Goal: Information Seeking & Learning: Learn about a topic

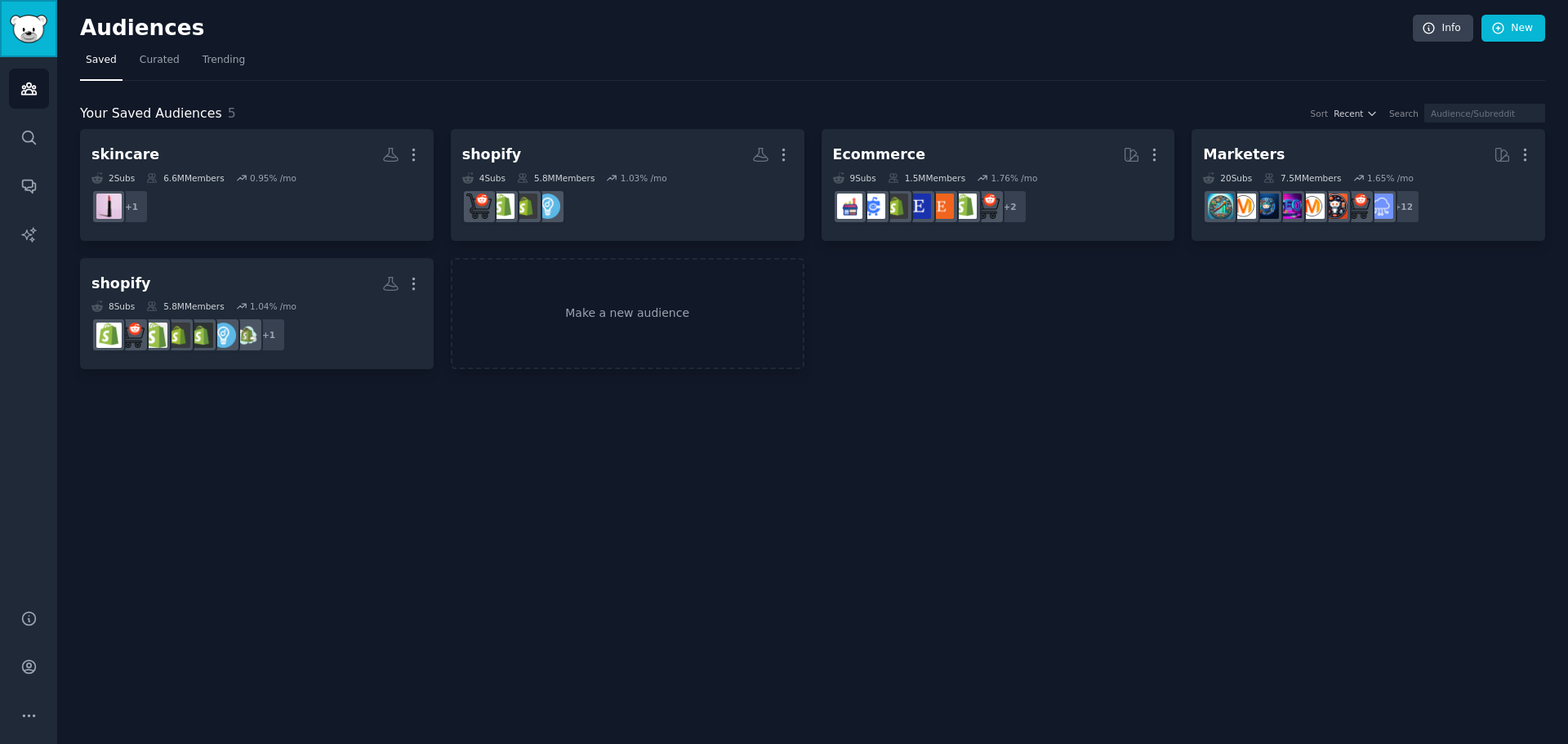
click at [35, 18] on img "Sidebar" at bounding box center [28, 29] width 37 height 29
click at [36, 664] on icon "Sidebar" at bounding box center [29, 666] width 17 height 17
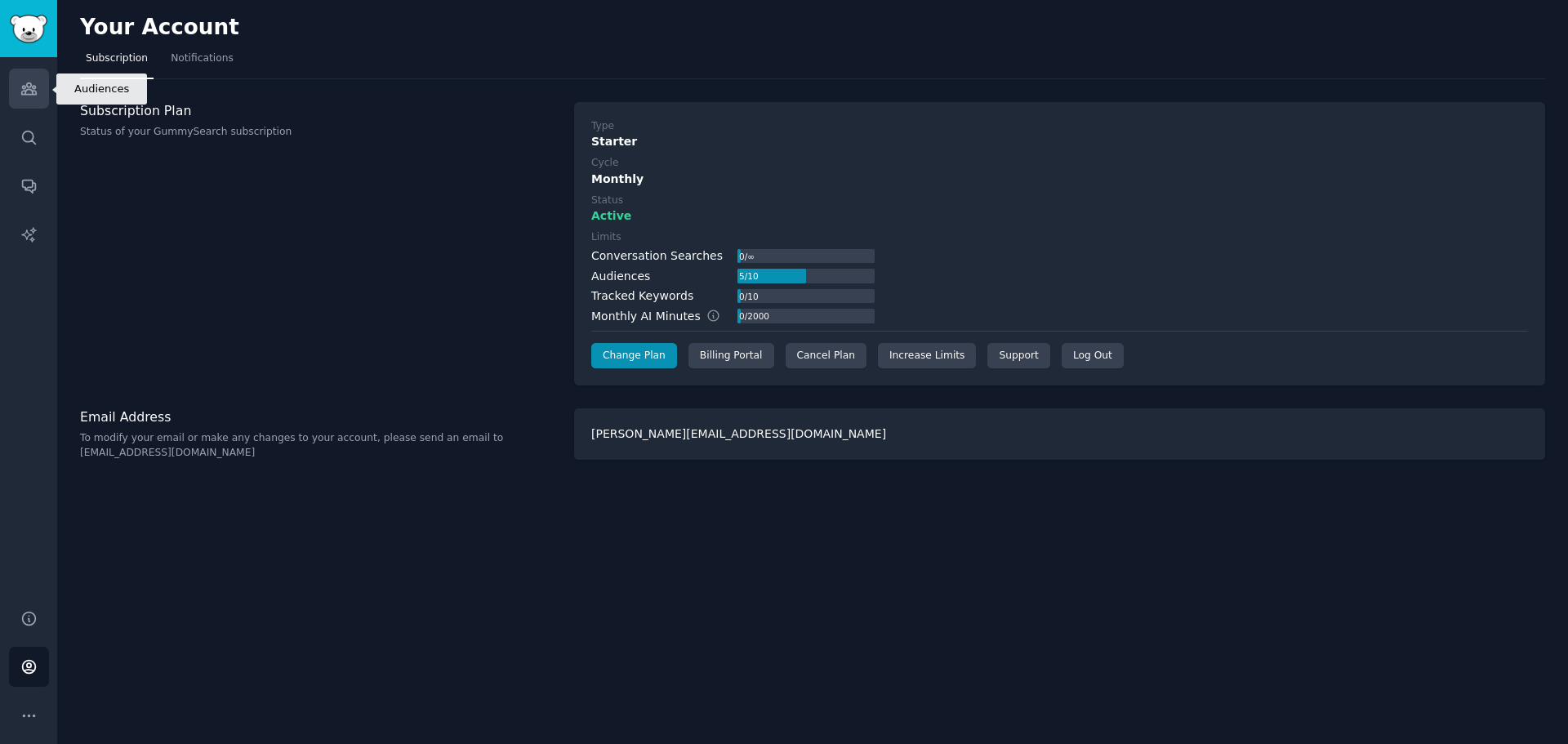
click at [31, 103] on link "Audiences" at bounding box center [29, 88] width 40 height 40
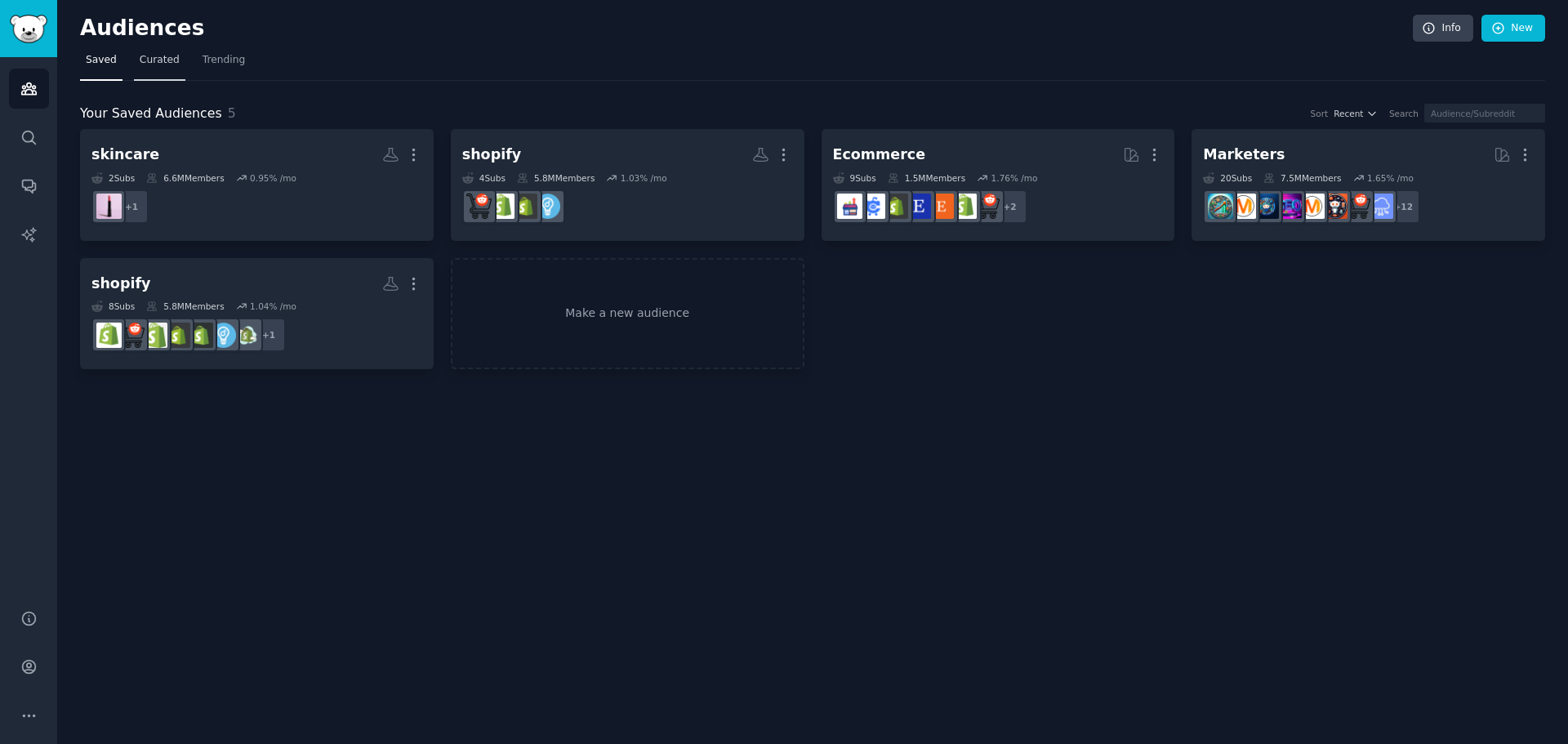
click at [160, 56] on span "Curated" at bounding box center [160, 60] width 40 height 14
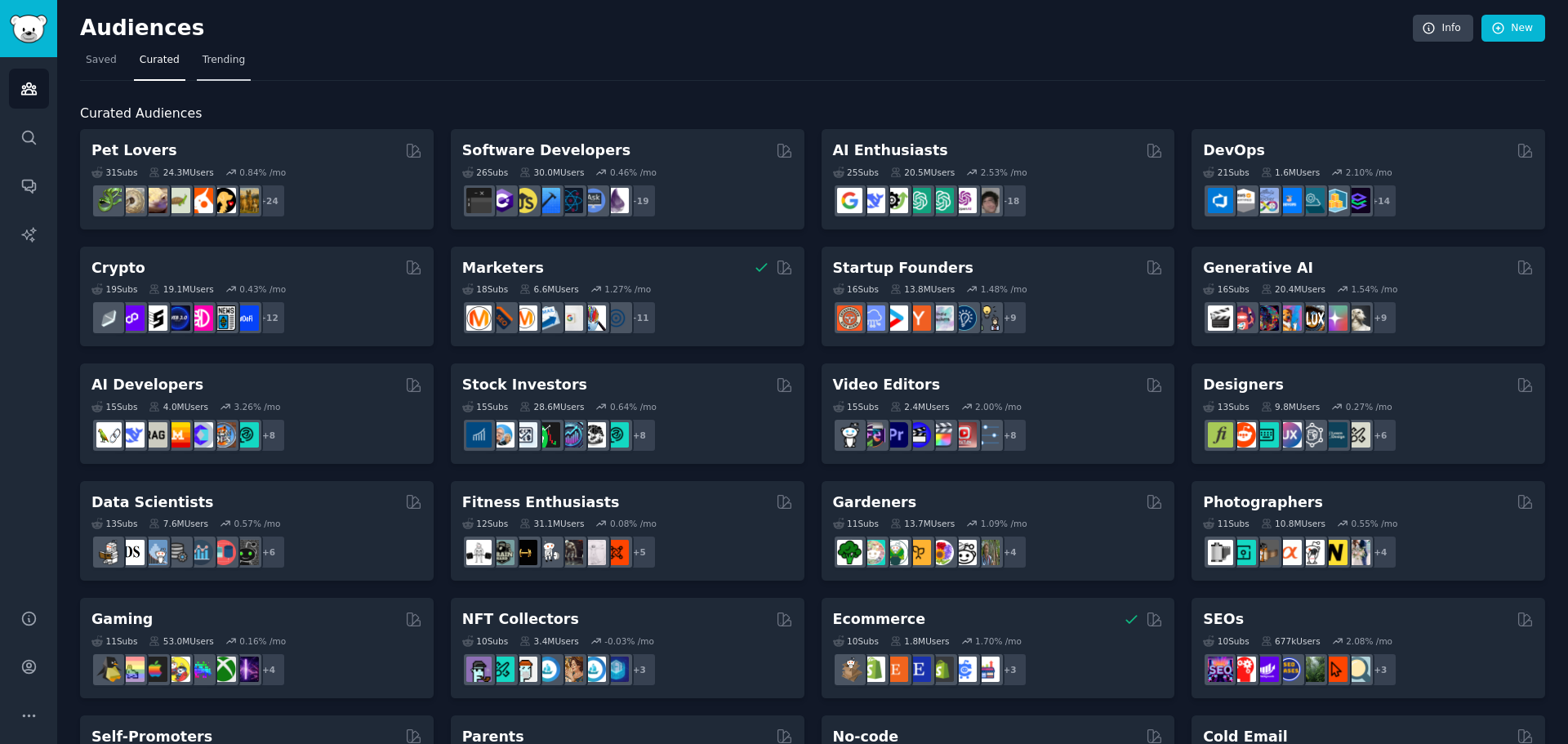
click at [233, 64] on span "Trending" at bounding box center [224, 60] width 43 height 14
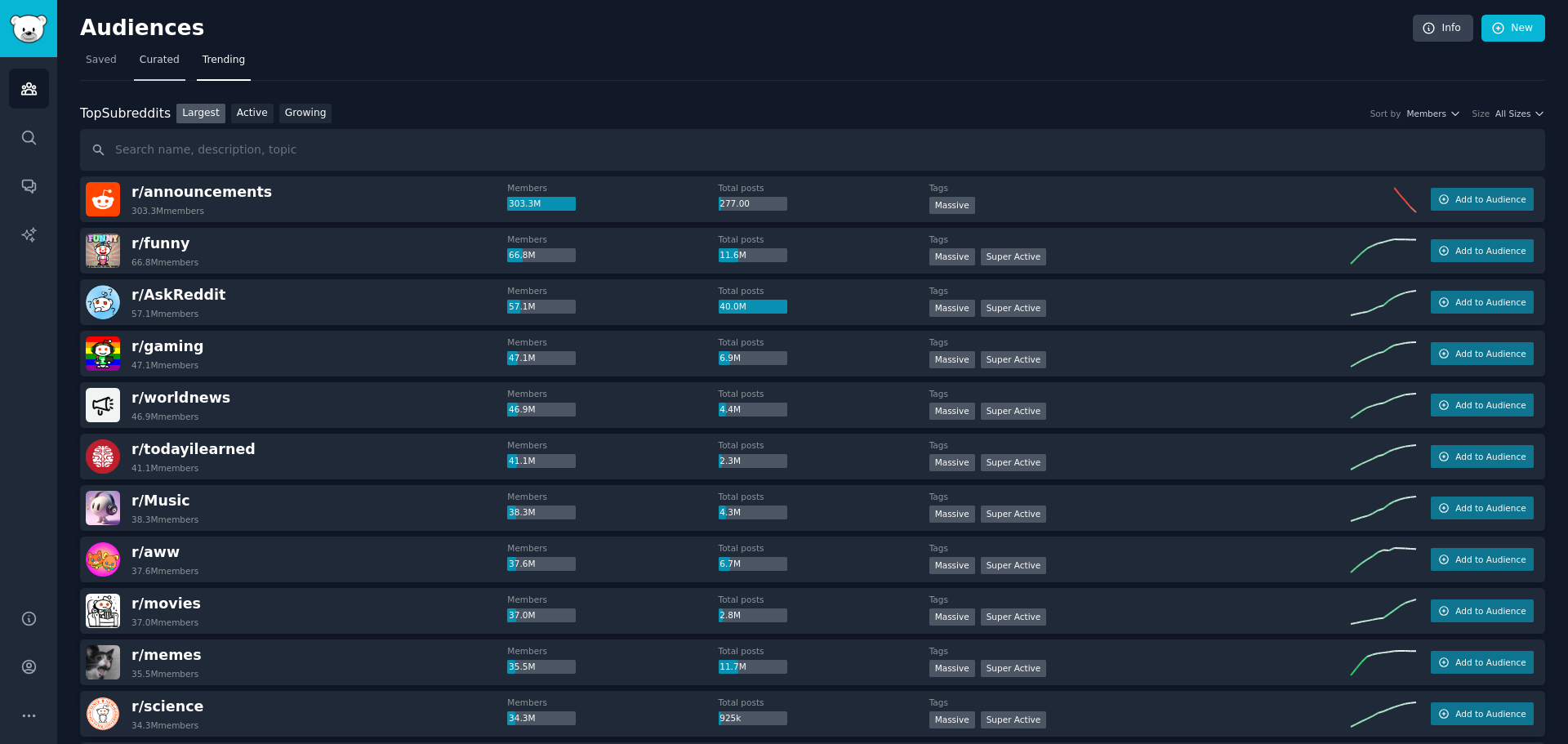
click at [170, 54] on span "Curated" at bounding box center [160, 60] width 40 height 14
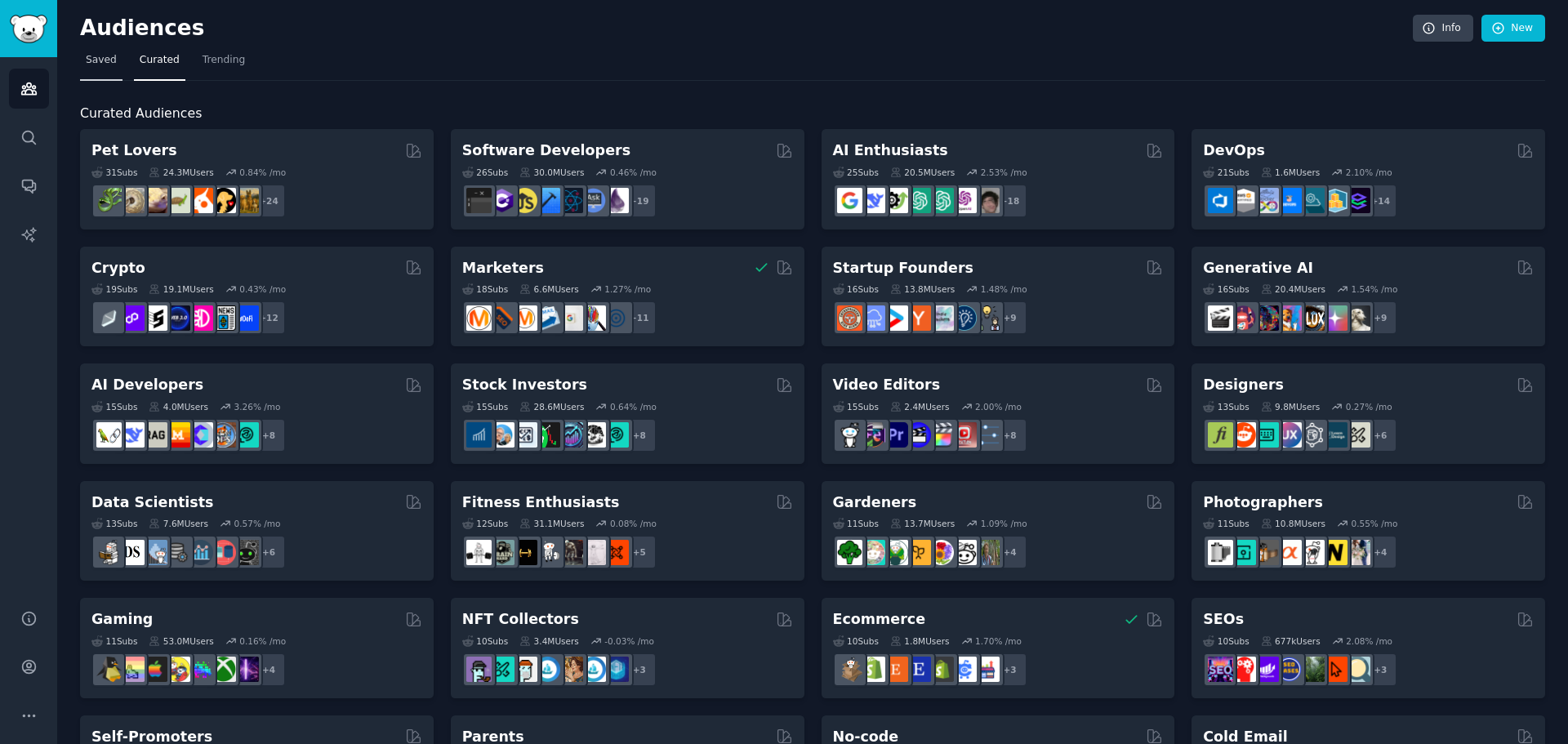
click at [102, 50] on link "Saved" at bounding box center [101, 64] width 43 height 33
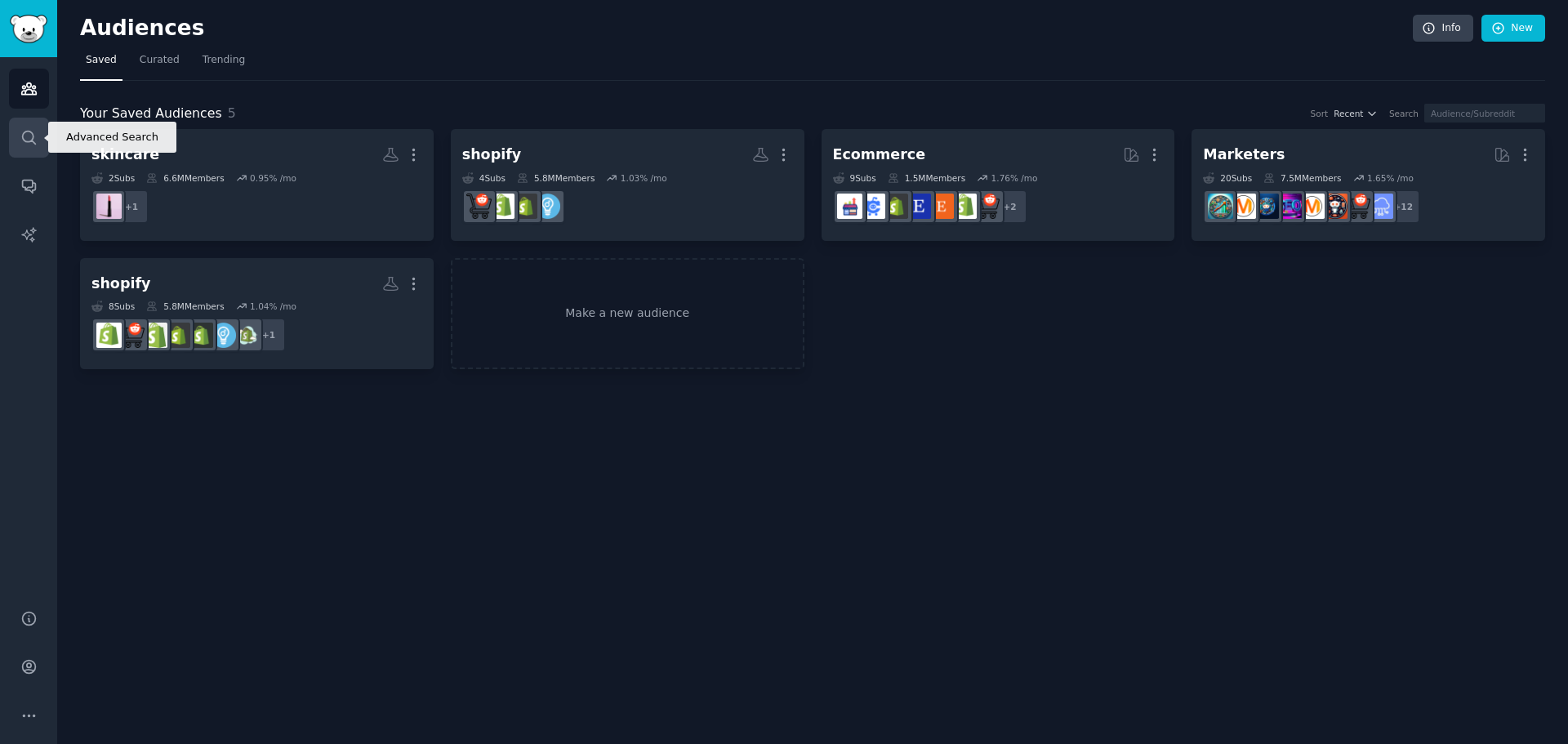
click at [28, 129] on icon "Sidebar" at bounding box center [29, 138] width 17 height 17
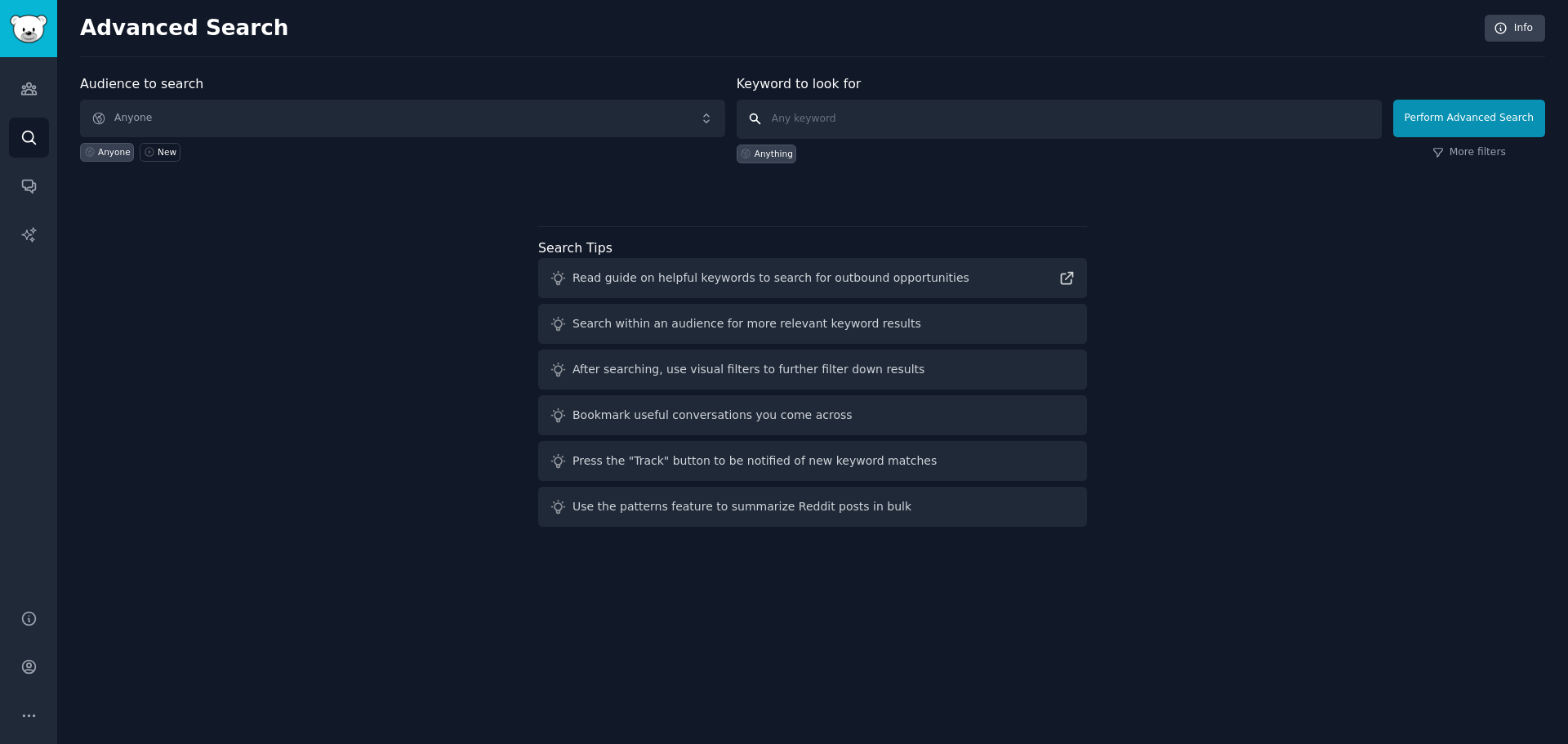
click at [820, 111] on input "text" at bounding box center [1060, 119] width 645 height 39
type input "loyalty"
click button "Perform Advanced Search" at bounding box center [1470, 118] width 152 height 37
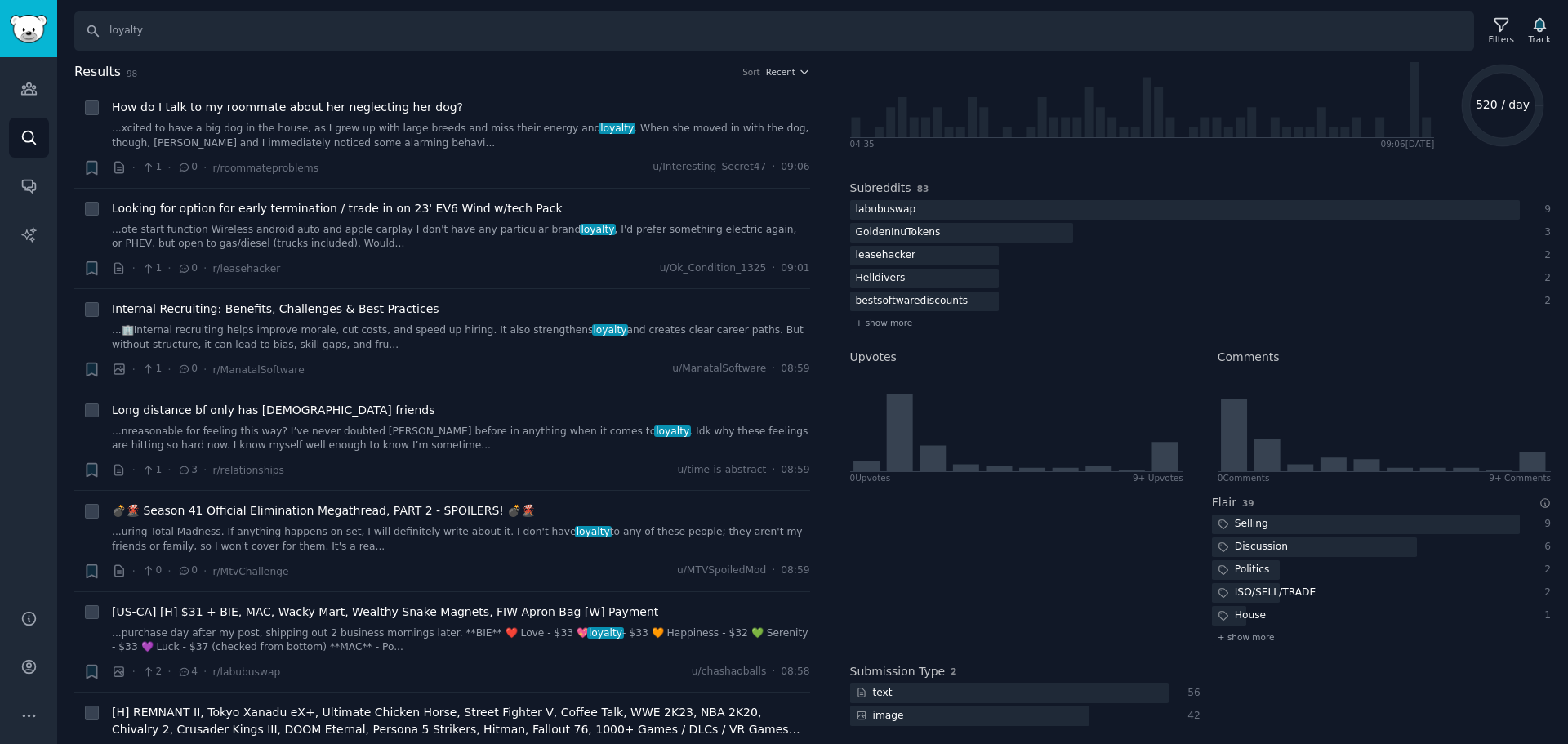
scroll to position [123, 0]
click at [923, 670] on h2 "Submission Type" at bounding box center [898, 670] width 95 height 17
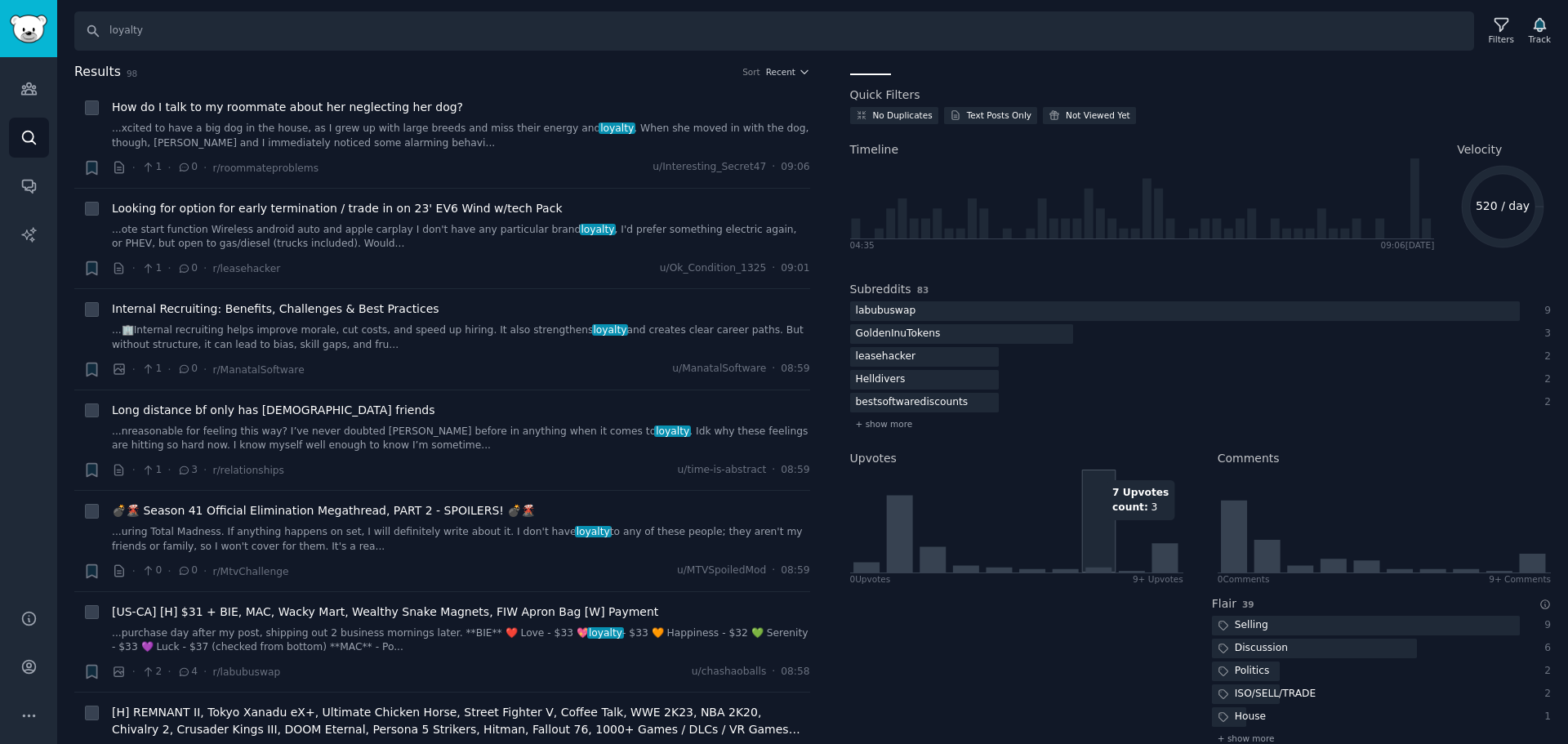
scroll to position [0, 0]
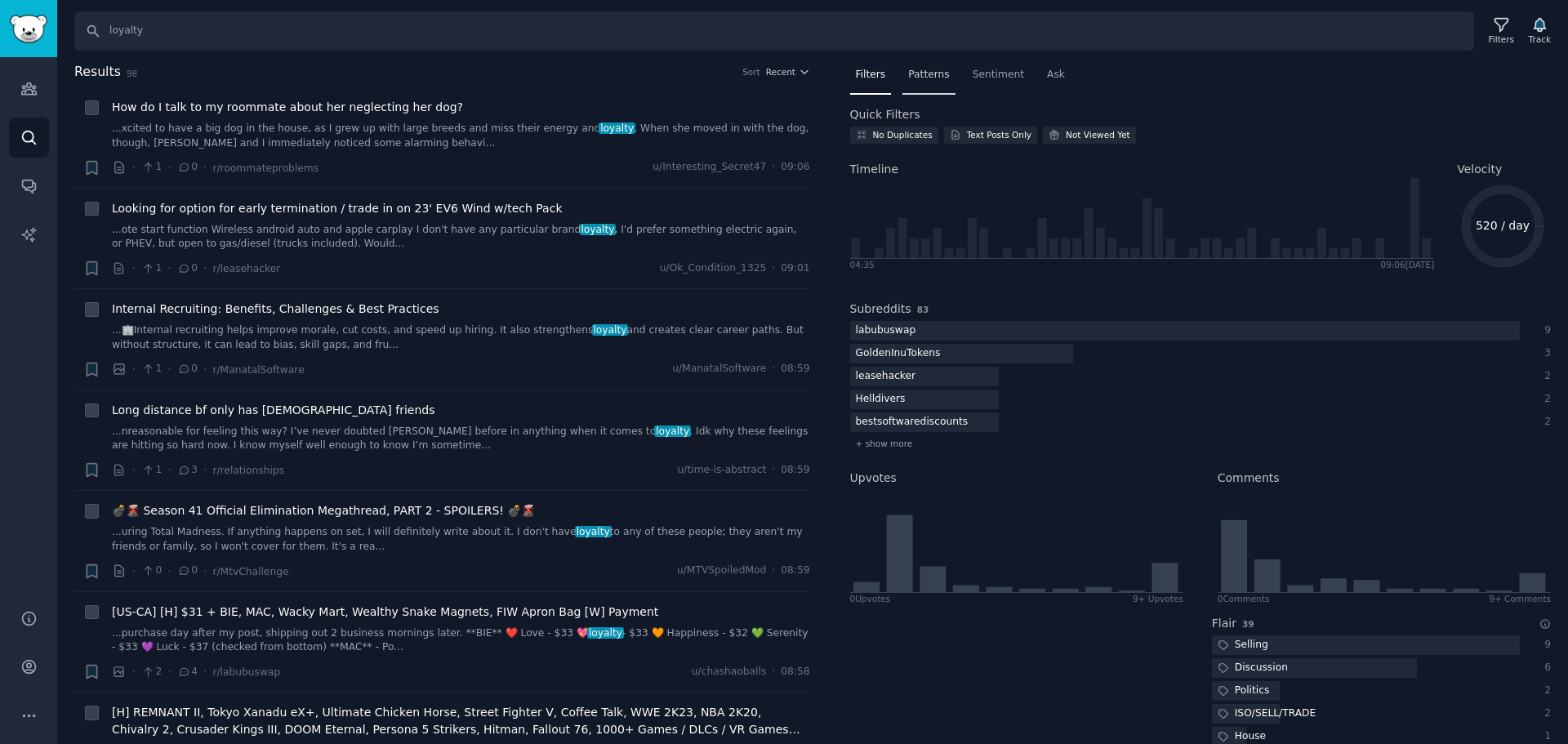
click at [926, 78] on span "Patterns" at bounding box center [928, 74] width 41 height 14
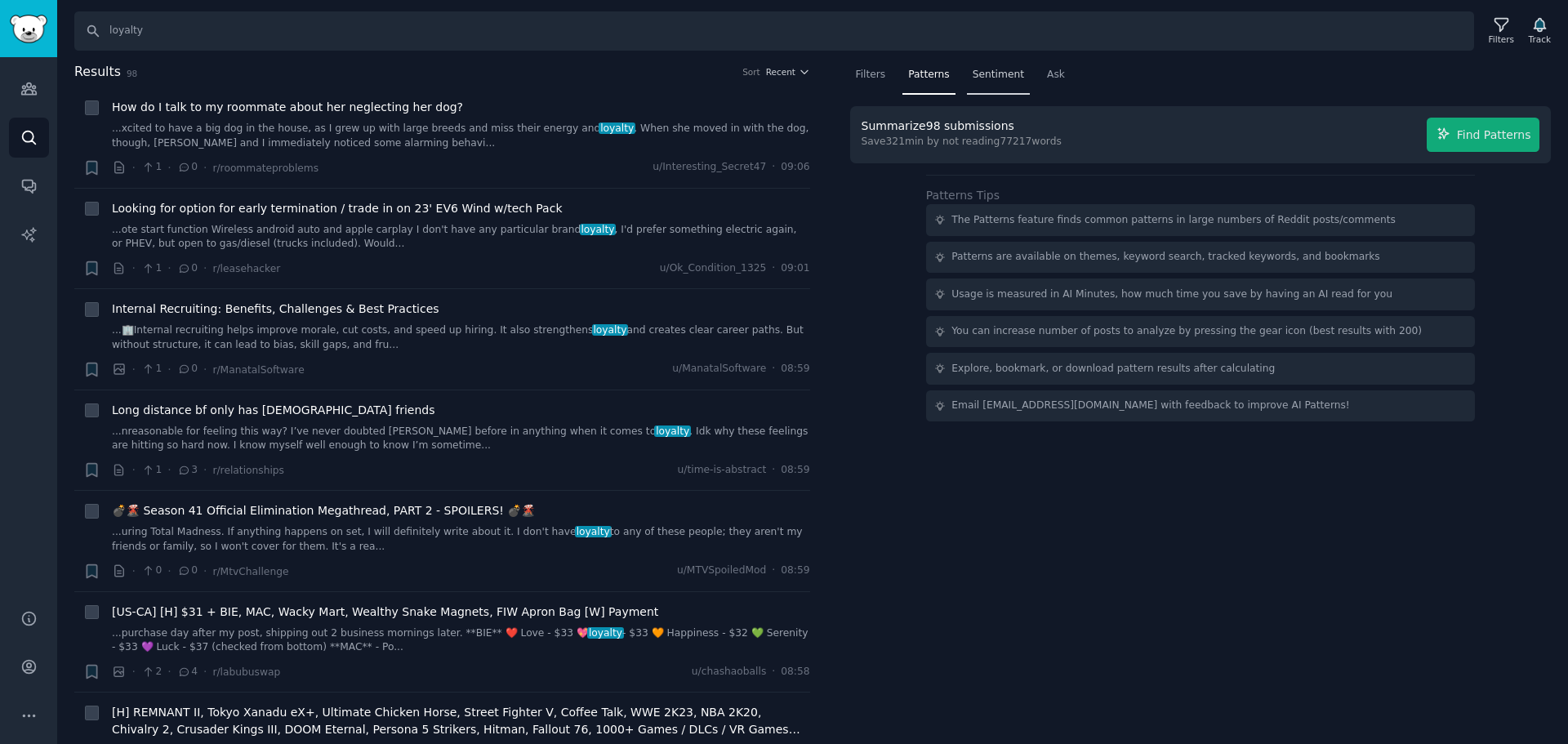
click at [992, 76] on span "Sentiment" at bounding box center [999, 74] width 51 height 14
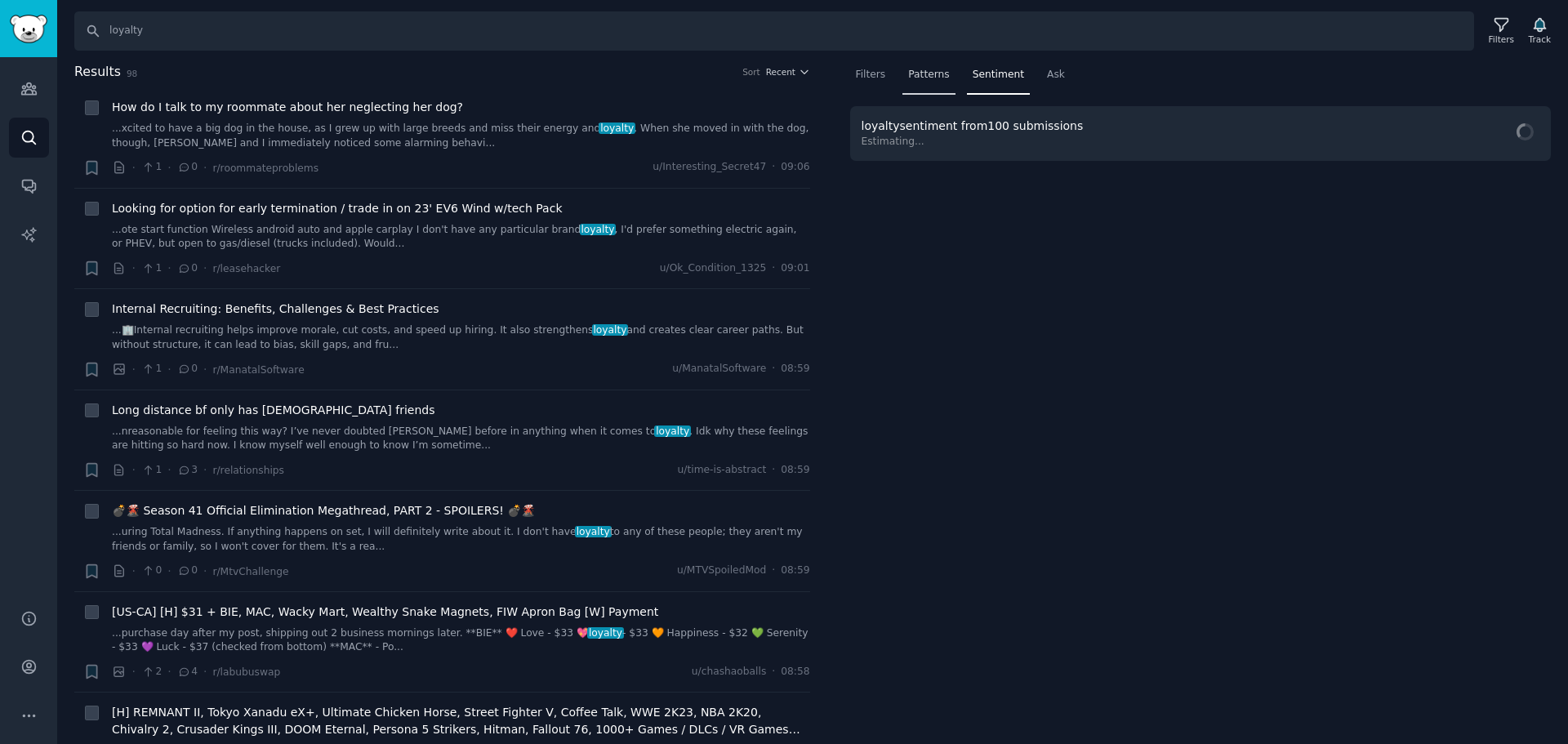
click at [935, 76] on span "Patterns" at bounding box center [928, 74] width 41 height 14
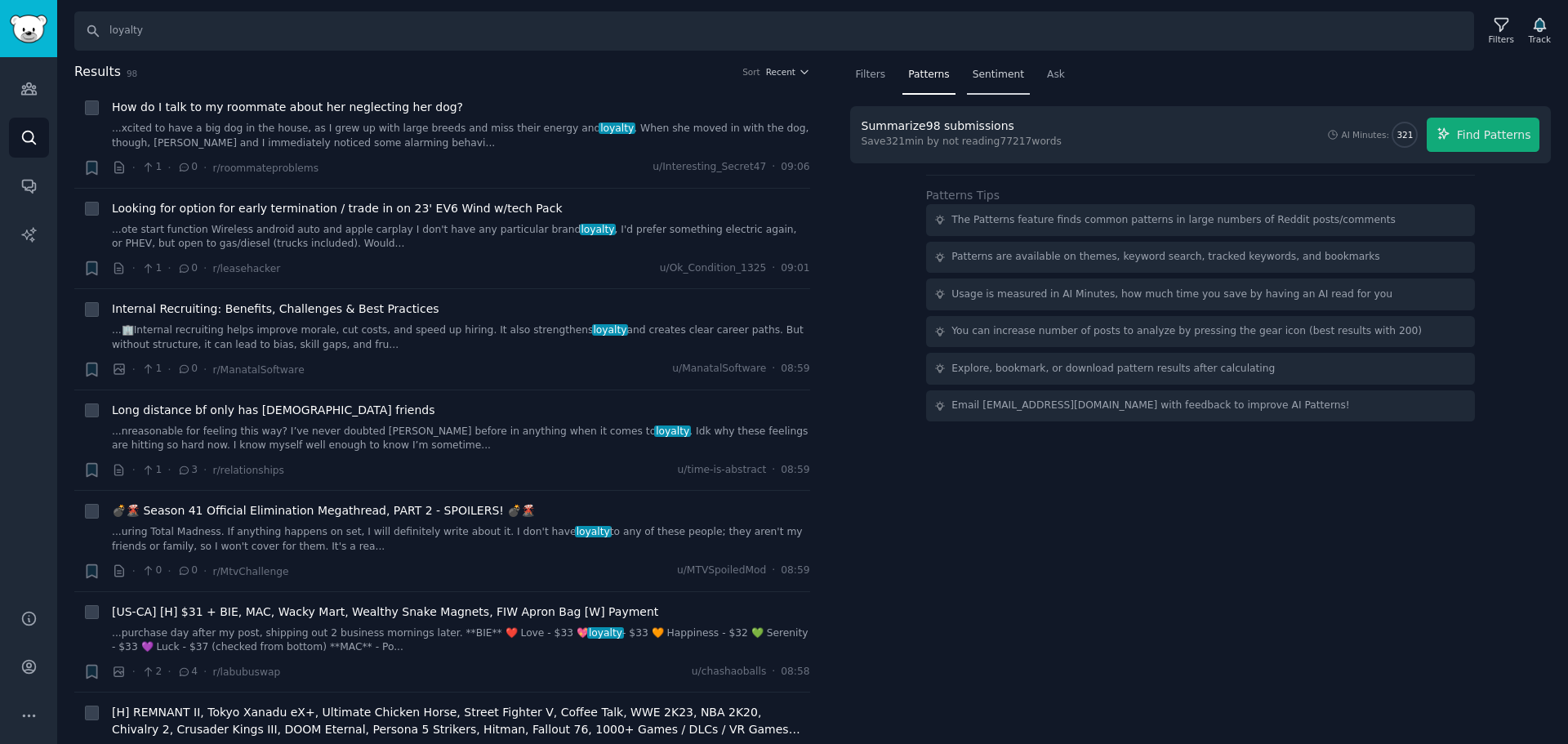
click at [967, 74] on div "Sentiment" at bounding box center [999, 78] width 63 height 33
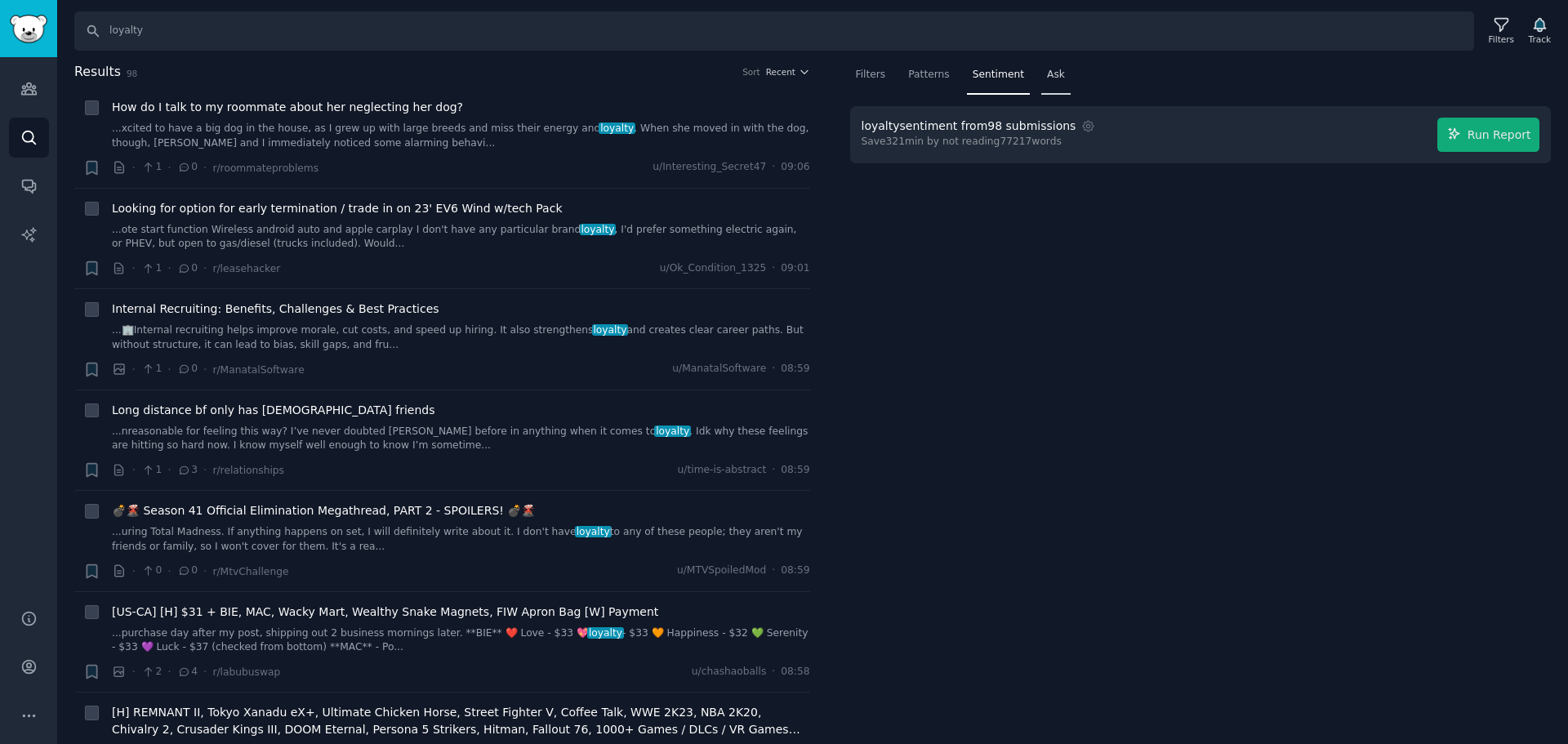
click at [1047, 75] on span "Ask" at bounding box center [1056, 74] width 18 height 14
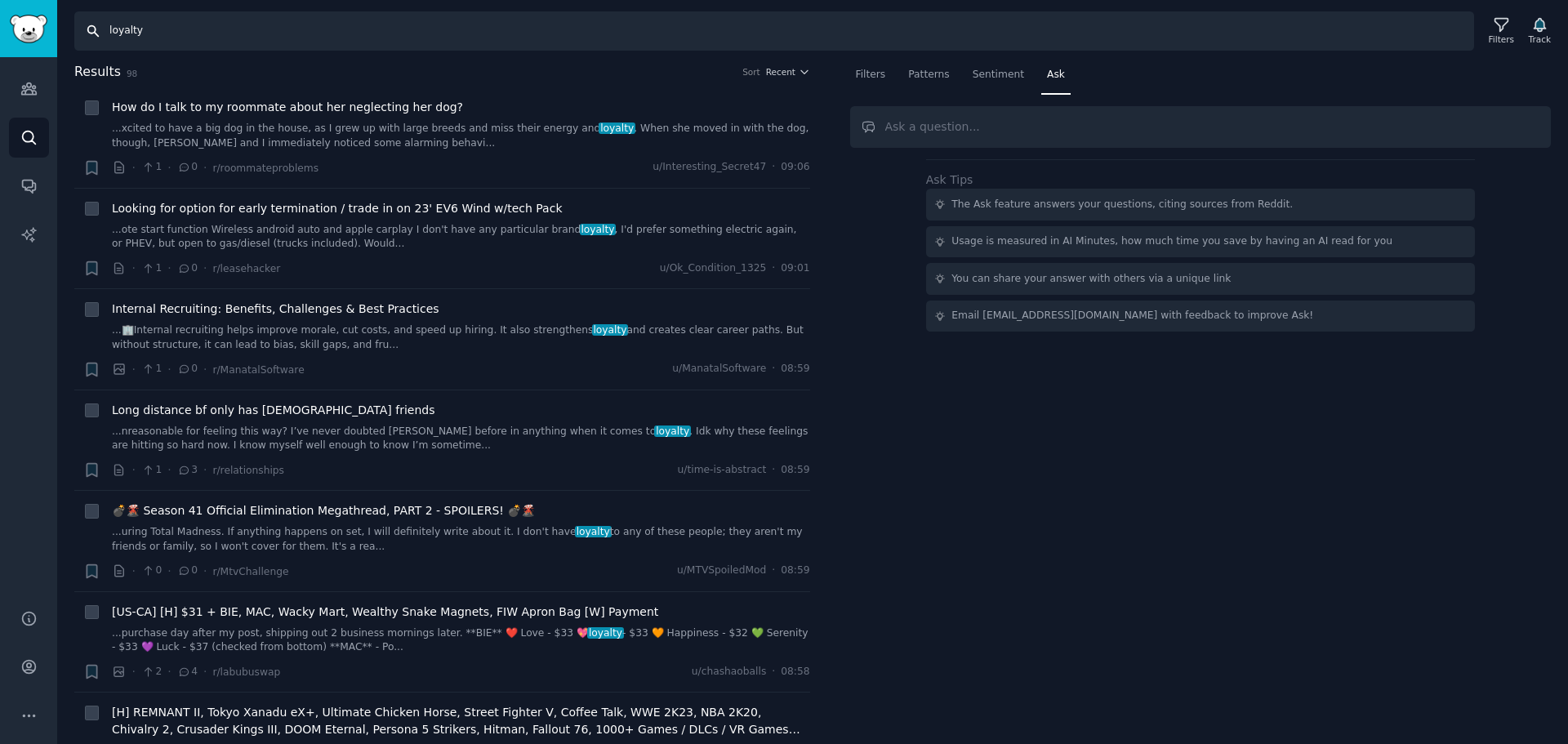
click at [248, 45] on input "loyalty" at bounding box center [774, 30] width 1399 height 39
type input "loyalty program"
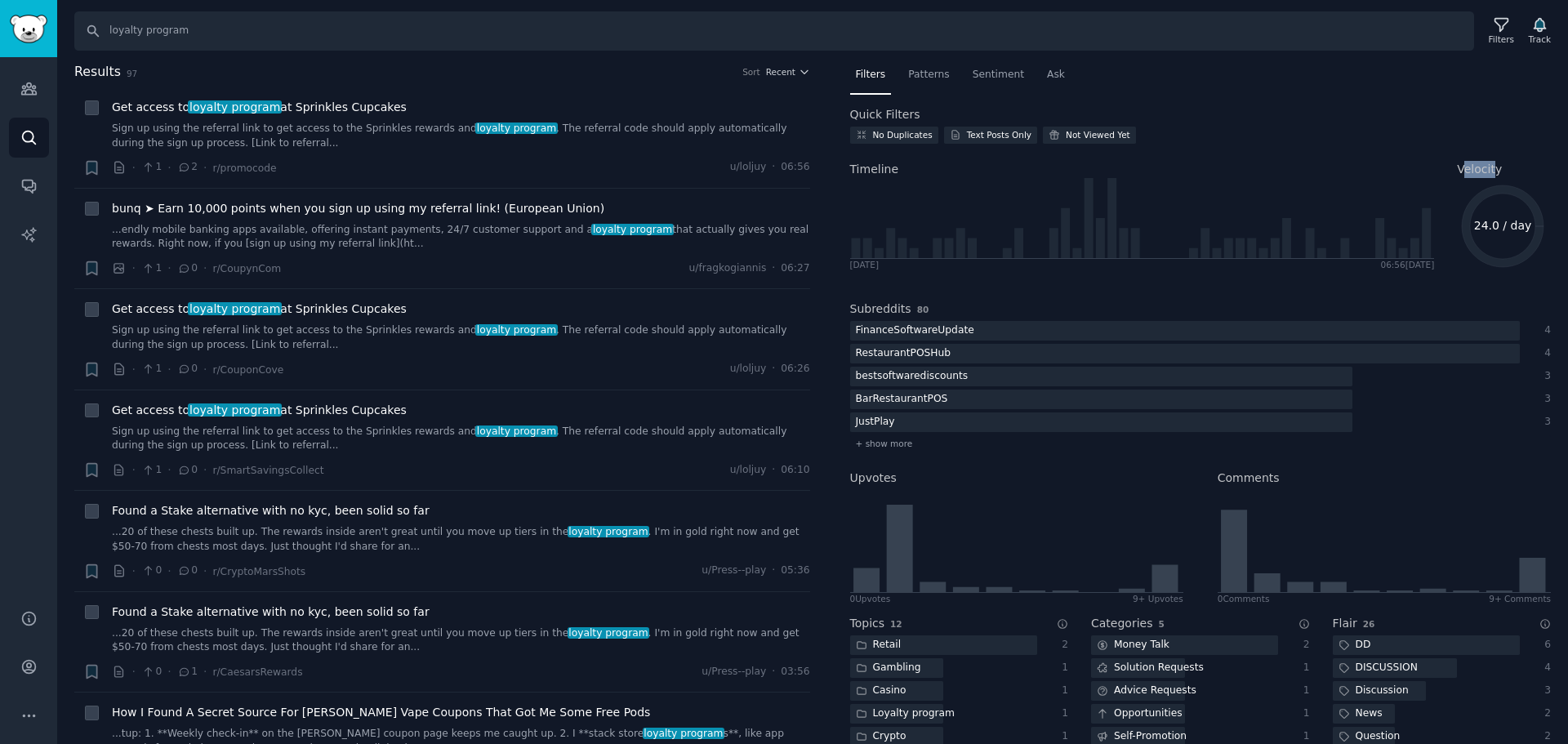
drag, startPoint x: 1459, startPoint y: 167, endPoint x: 1491, endPoint y: 164, distance: 32.1
click at [1491, 164] on span "Velocity" at bounding box center [1479, 169] width 45 height 17
click at [1493, 164] on span "Velocity" at bounding box center [1479, 169] width 45 height 17
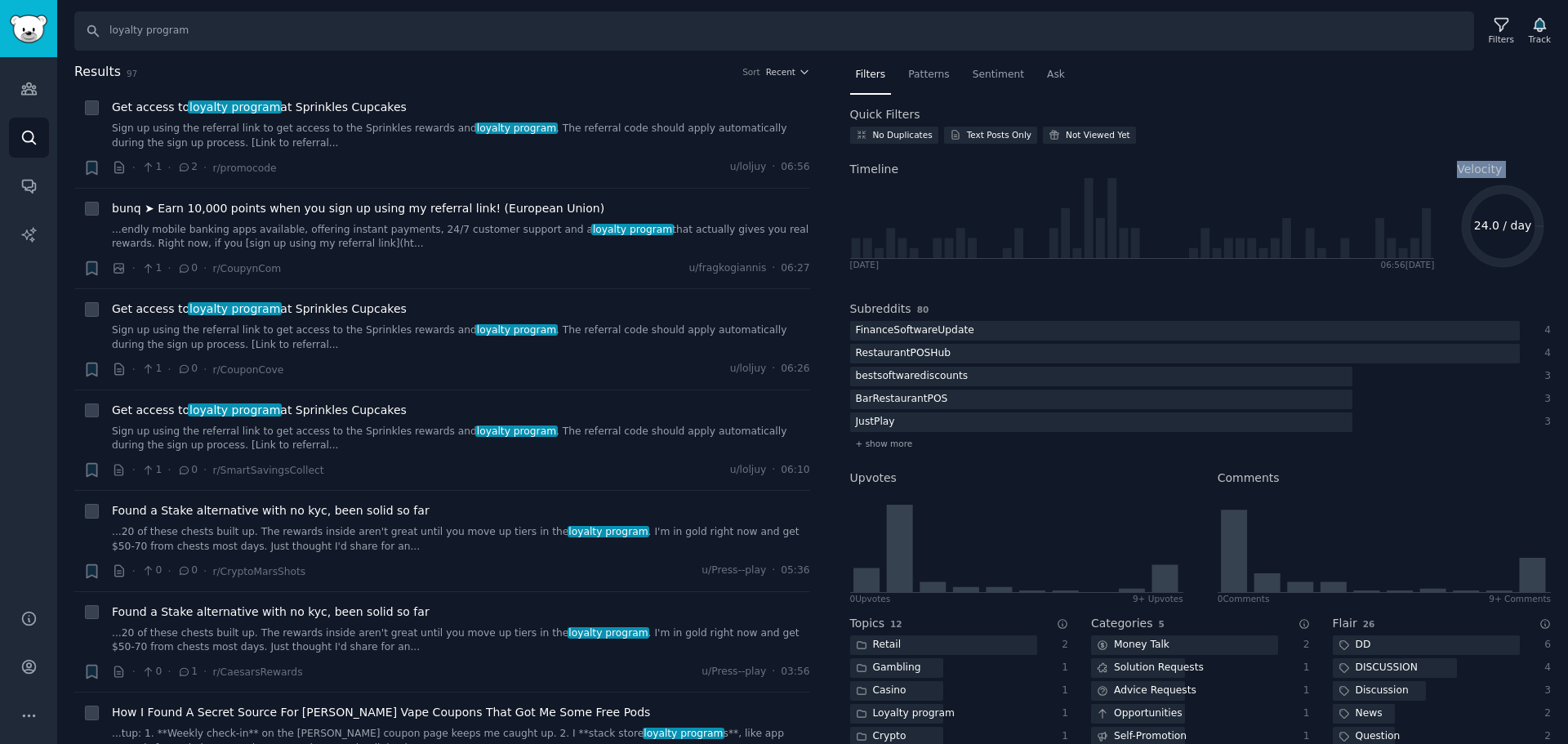
copy div "Velocity"
click at [1398, 127] on div "No Duplicates Text Posts Only Not Viewed Yet" at bounding box center [1201, 138] width 702 height 23
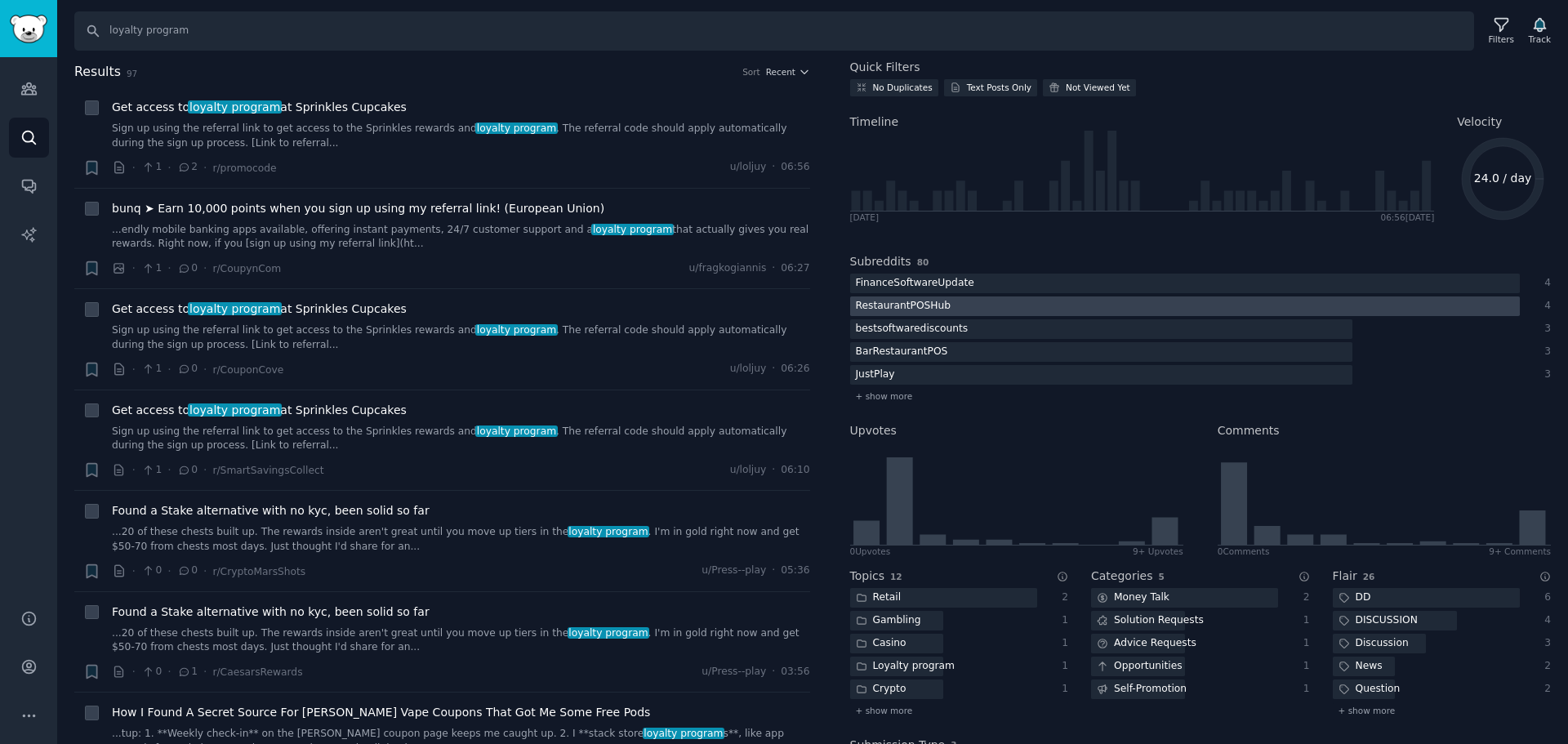
scroll to position [146, 0]
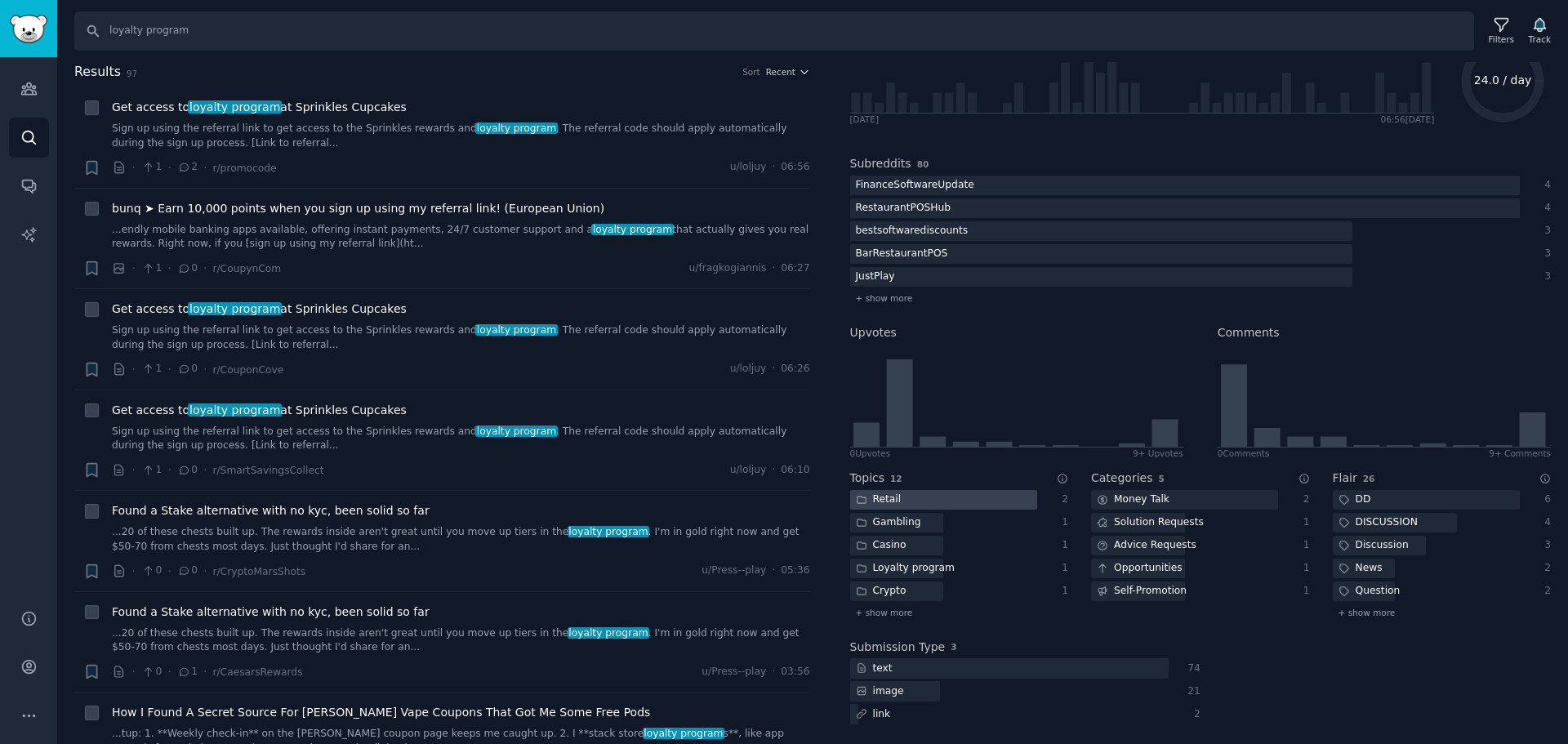
click at [915, 497] on div at bounding box center [943, 499] width 187 height 20
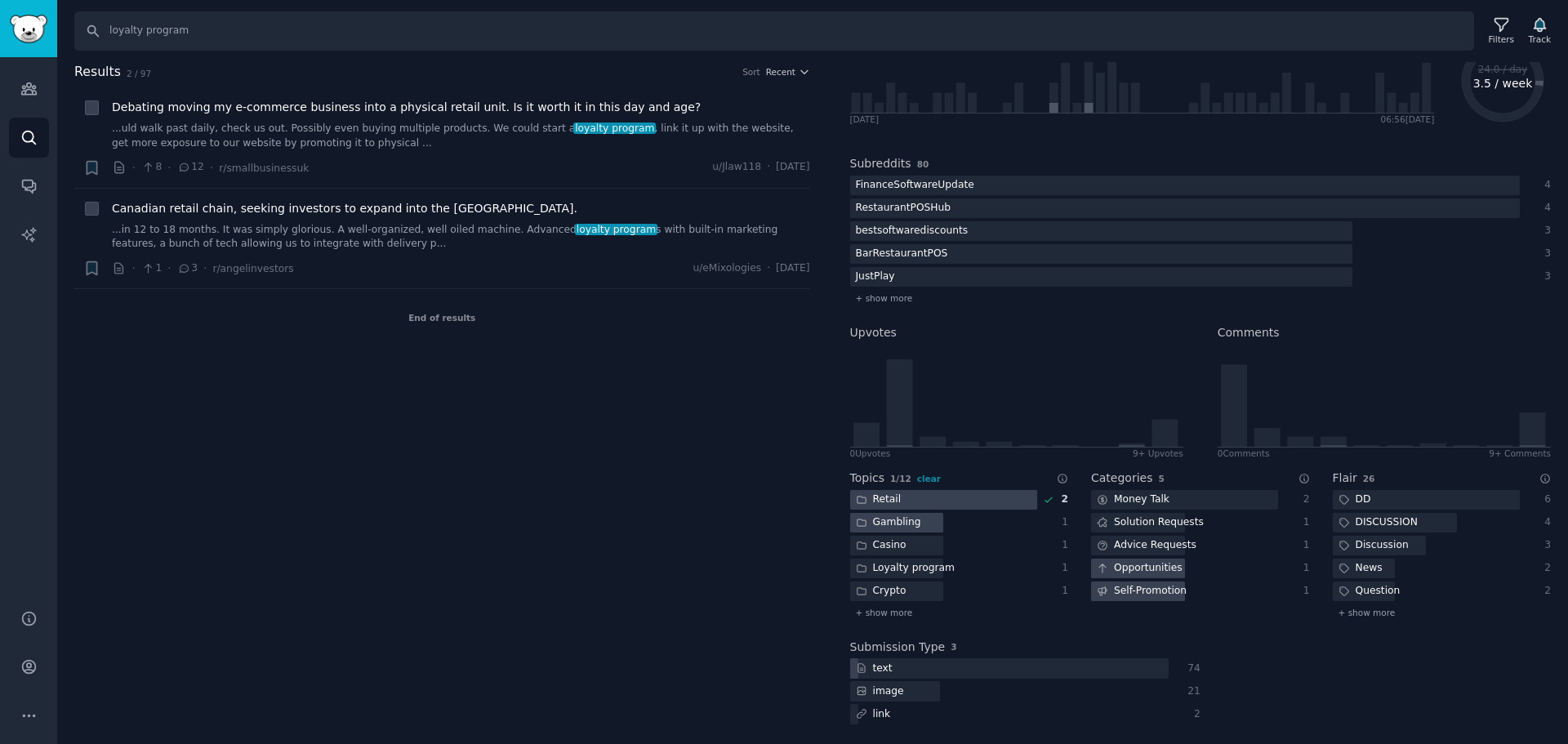
click at [901, 516] on div "Gambling" at bounding box center [888, 522] width 77 height 20
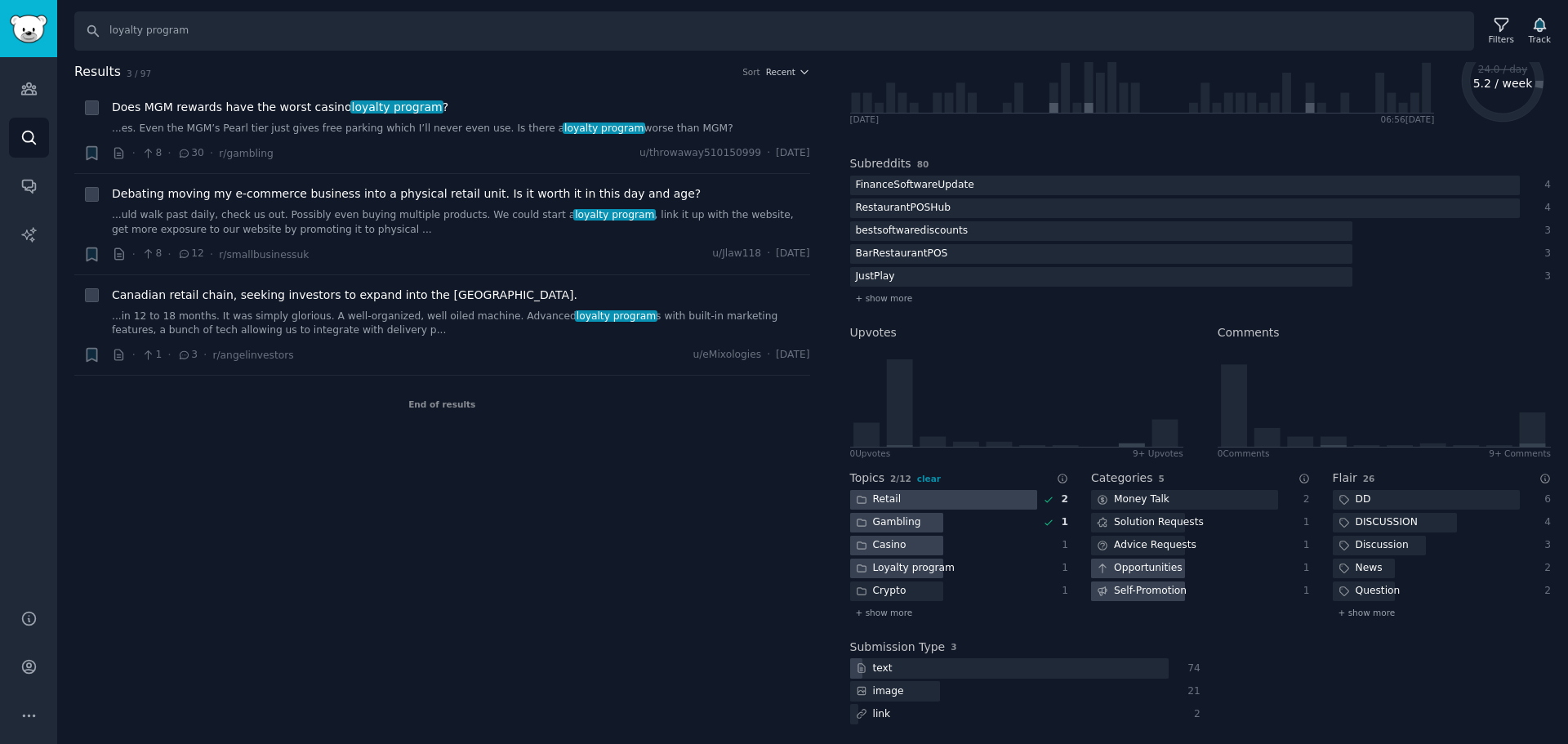
click at [892, 566] on div "Loyalty program" at bounding box center [905, 568] width 111 height 20
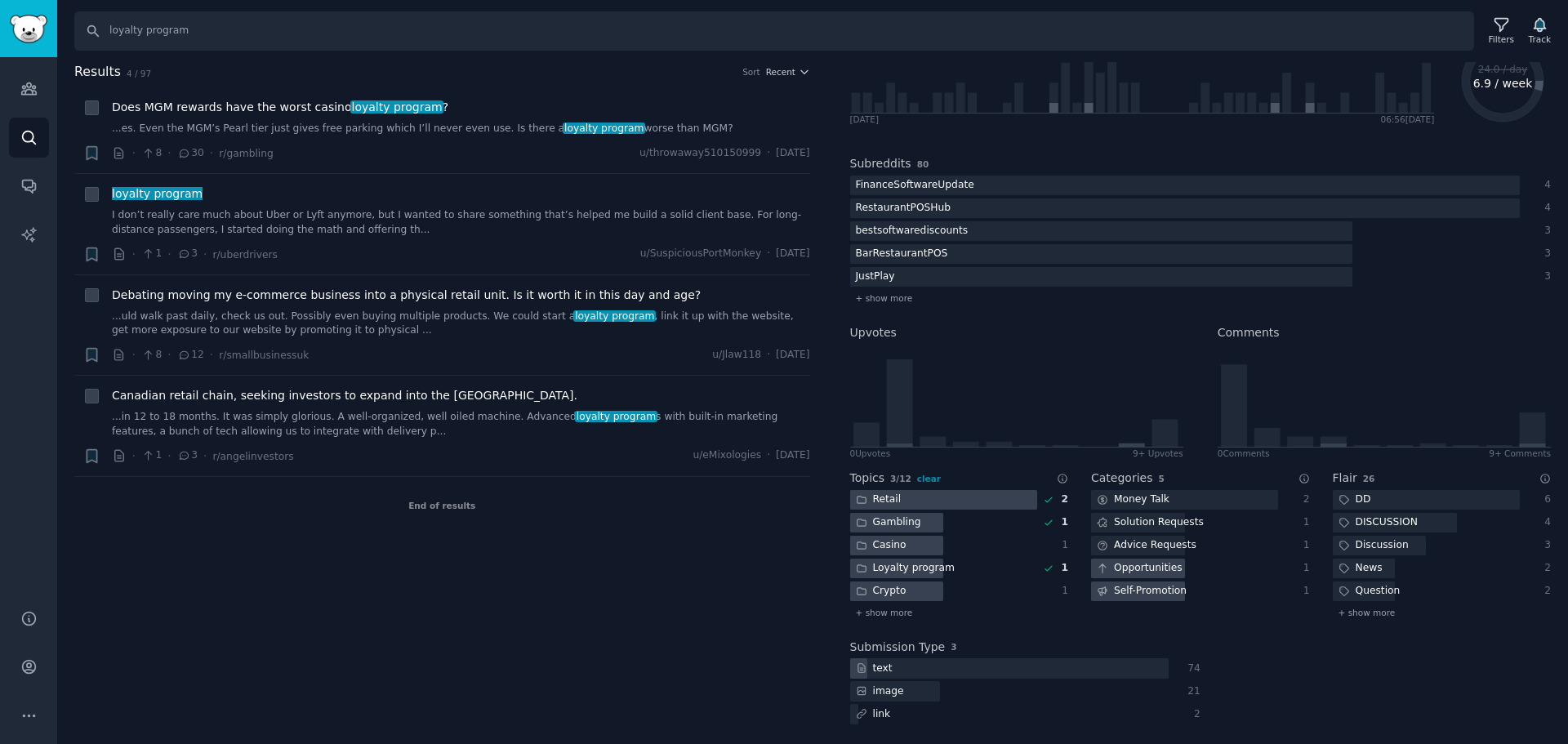
click at [886, 582] on div "Crypto" at bounding box center [881, 591] width 62 height 20
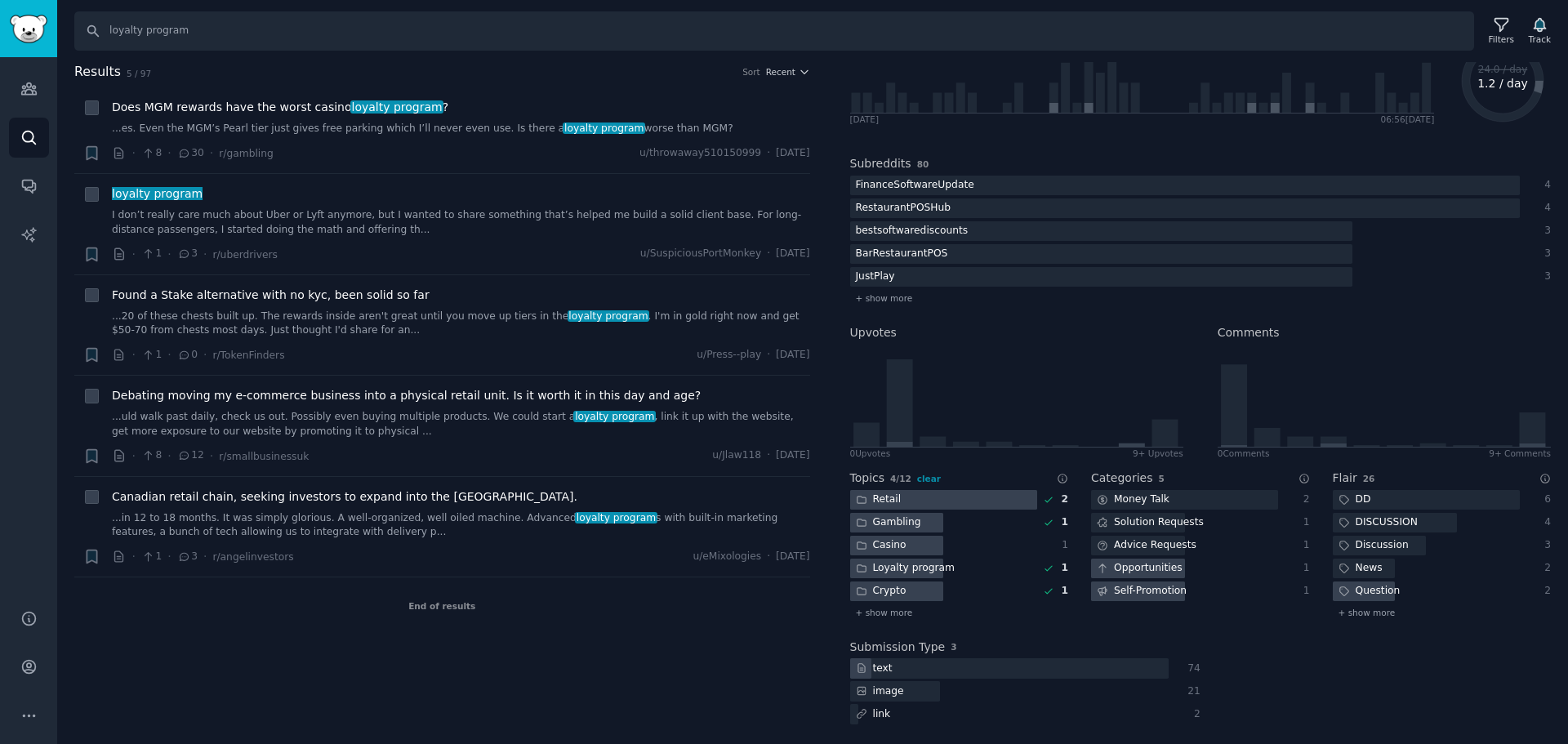
click at [1349, 589] on div "Question" at bounding box center [1369, 591] width 73 height 20
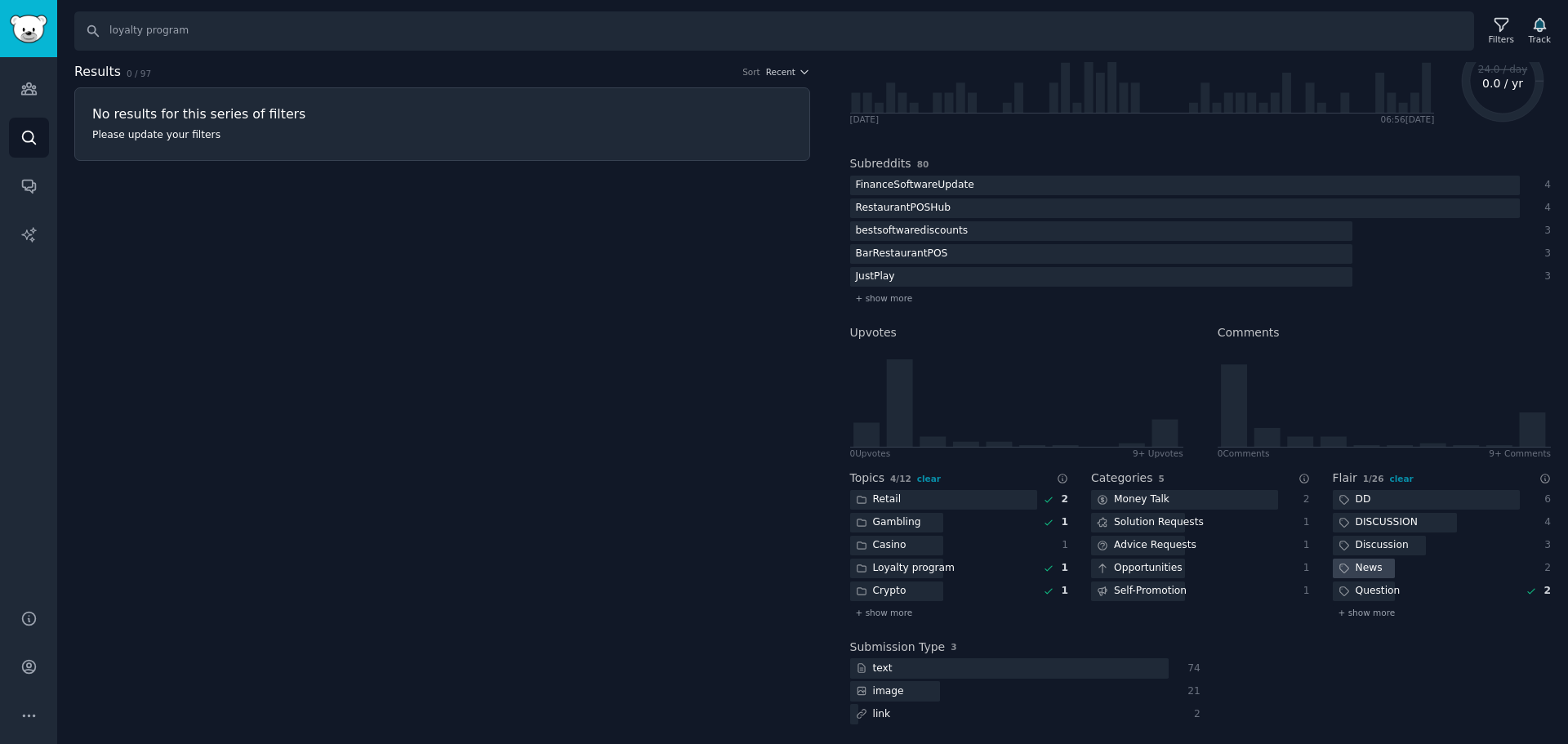
click at [1379, 570] on div "News" at bounding box center [1360, 568] width 55 height 20
click at [1379, 549] on div "Discussion" at bounding box center [1374, 545] width 82 height 20
click at [1388, 523] on div "DISCUSSION" at bounding box center [1378, 522] width 90 height 20
click at [1395, 497] on div at bounding box center [1426, 499] width 187 height 20
click at [1137, 588] on div "Self-Promotion" at bounding box center [1141, 591] width 101 height 20
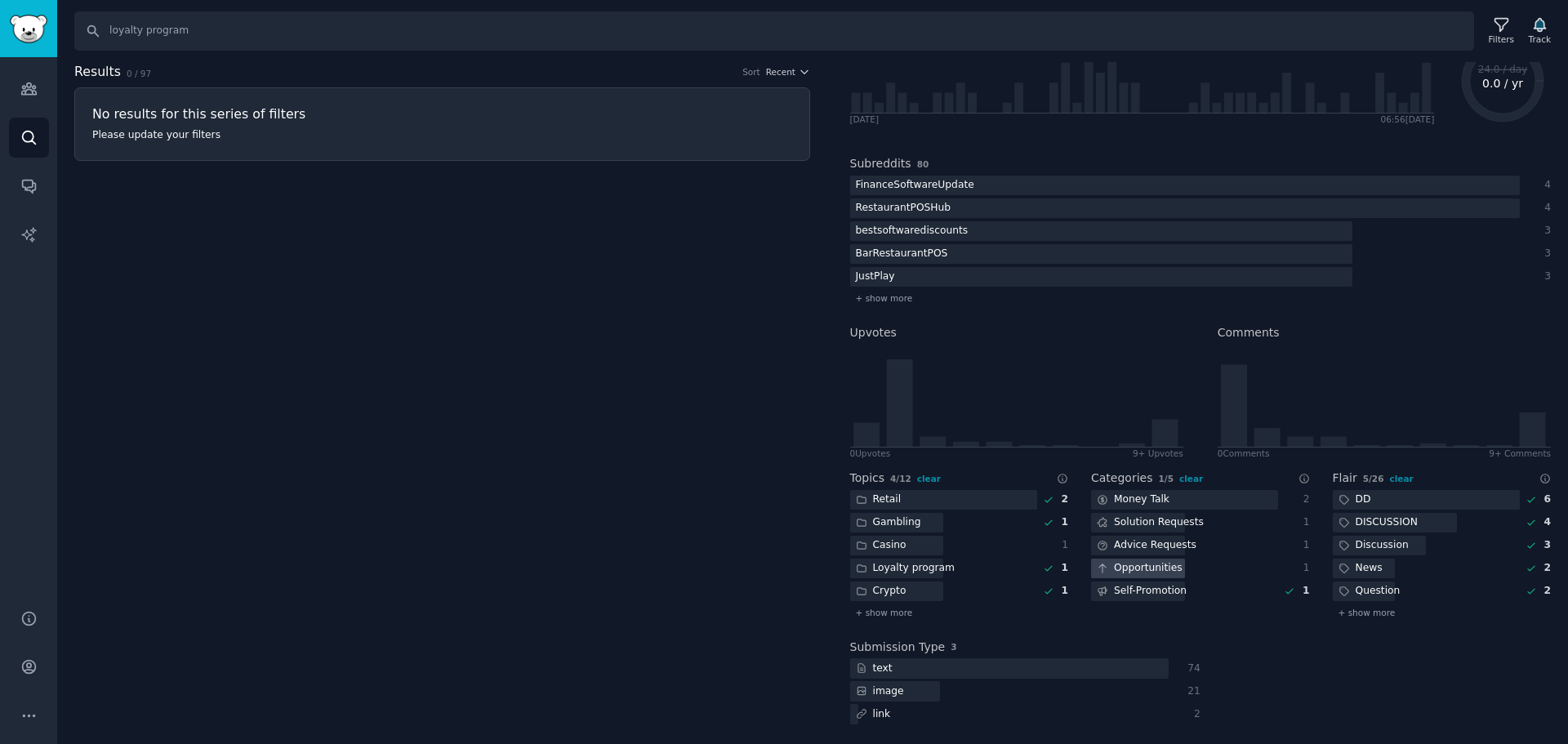
click at [1150, 562] on div "Opportunities" at bounding box center [1140, 568] width 97 height 20
click at [1161, 543] on div "Advice Requests" at bounding box center [1146, 545] width 111 height 20
click at [1164, 522] on div "Solution Requests" at bounding box center [1150, 522] width 118 height 20
click at [1168, 502] on div "Money Talk" at bounding box center [1133, 499] width 84 height 20
click at [1224, 499] on div at bounding box center [1184, 499] width 187 height 20
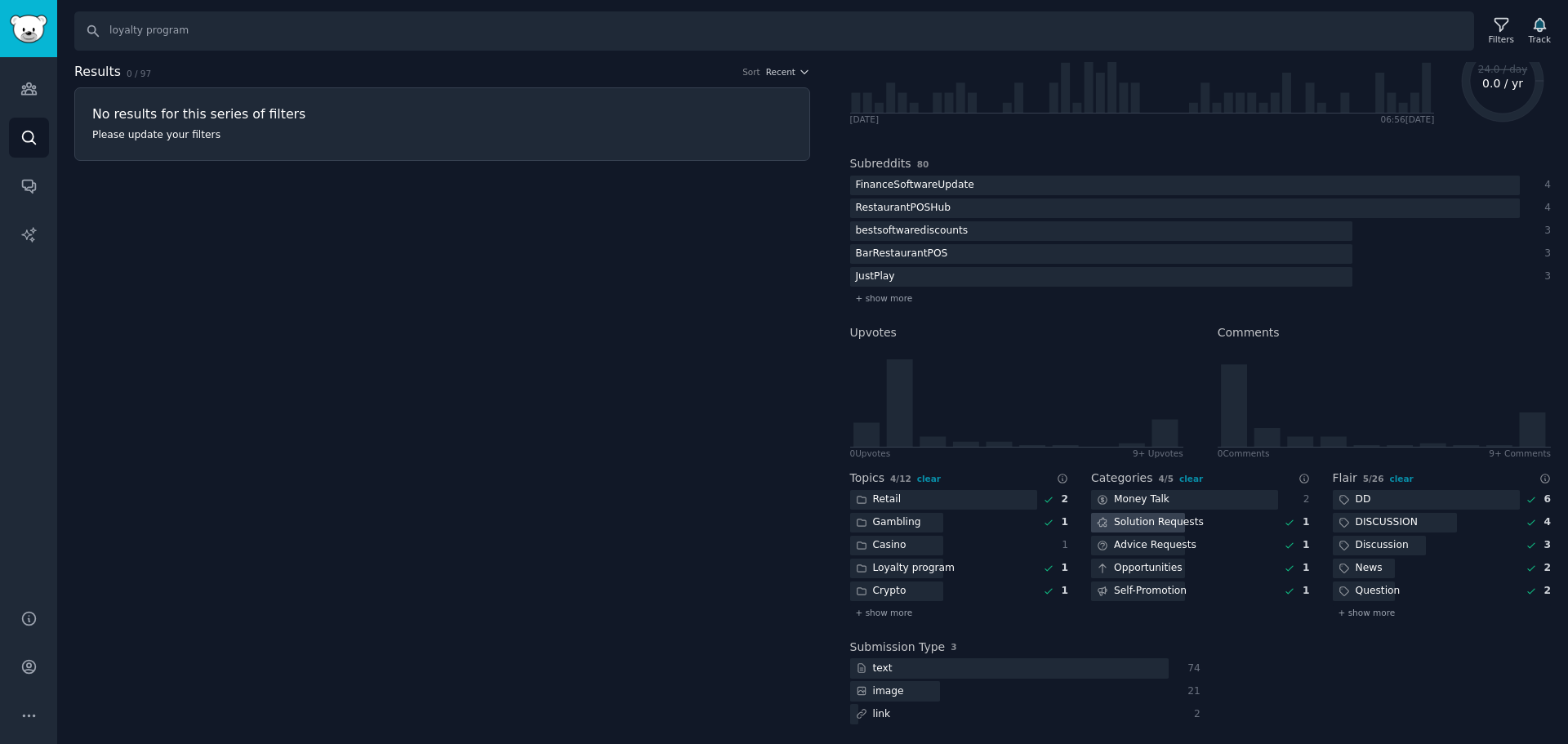
click at [1221, 518] on div "Solution Requests" at bounding box center [1184, 522] width 187 height 20
click at [1222, 528] on div "Solution Requests" at bounding box center [1184, 522] width 187 height 20
click at [1222, 538] on div "Advice Requests" at bounding box center [1184, 545] width 187 height 20
click at [1229, 527] on div "Solution Requests" at bounding box center [1184, 522] width 187 height 20
click at [1222, 558] on div "Opportunities" at bounding box center [1184, 568] width 187 height 20
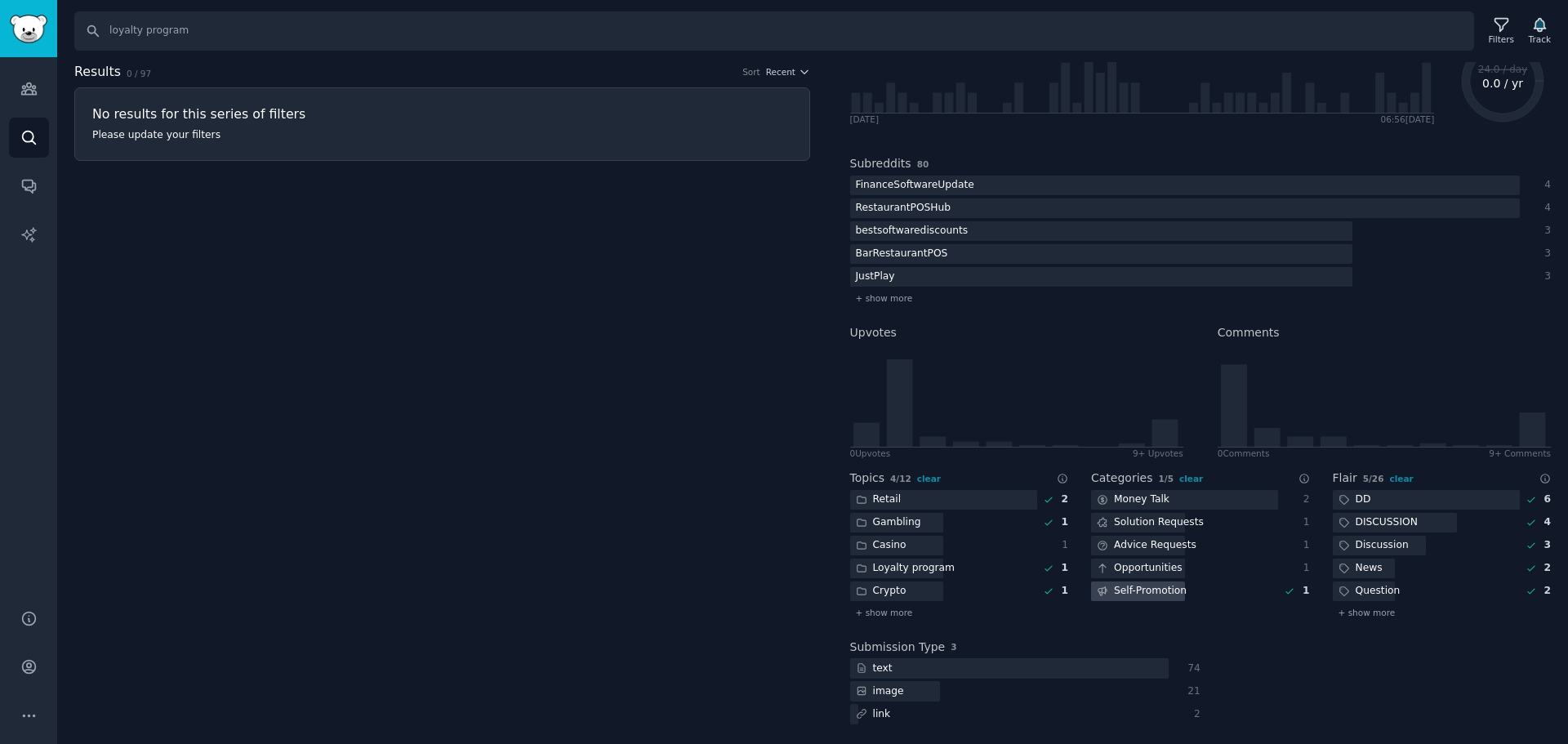
click at [1221, 581] on div "Self-Promotion" at bounding box center [1184, 591] width 187 height 20
click at [1526, 497] on icon at bounding box center [1532, 499] width 11 height 11
click at [1526, 523] on icon at bounding box center [1532, 522] width 11 height 11
click at [1526, 540] on icon at bounding box center [1532, 545] width 11 height 11
click at [1526, 556] on div "DD 6 DISCUSSION 4 Discussion 3 News 2 Question 2 + show more" at bounding box center [1442, 556] width 219 height 131
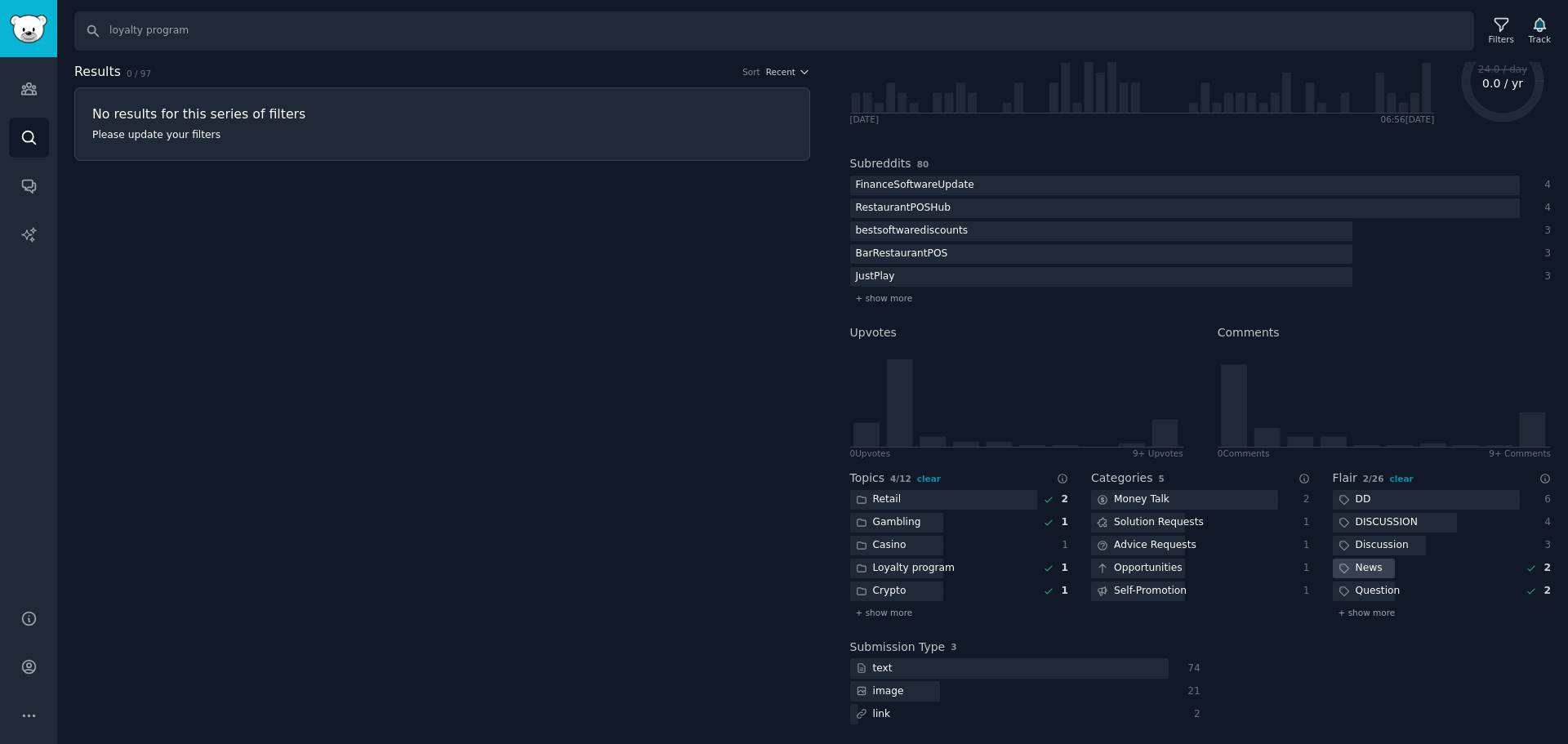
click at [1526, 565] on icon at bounding box center [1532, 568] width 11 height 11
click at [1526, 588] on icon at bounding box center [1532, 591] width 11 height 11
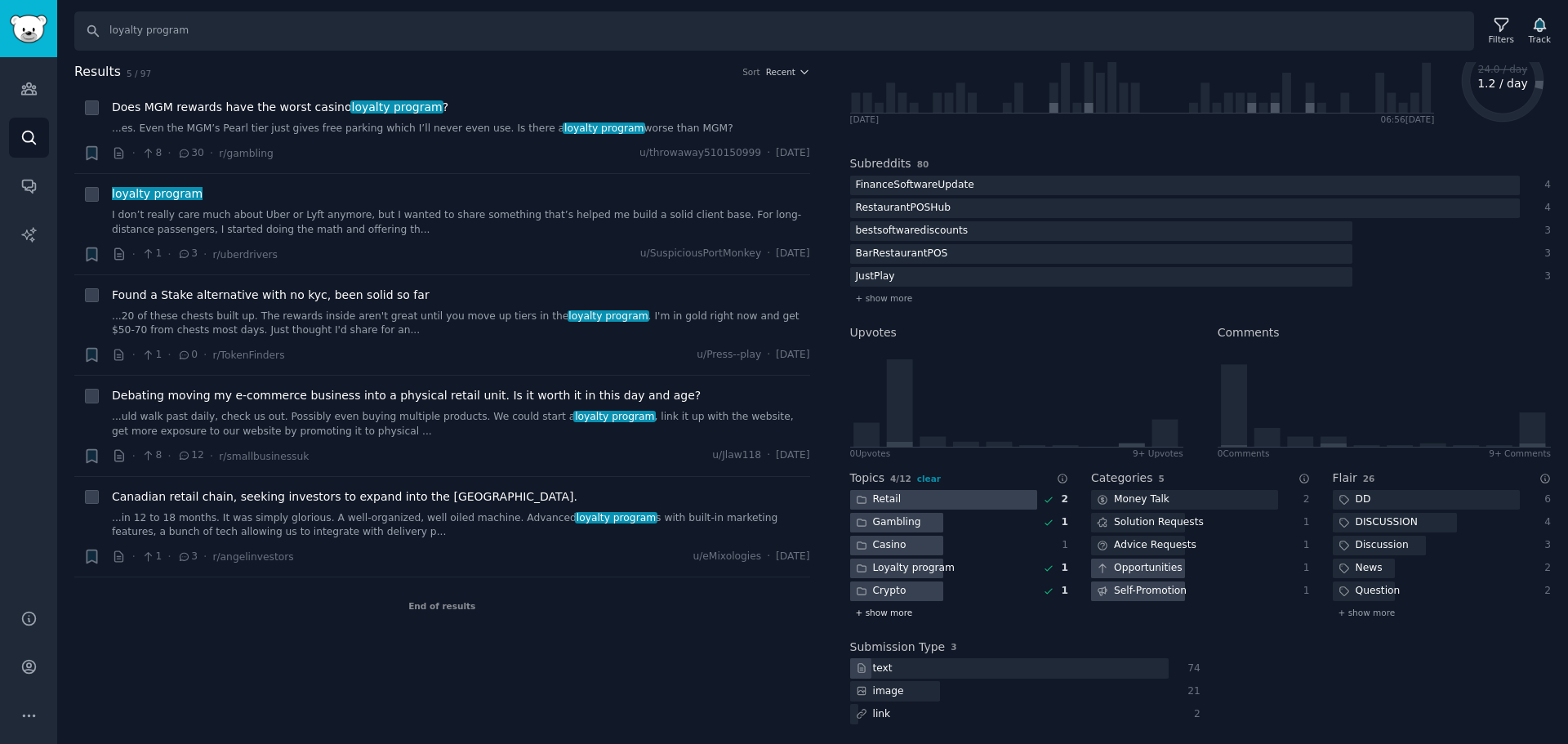
click at [892, 613] on span "+ show more" at bounding box center [884, 612] width 57 height 11
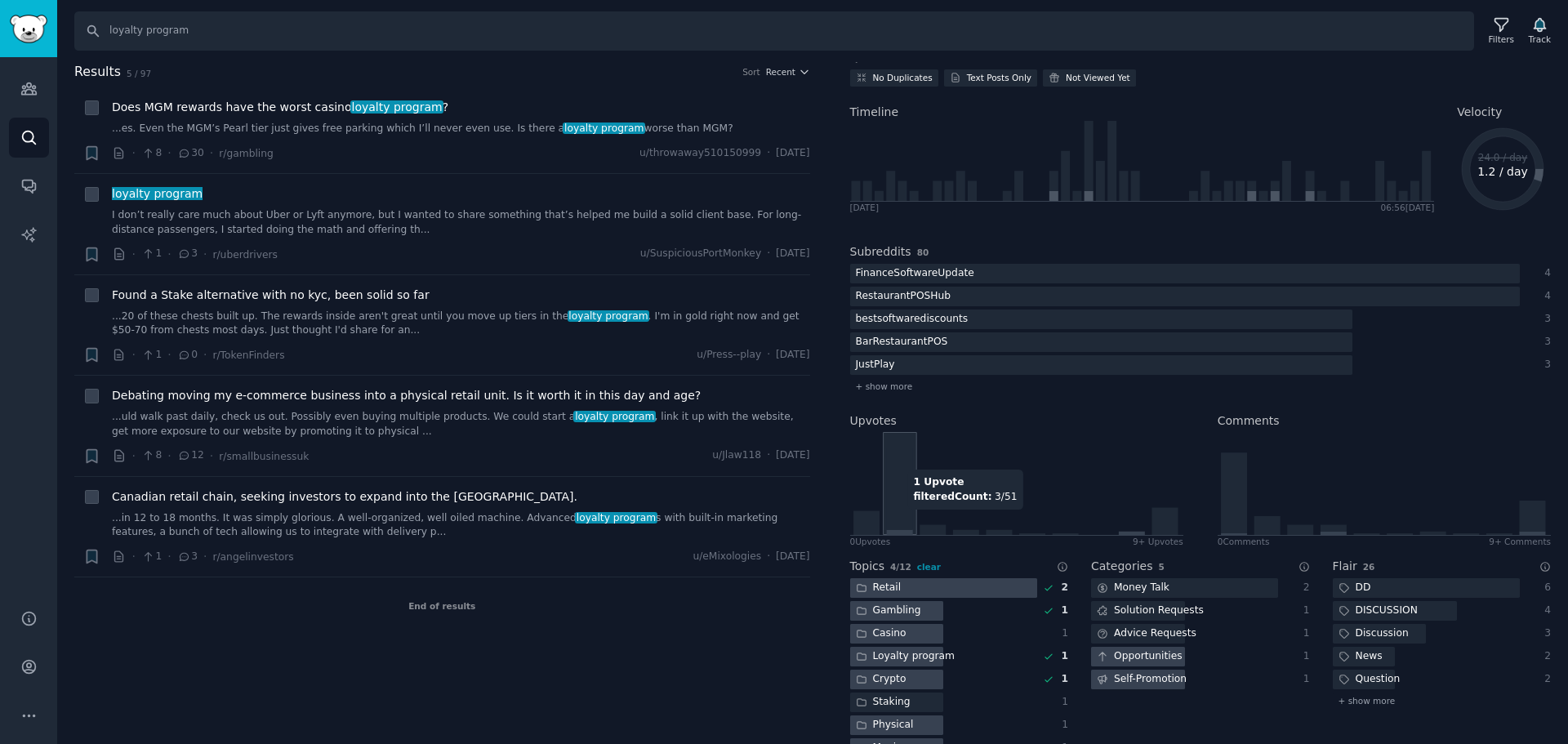
scroll to position [0, 0]
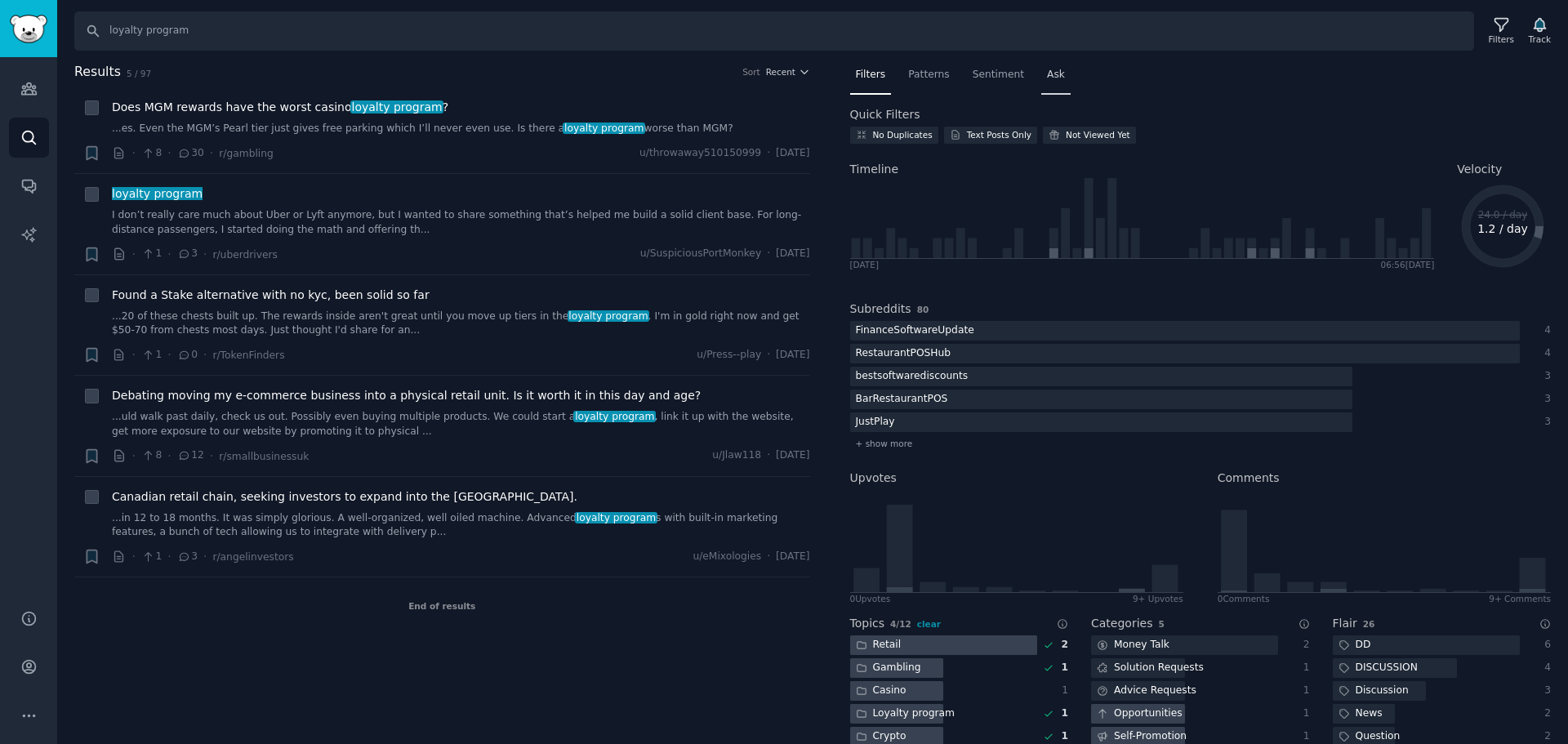
click at [1045, 85] on div "Ask" at bounding box center [1056, 78] width 30 height 33
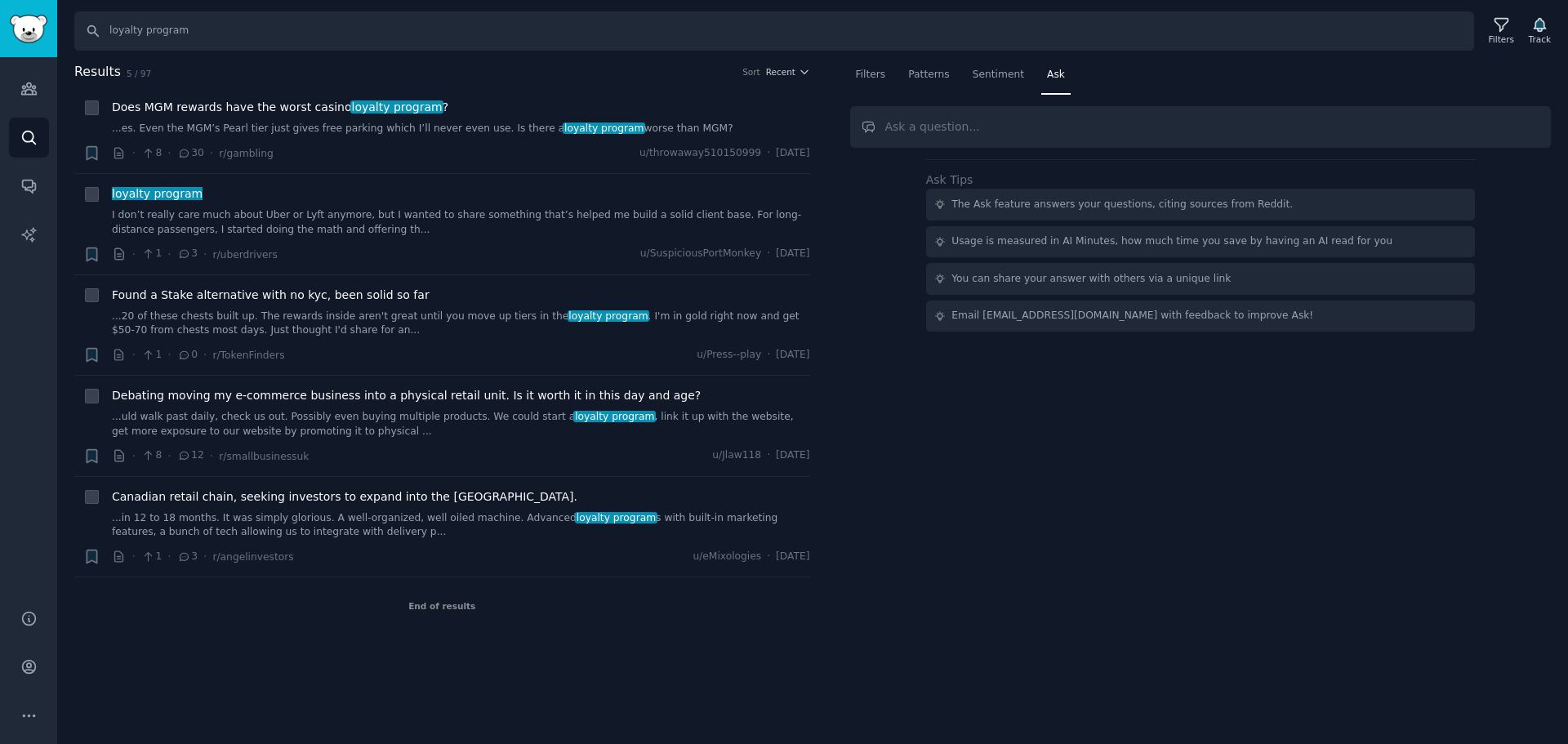
click at [957, 138] on input "text" at bounding box center [1201, 127] width 702 height 42
type input "the keywords about loyalty"
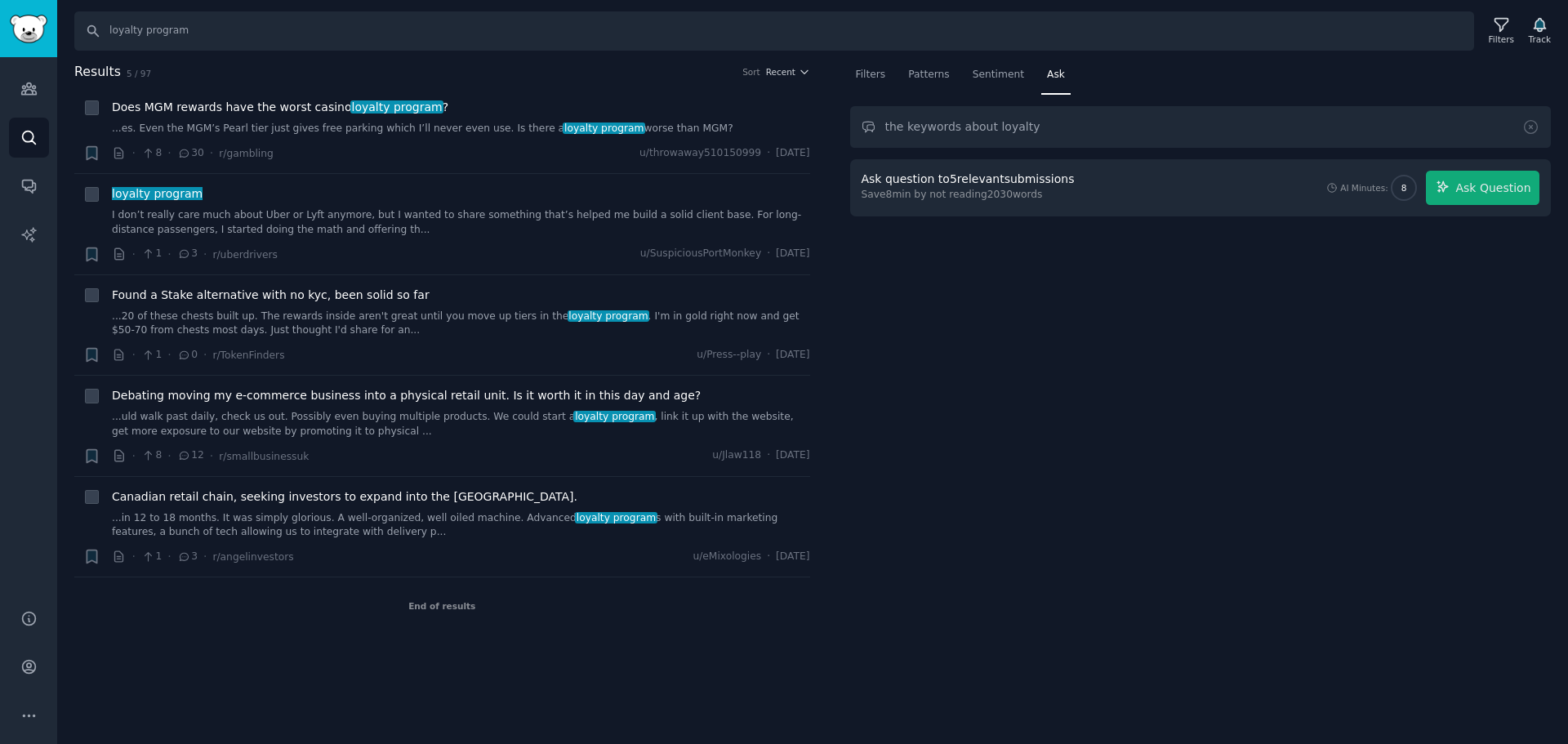
click at [1002, 181] on div "Ask question to 5 relevant submissions" at bounding box center [968, 179] width 213 height 17
click at [989, 195] on div "Save 8 min by not reading 2030 words" at bounding box center [971, 194] width 219 height 14
click at [1042, 135] on input "the keywords about loyalty" at bounding box center [1201, 127] width 702 height 42
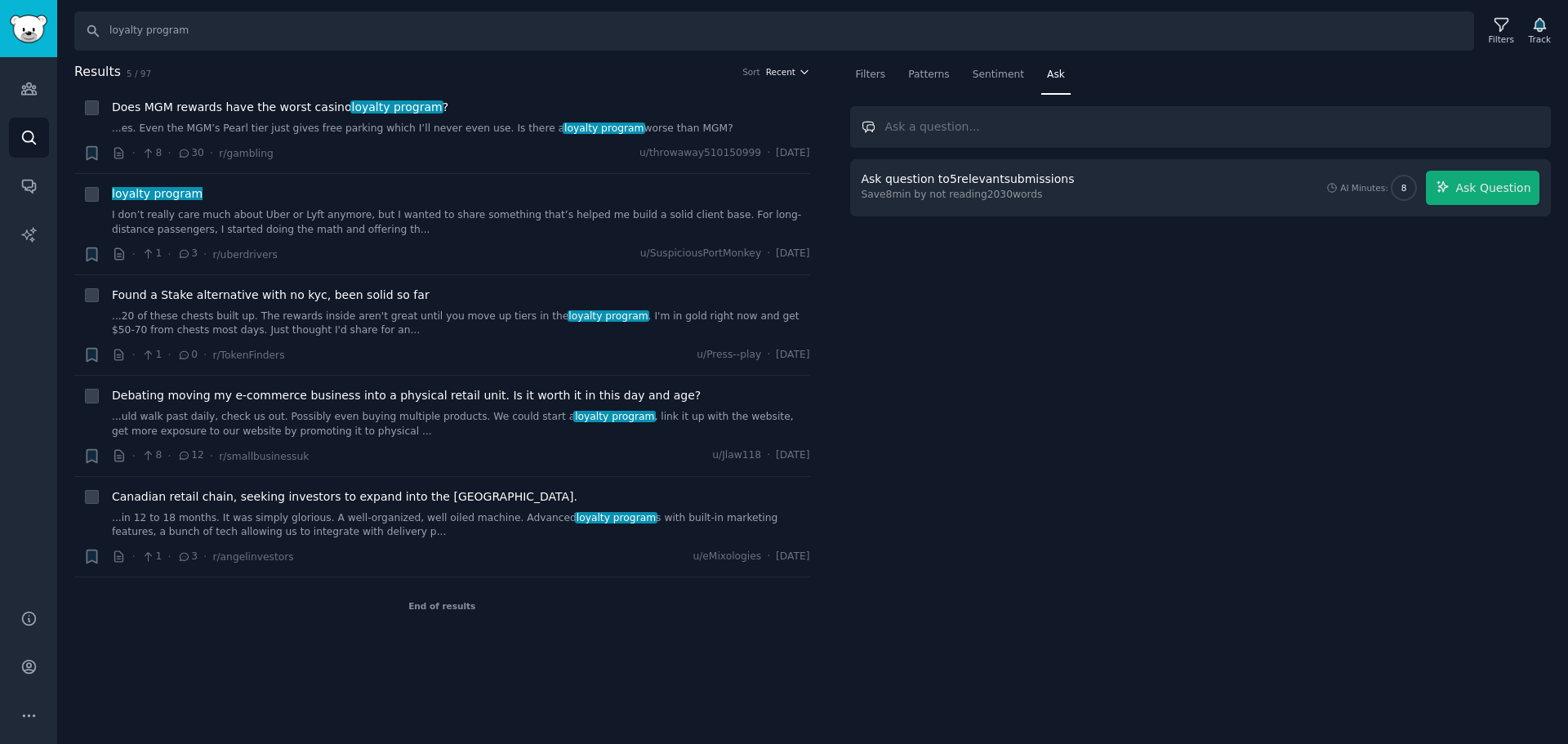
click at [796, 67] on button "Recent" at bounding box center [788, 71] width 44 height 11
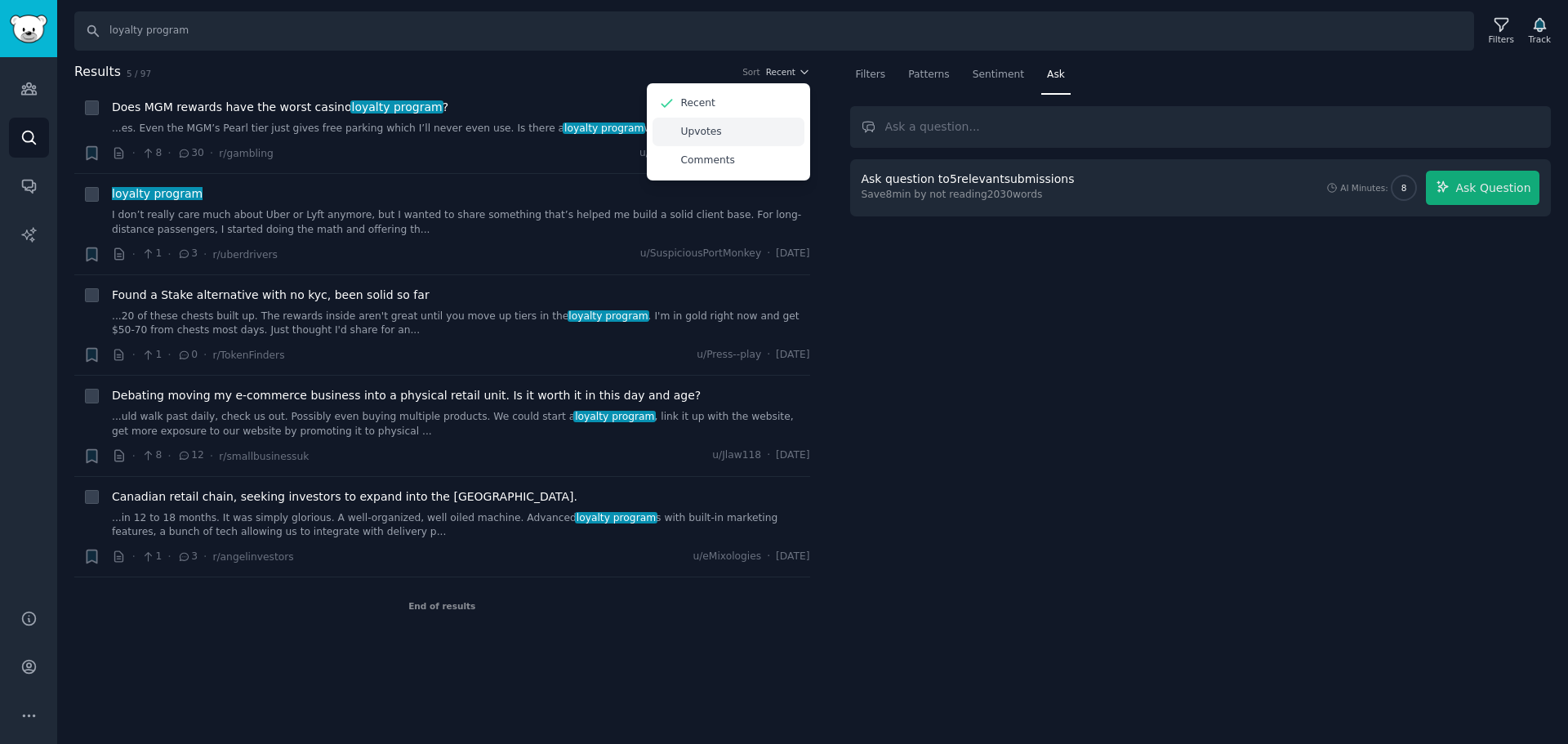
click at [710, 121] on div "Upvotes" at bounding box center [728, 132] width 152 height 29
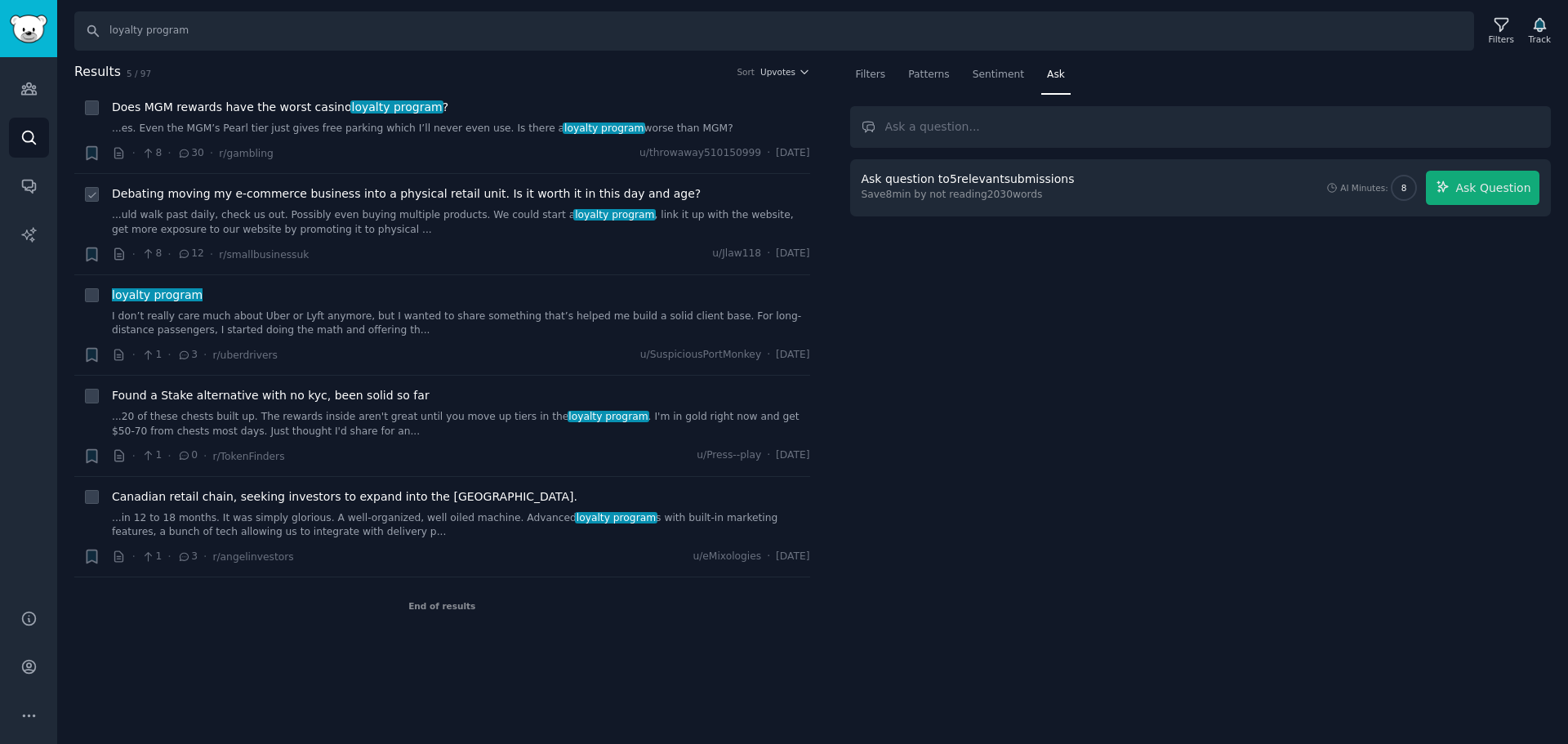
click at [407, 251] on div "· 8 · 12 · r/smallbusinessuk u/Jlaw118 · Sun 24/8/2025" at bounding box center [462, 254] width 699 height 17
click at [434, 215] on link "...uld walk past daily, check us out. Possibly even buying multiple products. W…" at bounding box center [462, 223] width 699 height 29
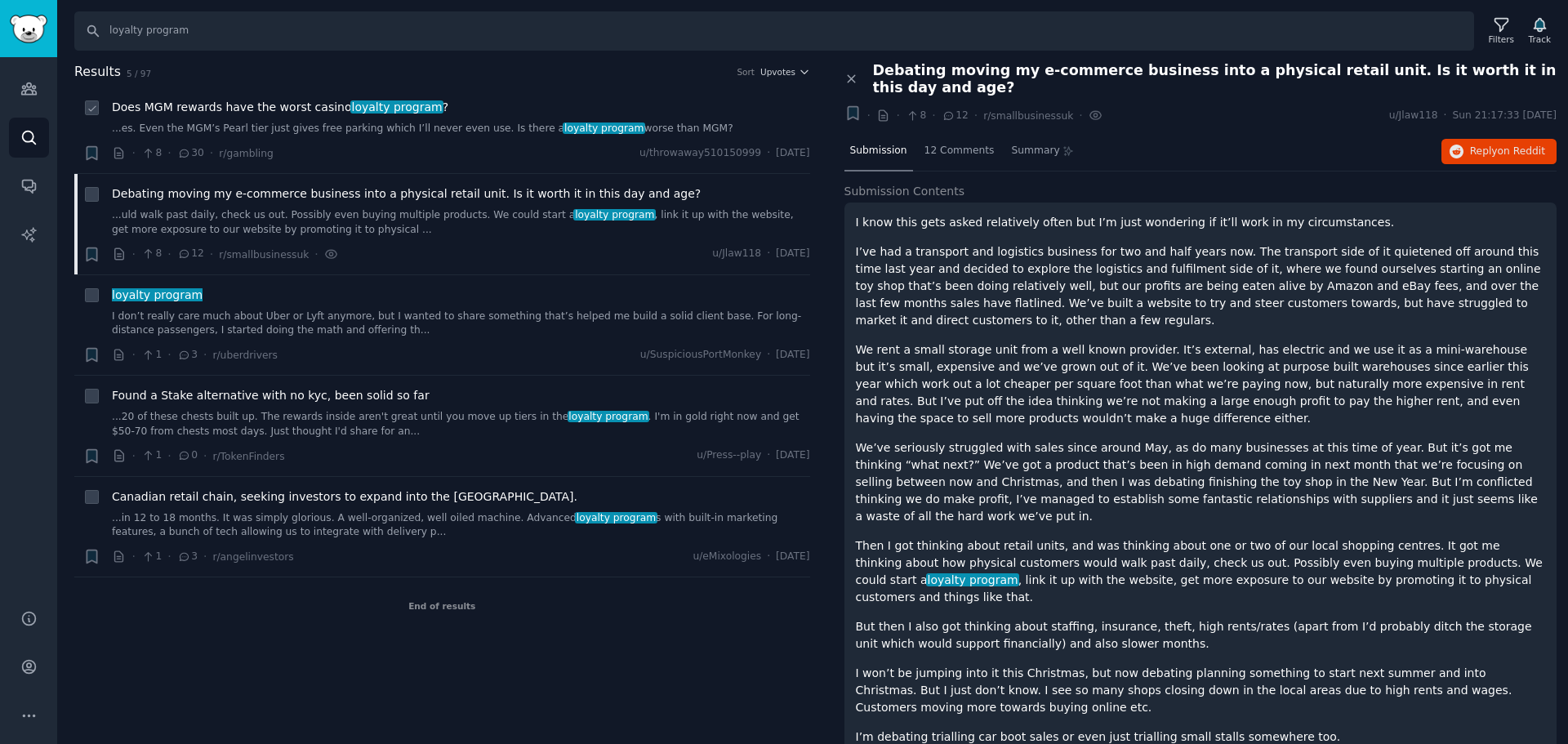
click at [392, 164] on li "+ Does MGM rewards have the worst casino loyalty program ? ...es. Even the MGM’…" at bounding box center [442, 130] width 736 height 86
click at [353, 130] on link "...es. Even the MGM’s Pearl tier just gives free parking which I’ll never even …" at bounding box center [462, 128] width 699 height 14
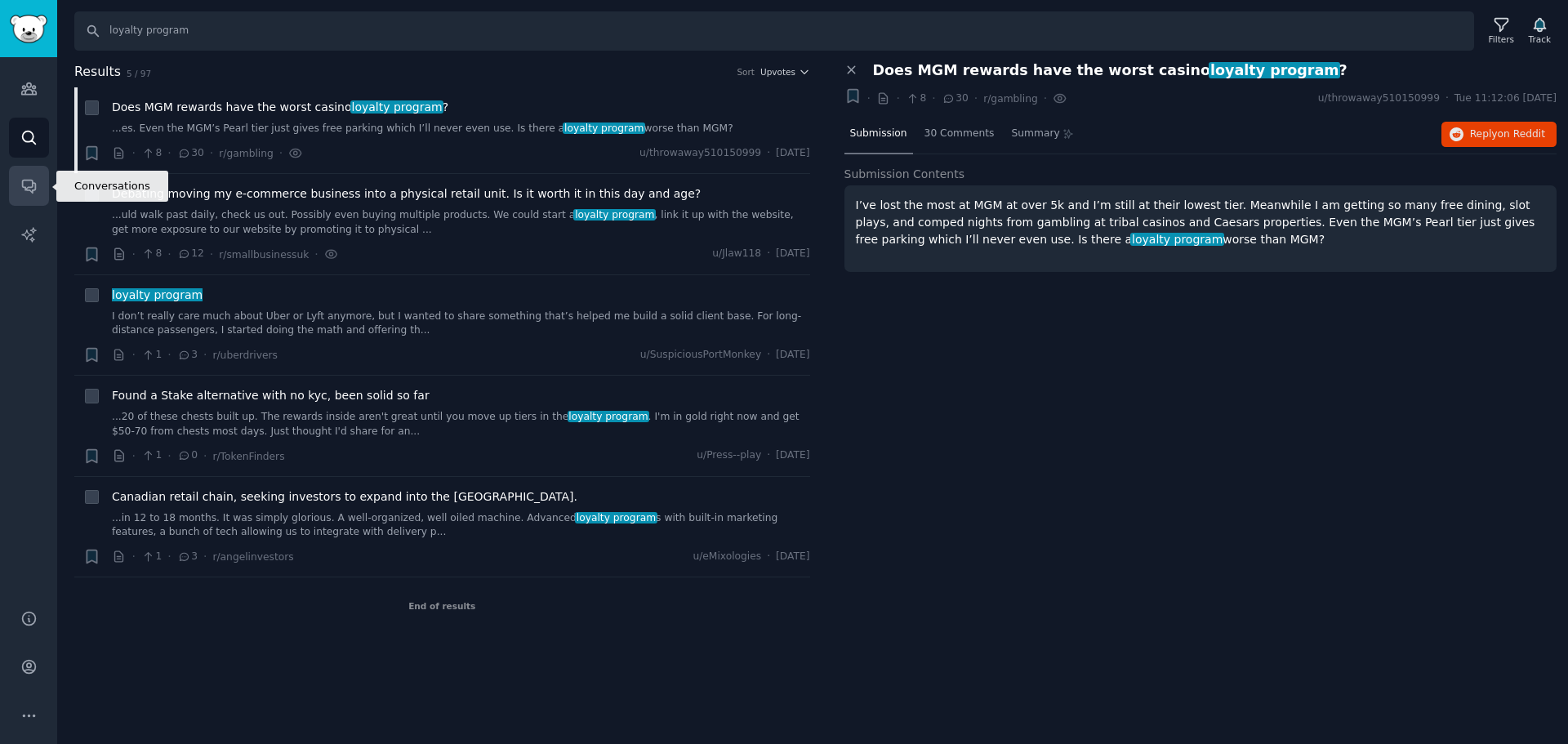
click at [25, 196] on link "Conversations" at bounding box center [29, 186] width 40 height 40
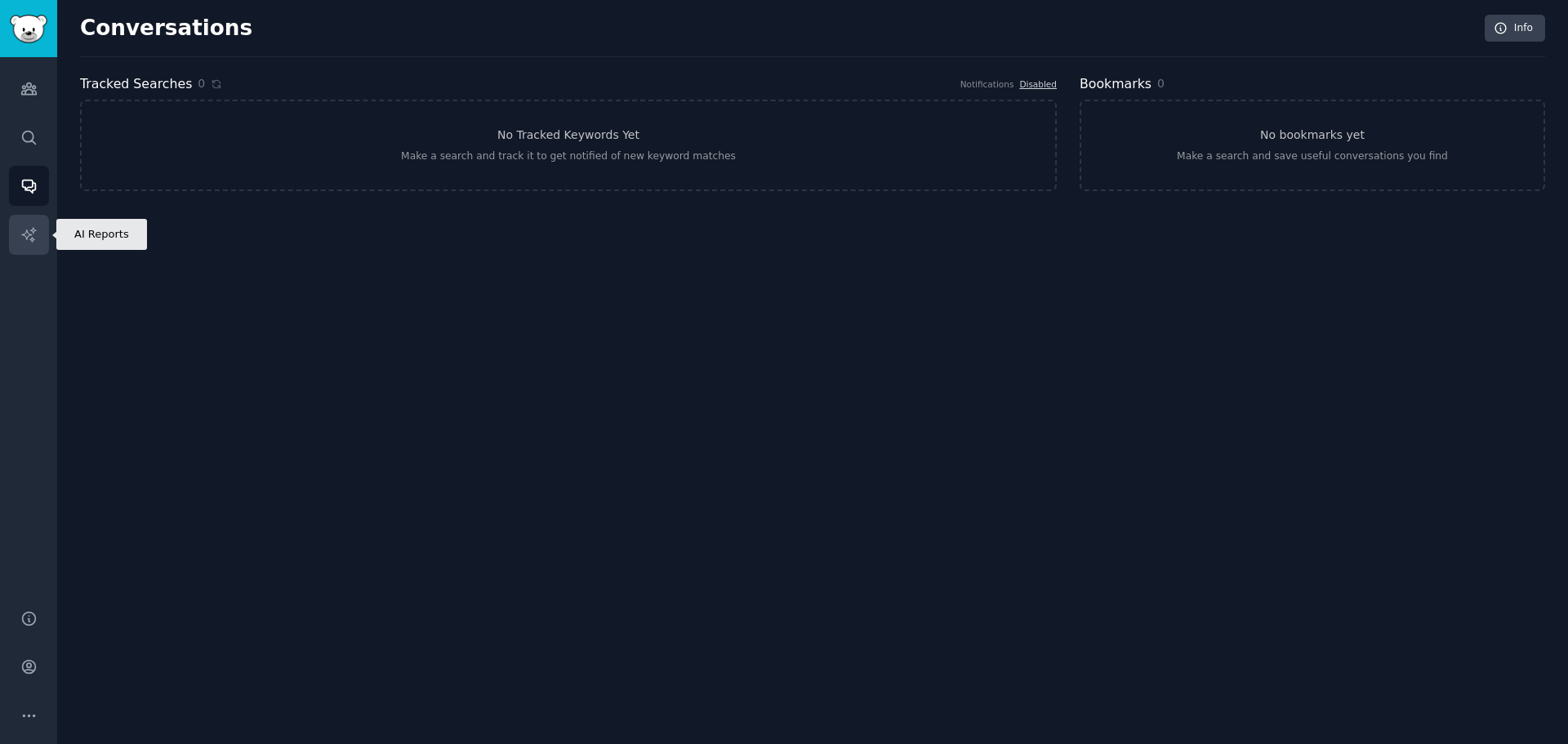
click at [33, 233] on icon "Sidebar" at bounding box center [29, 235] width 17 height 17
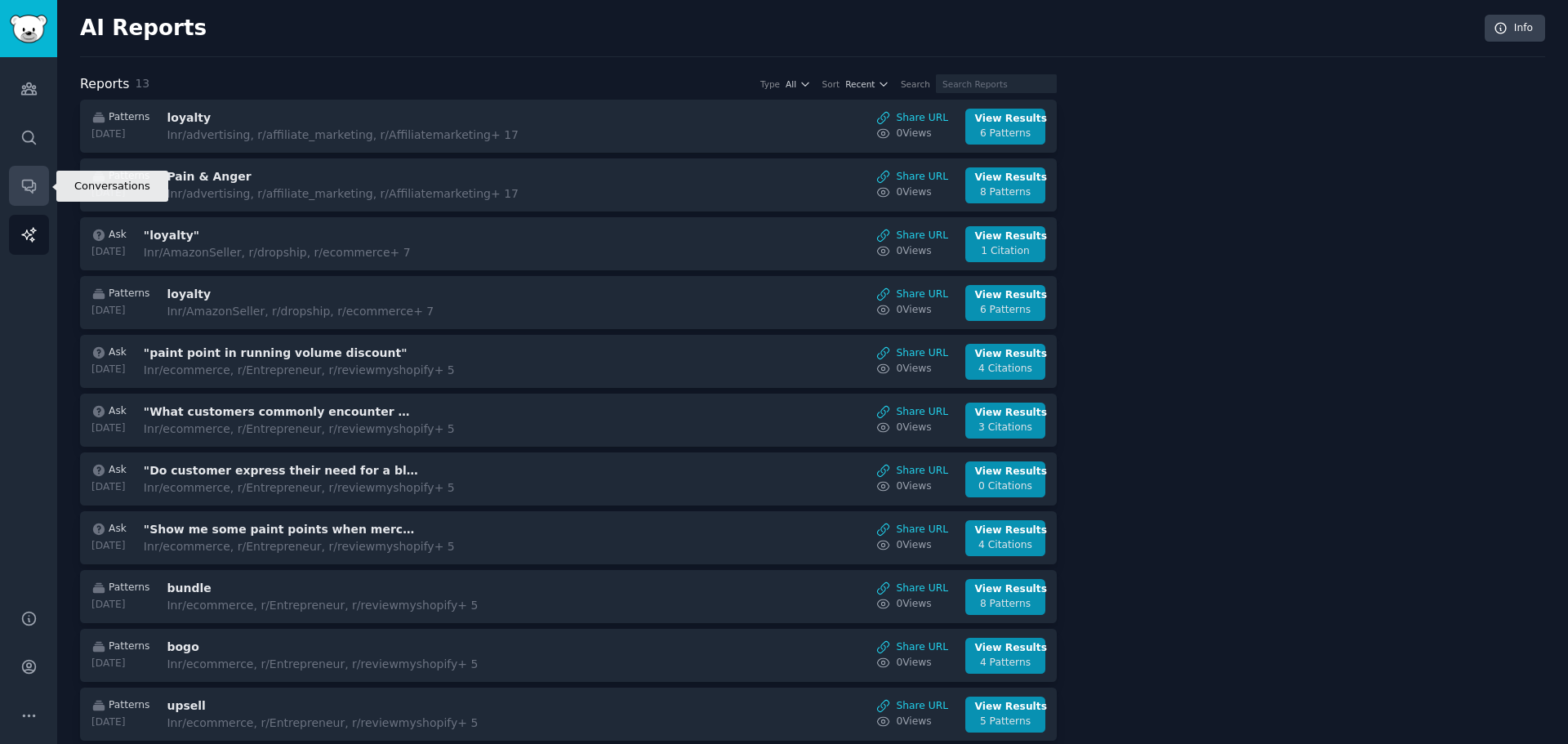
click at [22, 192] on icon "Sidebar" at bounding box center [29, 186] width 17 height 17
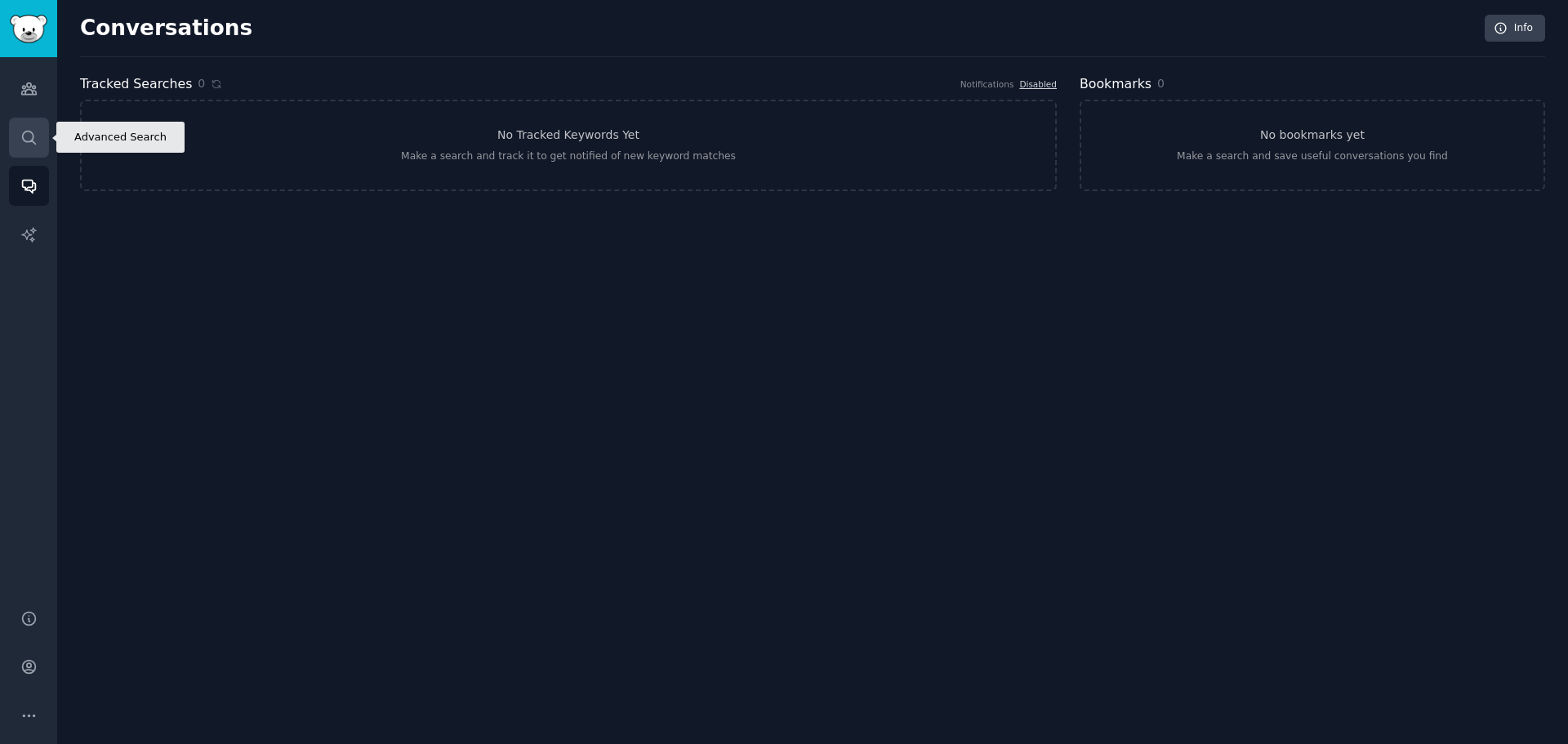
click at [32, 138] on icon "Sidebar" at bounding box center [29, 137] width 13 height 13
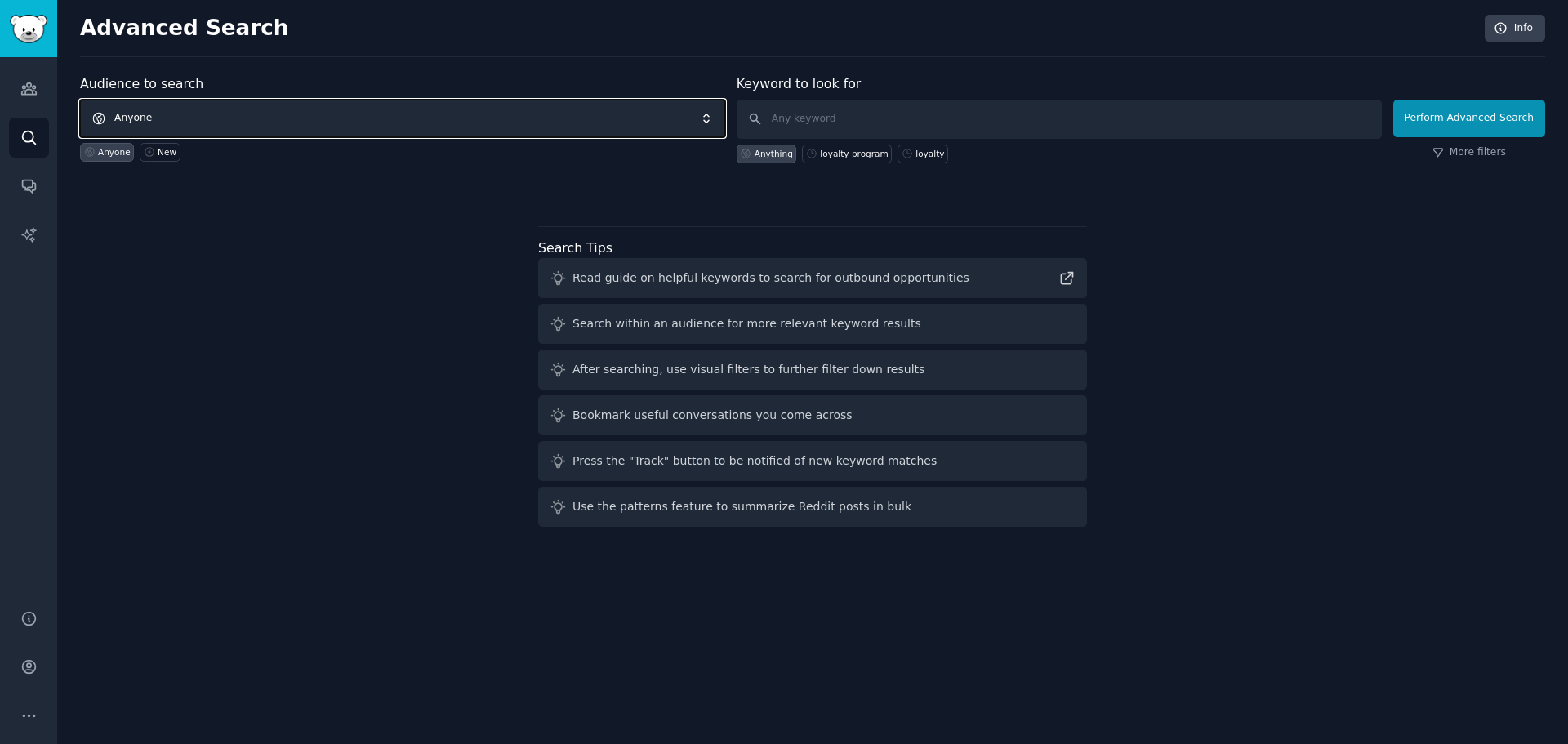
click at [347, 109] on span "Anyone" at bounding box center [403, 118] width 645 height 37
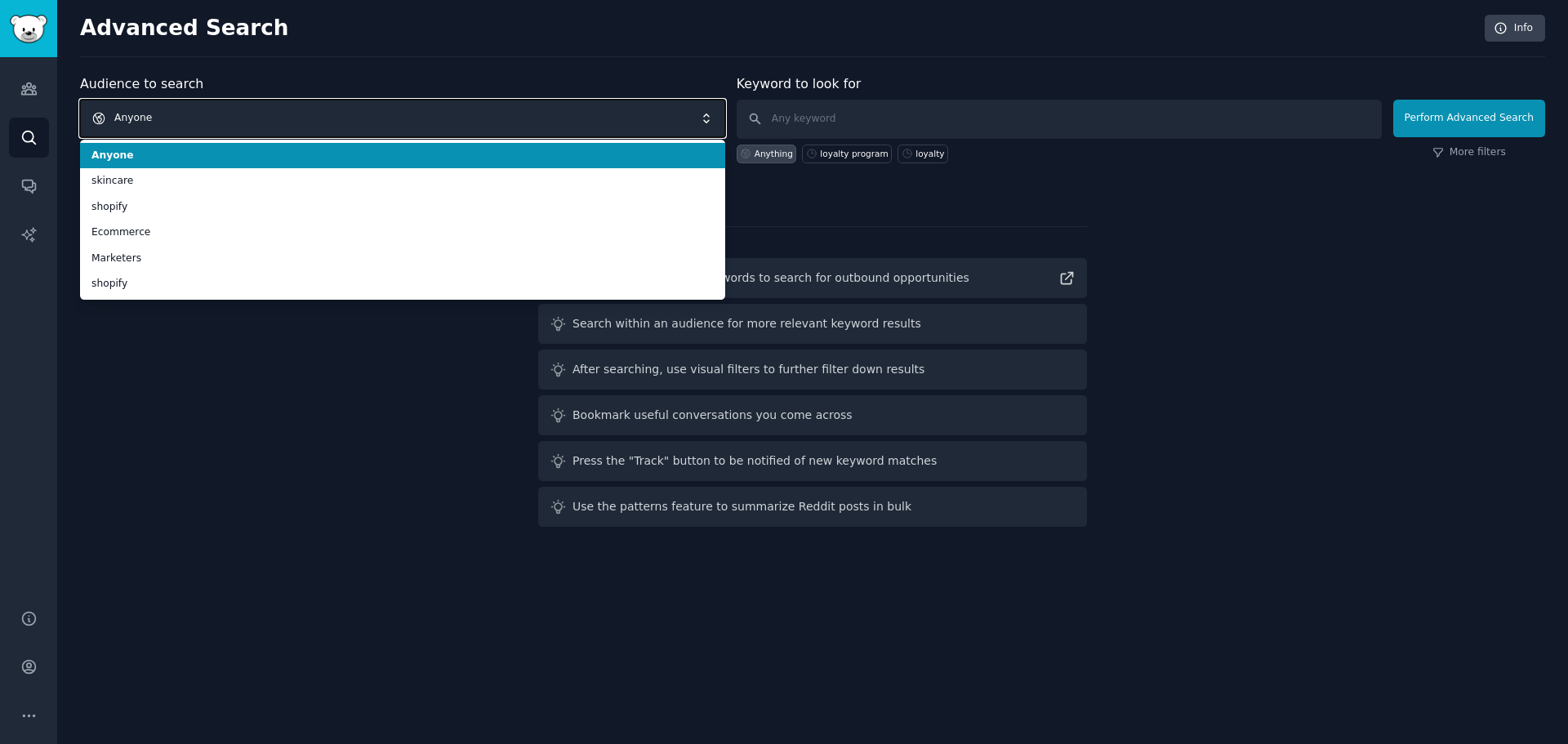
click at [347, 114] on span "Anyone" at bounding box center [403, 118] width 645 height 37
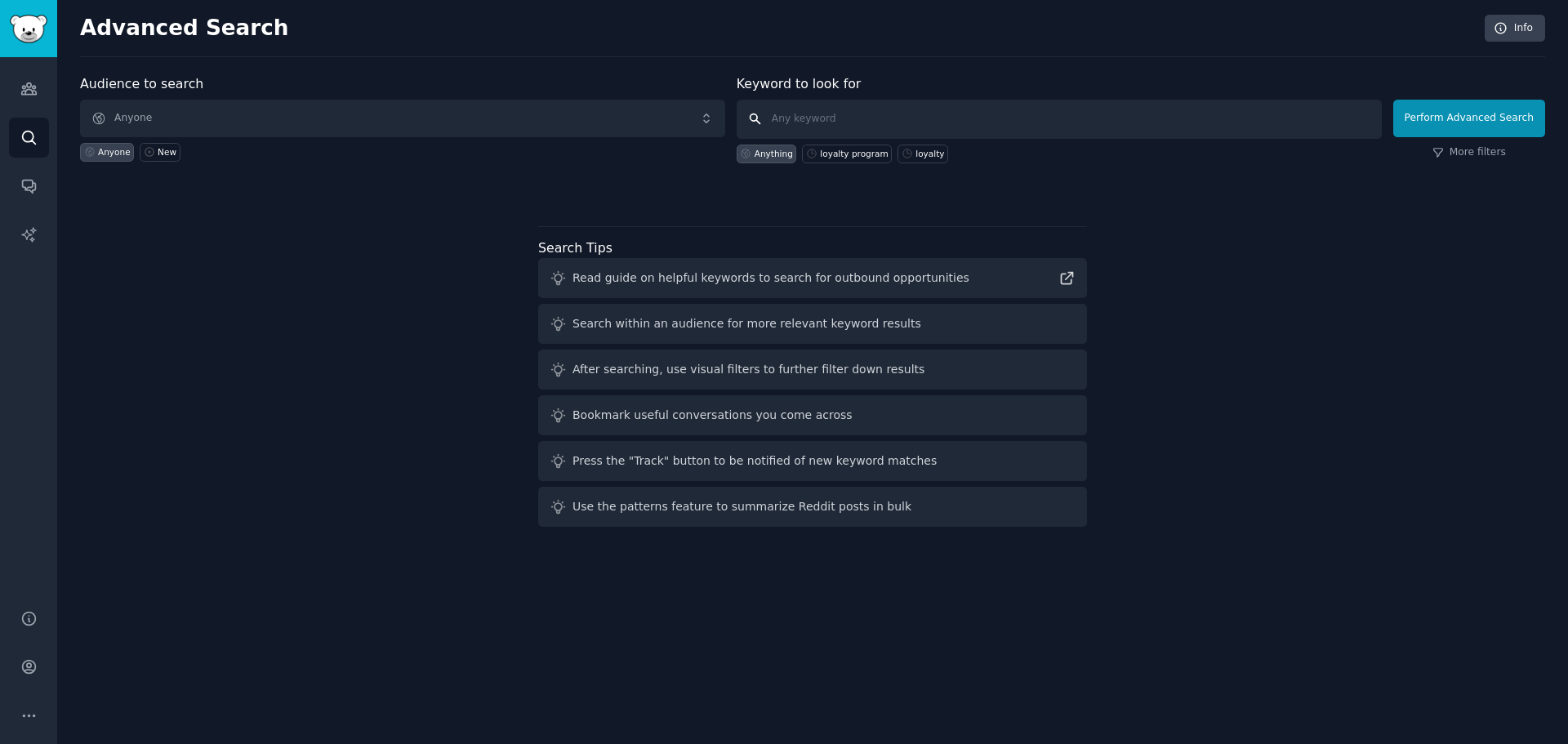
click at [818, 112] on input "text" at bounding box center [1060, 119] width 645 height 39
click at [837, 158] on div "loyalty program" at bounding box center [853, 153] width 68 height 11
type input "loyalty program"
click at [1438, 127] on button "Perform Advanced Search" at bounding box center [1470, 118] width 152 height 37
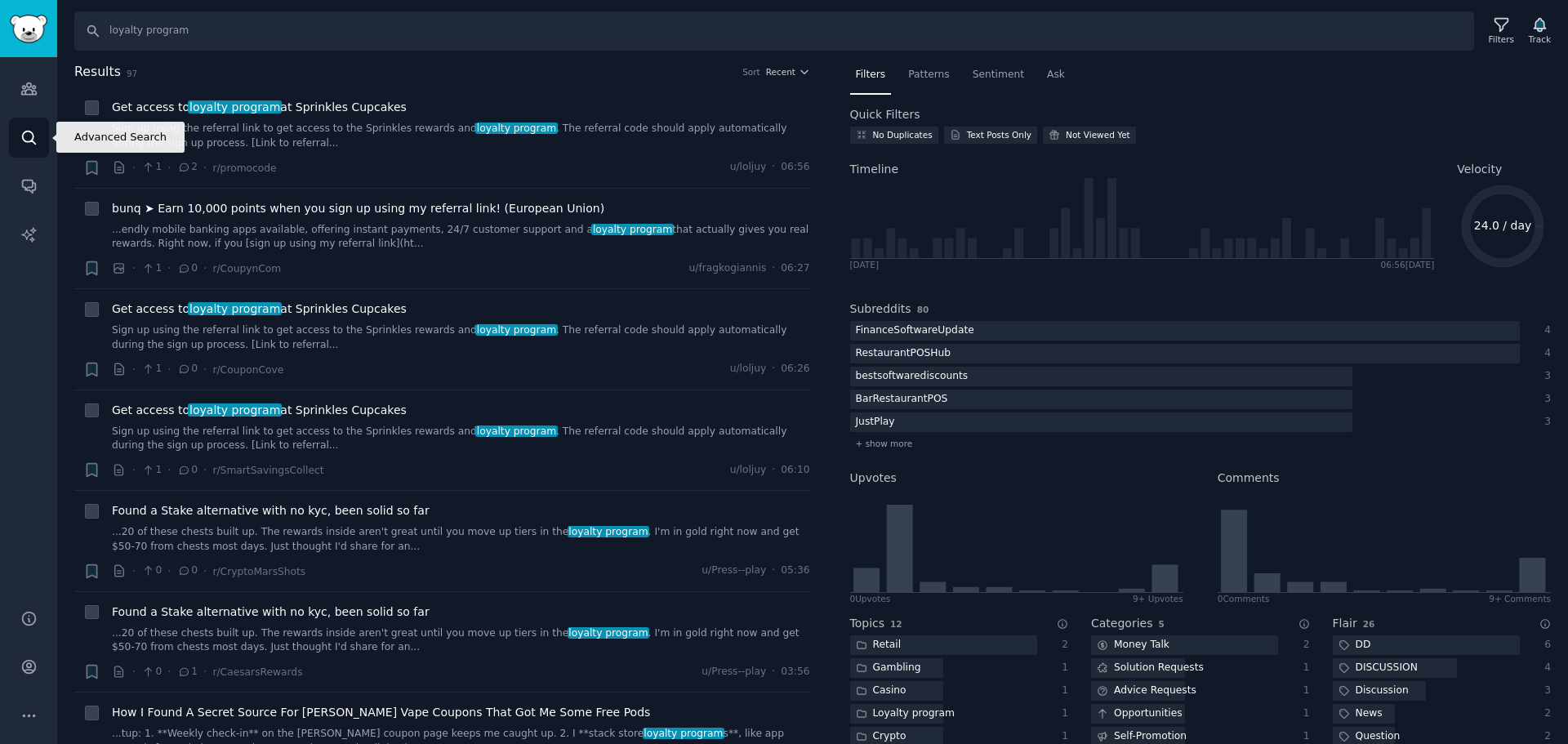
click at [31, 127] on link "Search" at bounding box center [29, 138] width 40 height 40
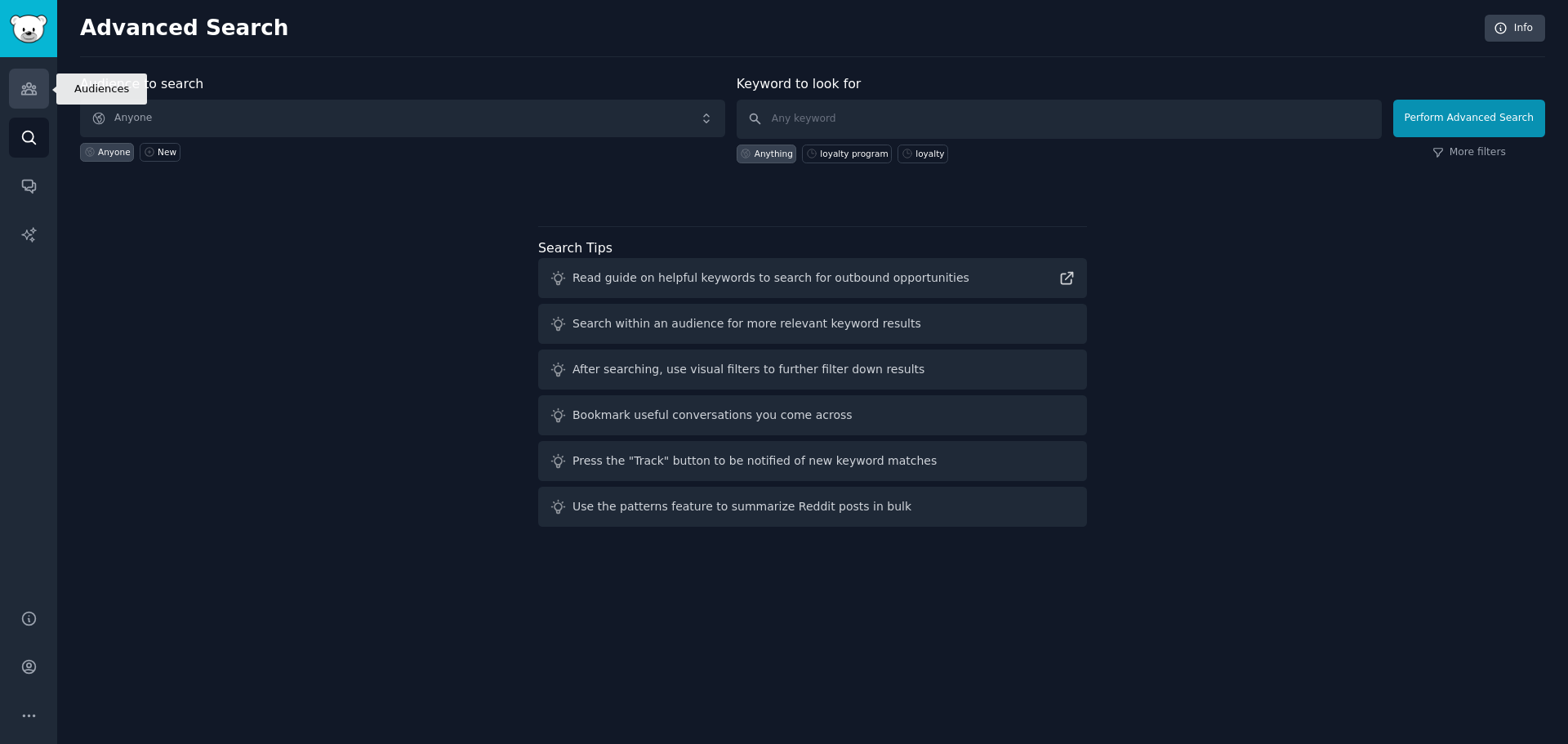
click at [43, 93] on link "Audiences" at bounding box center [29, 88] width 40 height 40
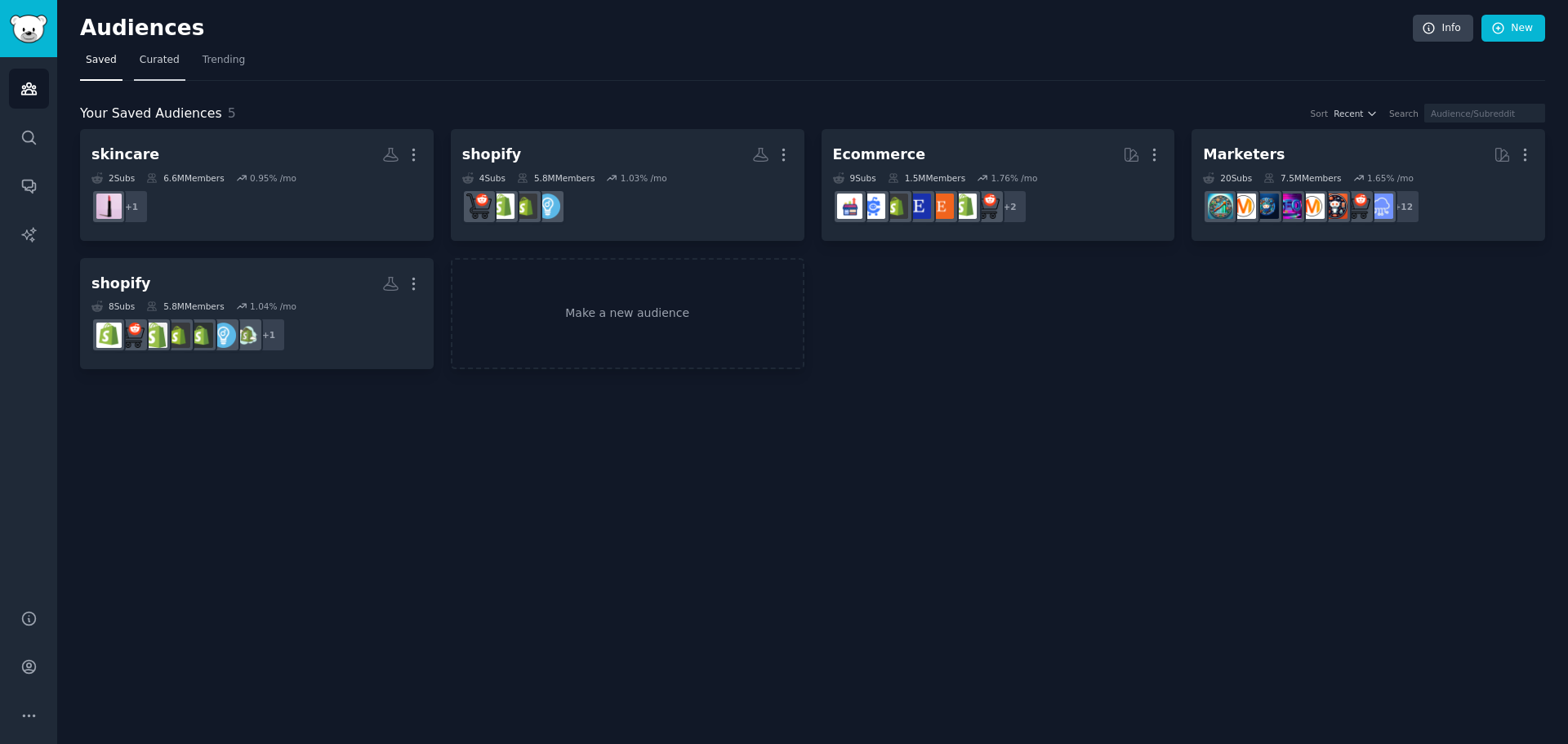
click at [163, 69] on link "Curated" at bounding box center [160, 64] width 51 height 33
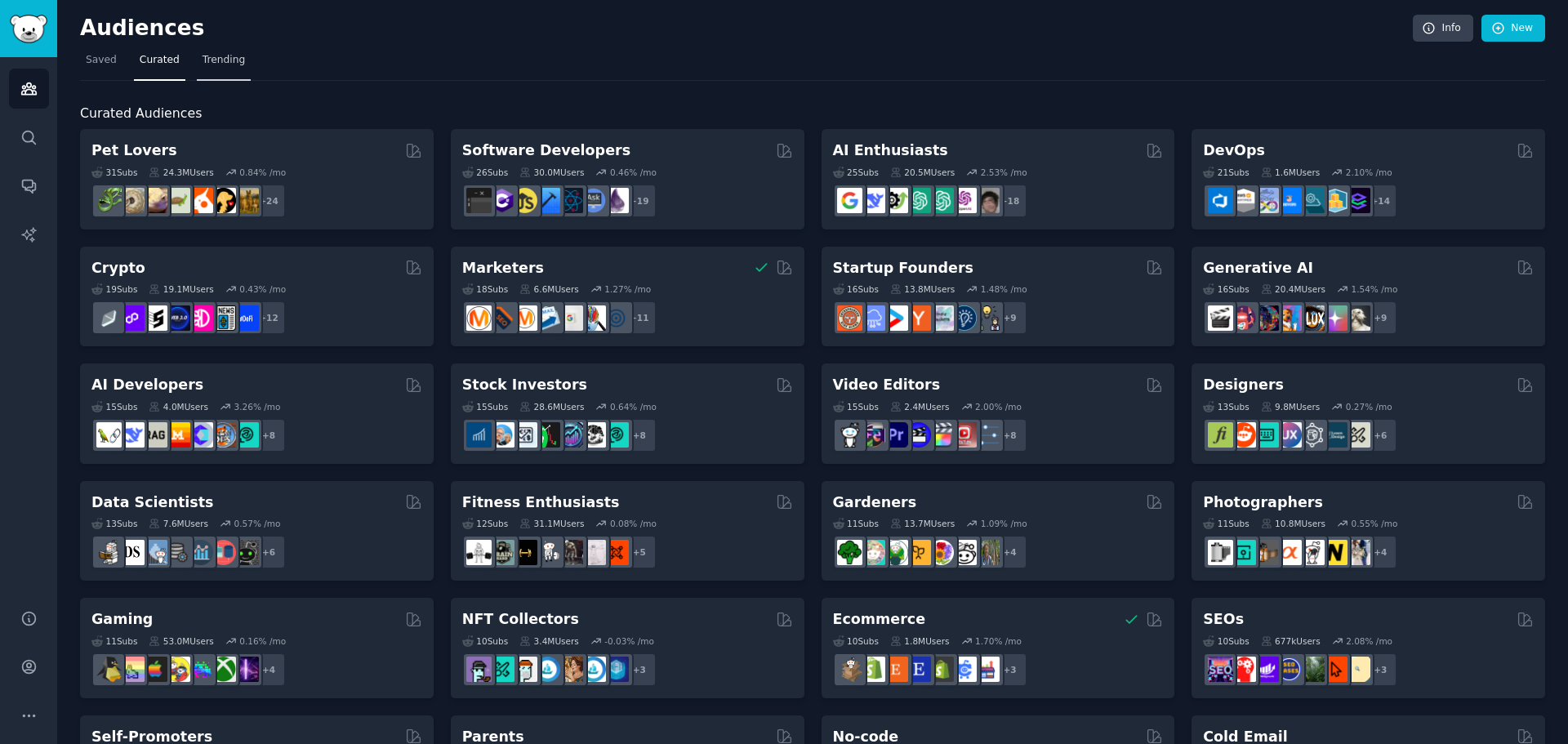
click at [210, 70] on link "Trending" at bounding box center [224, 64] width 54 height 33
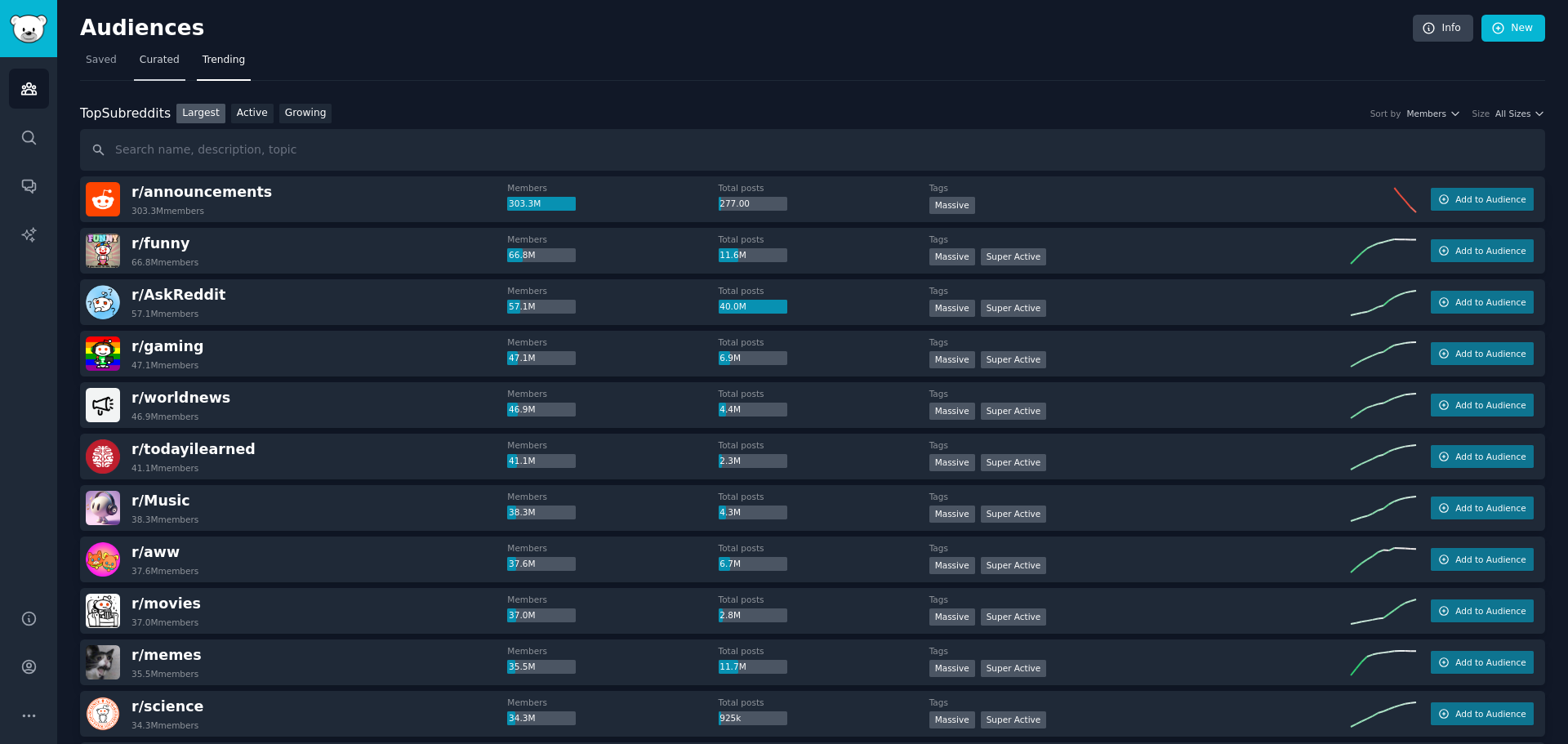
click at [175, 66] on link "Curated" at bounding box center [160, 64] width 51 height 33
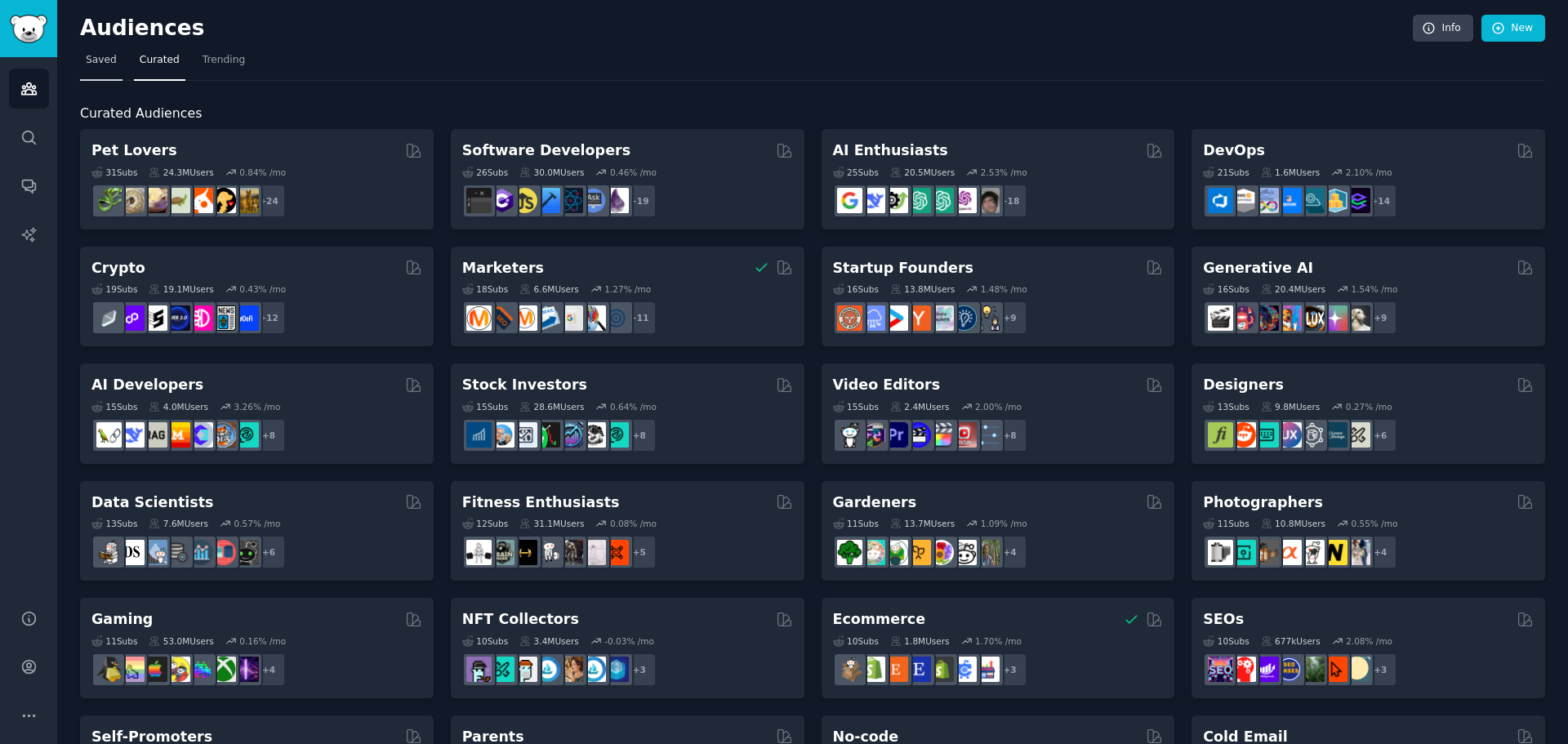
click at [108, 63] on span "Saved" at bounding box center [101, 60] width 31 height 14
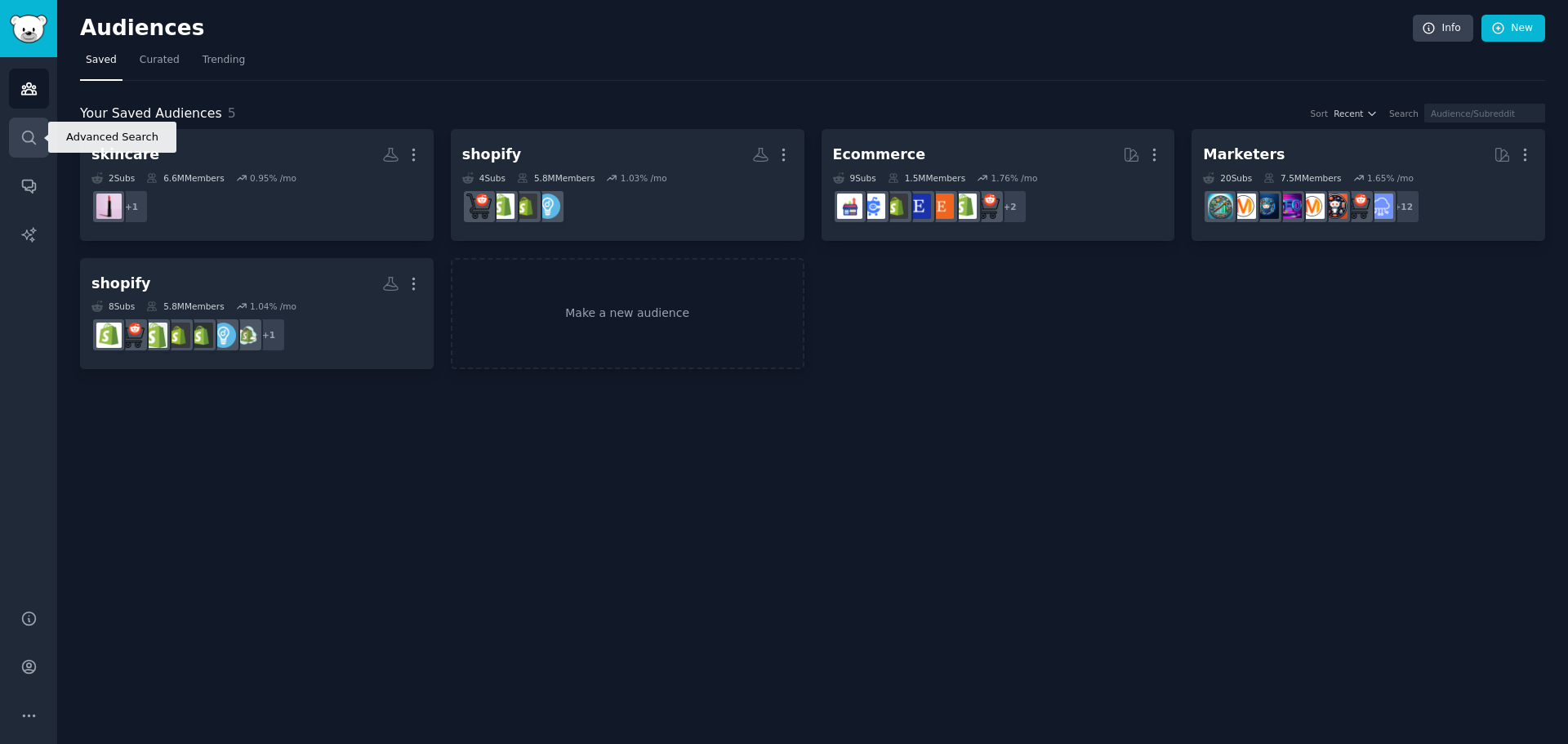
click at [26, 139] on icon "Sidebar" at bounding box center [29, 138] width 17 height 17
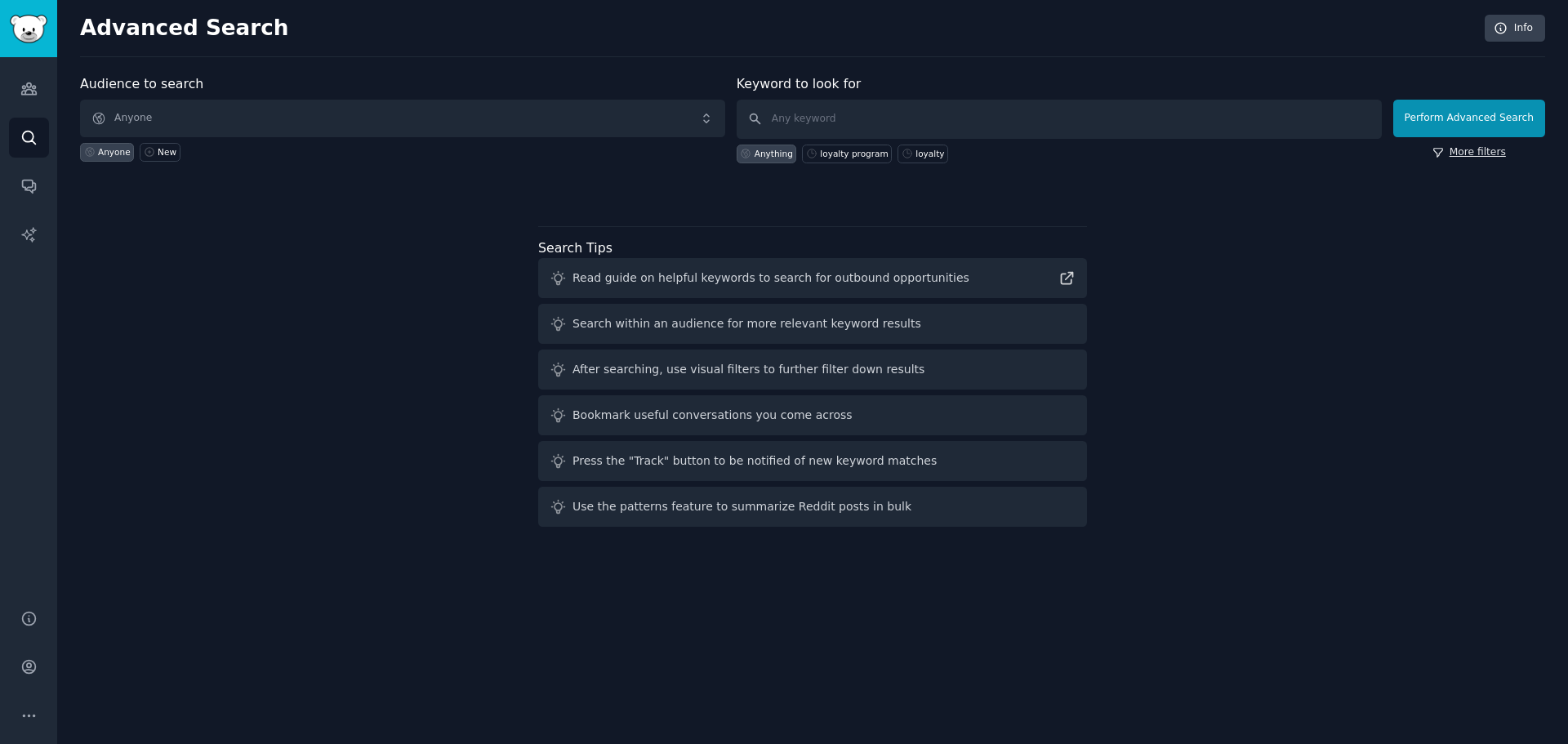
click at [1442, 148] on icon at bounding box center [1438, 152] width 9 height 9
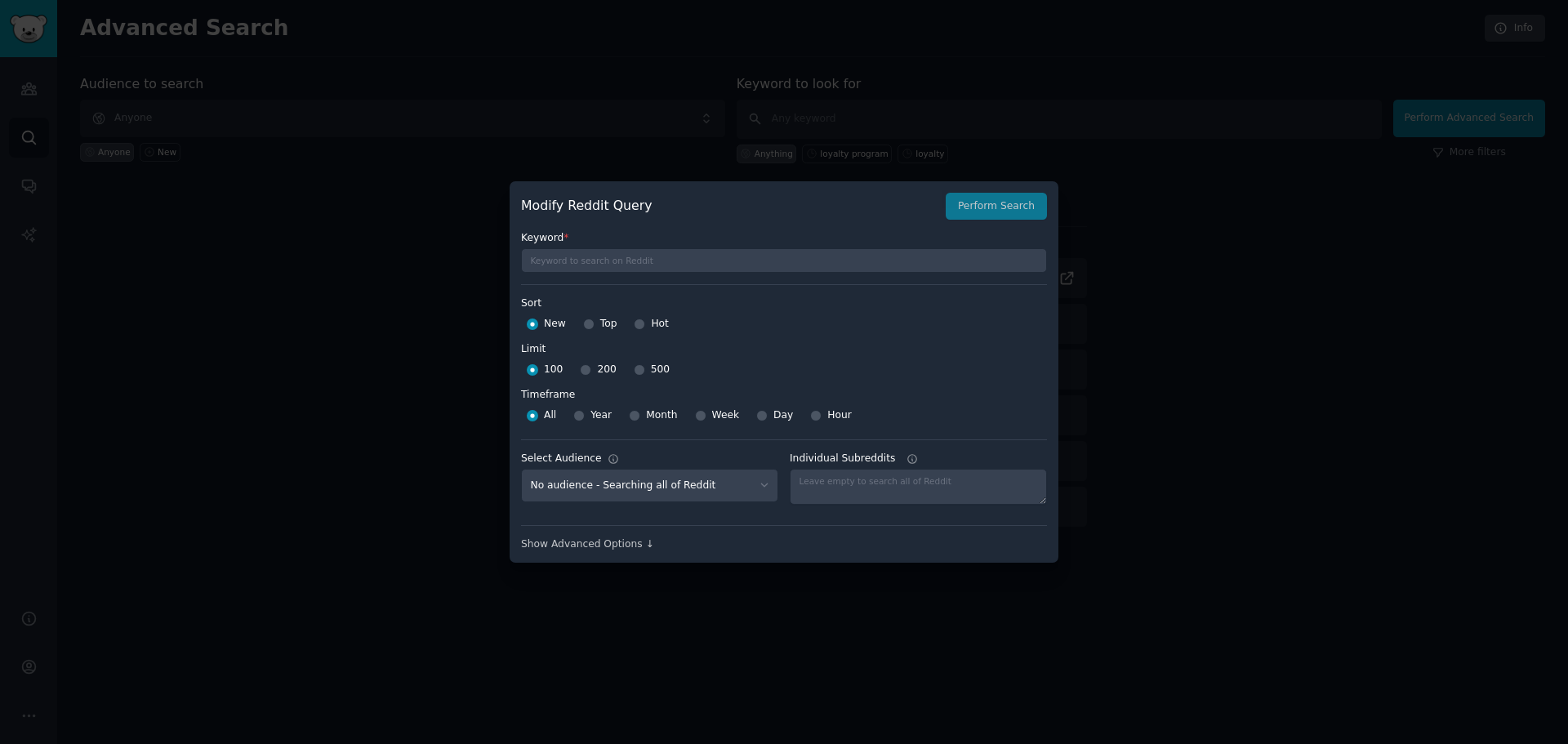
click at [634, 364] on div at bounding box center [640, 369] width 11 height 14
click at [634, 368] on input "500" at bounding box center [640, 370] width 11 height 11
radio input "true"
click at [586, 370] on input "200" at bounding box center [586, 370] width 11 height 11
radio input "true"
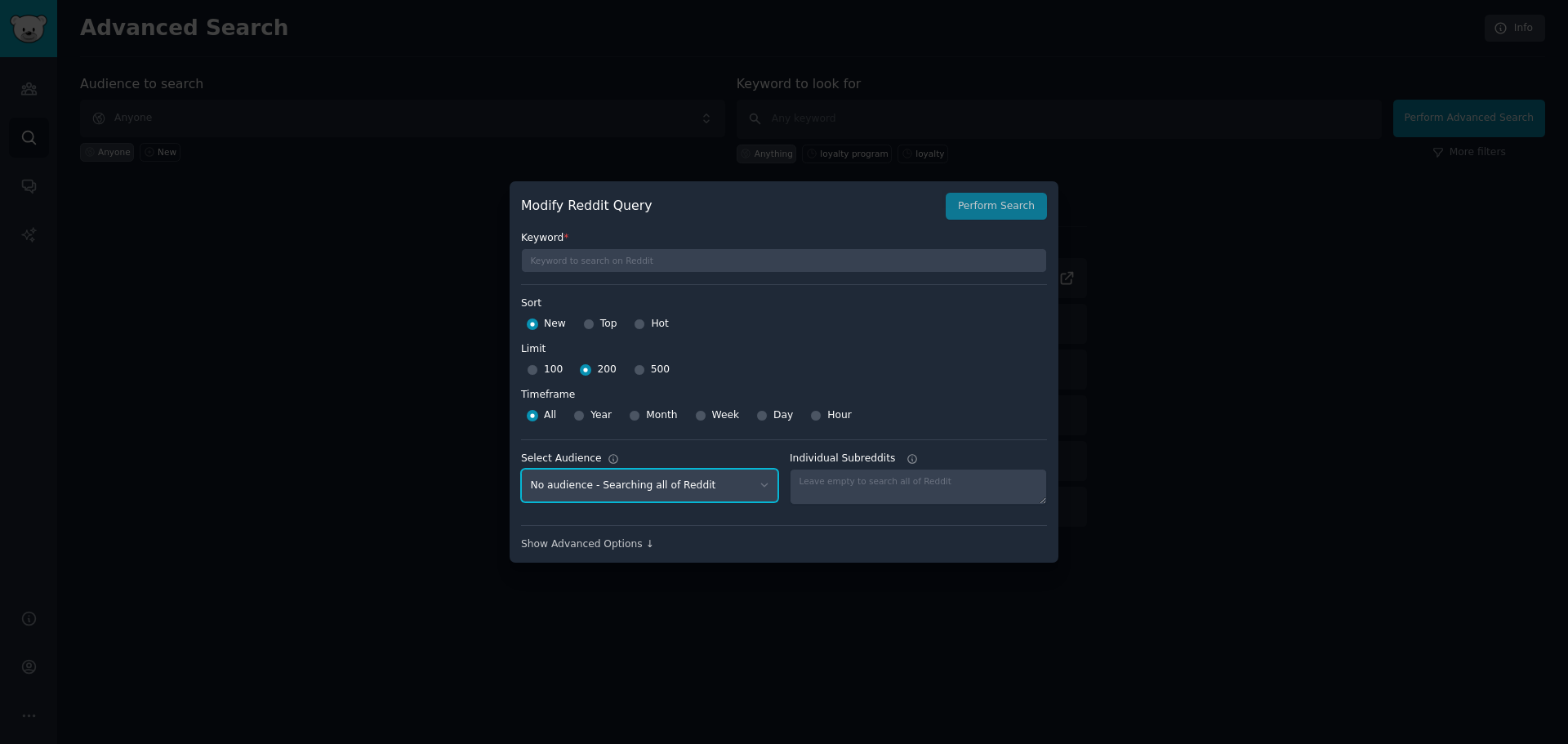
click at [711, 483] on select "No audience - Searching all of Reddit skincare - 2 Subreddits shopify - 4 Subre…" at bounding box center [649, 484] width 257 height 33
click at [994, 225] on div "Keyword *" at bounding box center [784, 246] width 526 height 53
click at [998, 212] on div "Modify Reddit Query Perform Search" at bounding box center [784, 206] width 526 height 28
click at [1191, 402] on div at bounding box center [784, 372] width 1568 height 744
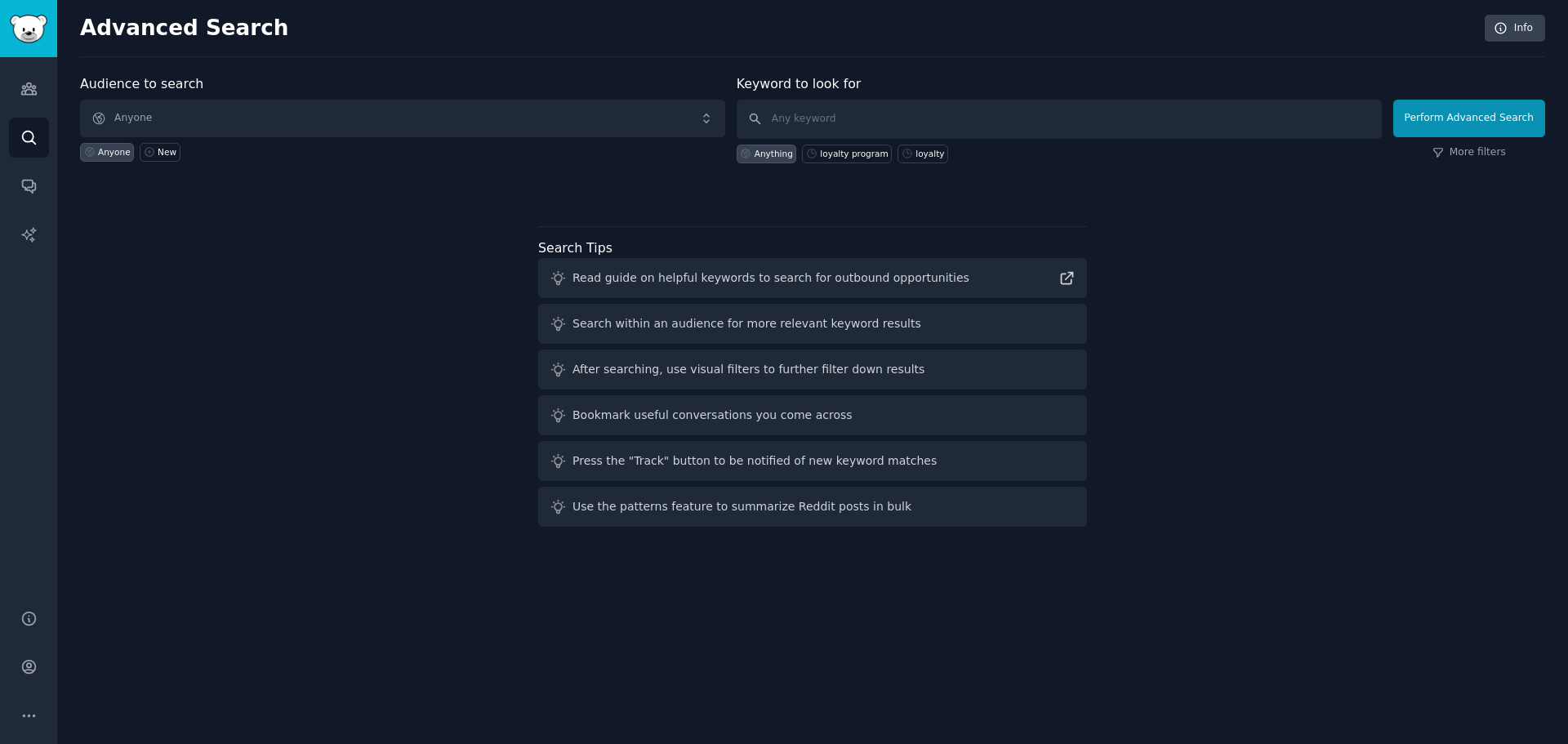
click at [1462, 144] on div "Perform Advanced Search More filters" at bounding box center [1470, 123] width 152 height 81
click at [1463, 147] on link "More filters" at bounding box center [1469, 152] width 73 height 14
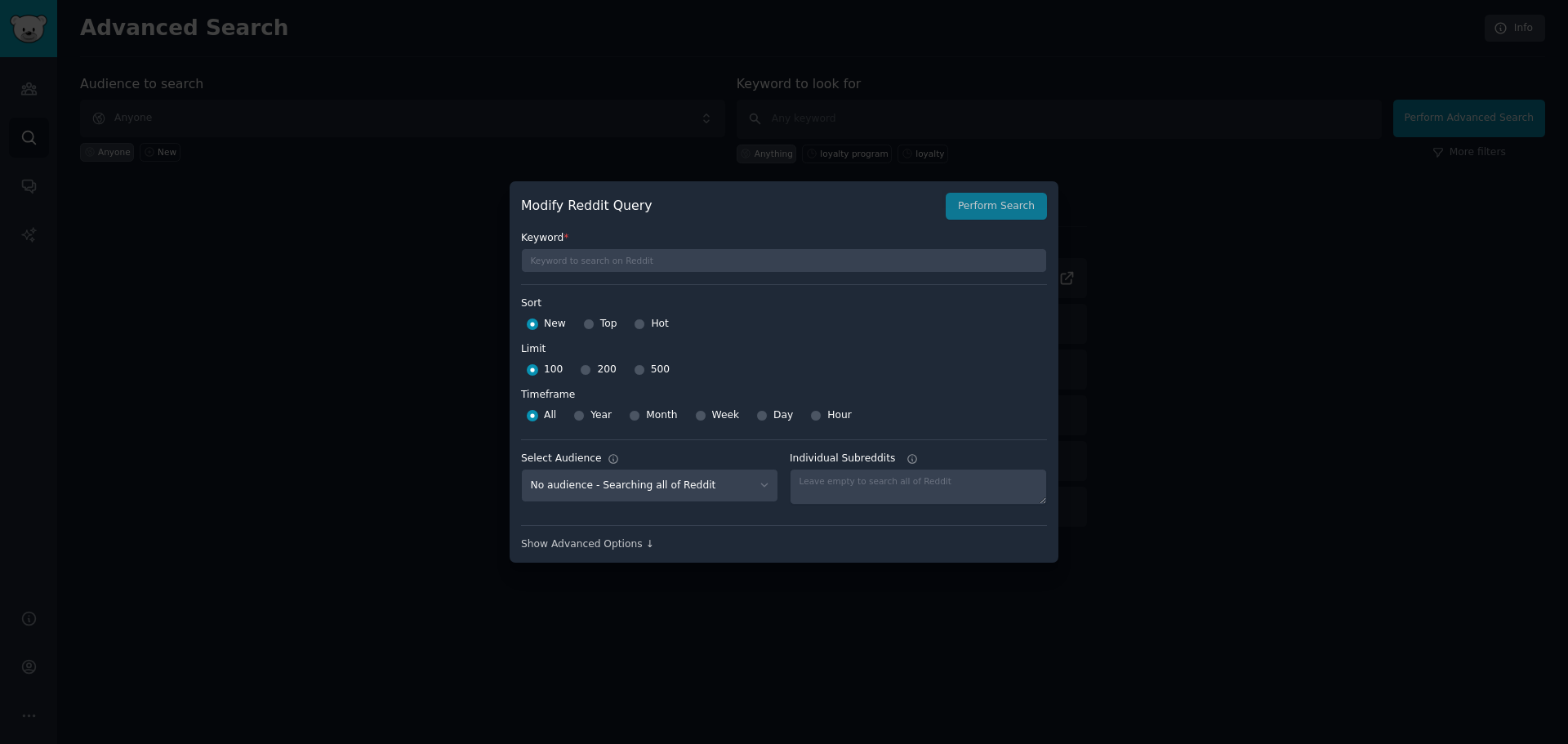
click at [597, 368] on span "200" at bounding box center [606, 369] width 19 height 14
click at [591, 368] on input "200" at bounding box center [586, 370] width 11 height 11
radio input "true"
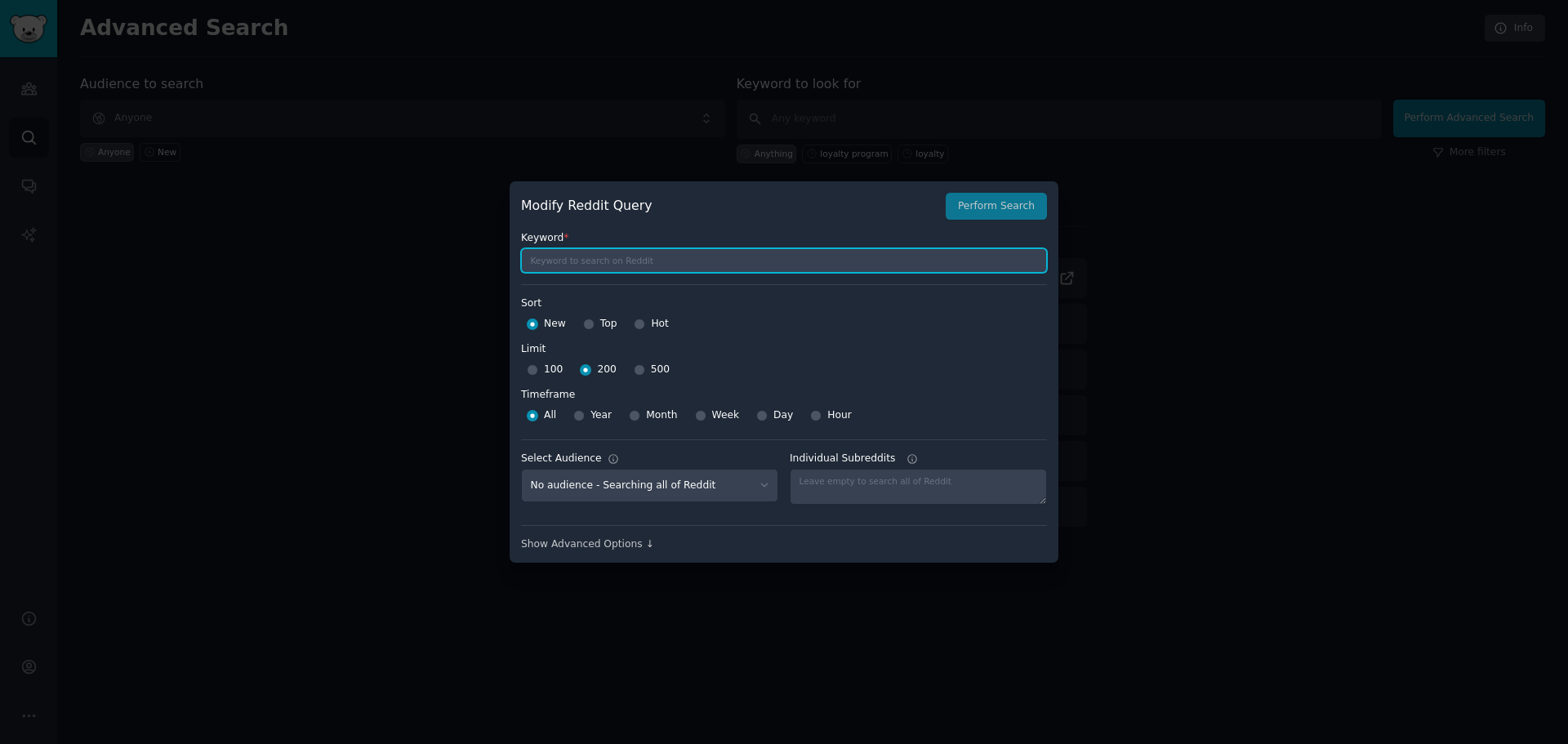
click at [623, 264] on input "text" at bounding box center [784, 261] width 526 height 25
type input "loyalty program"
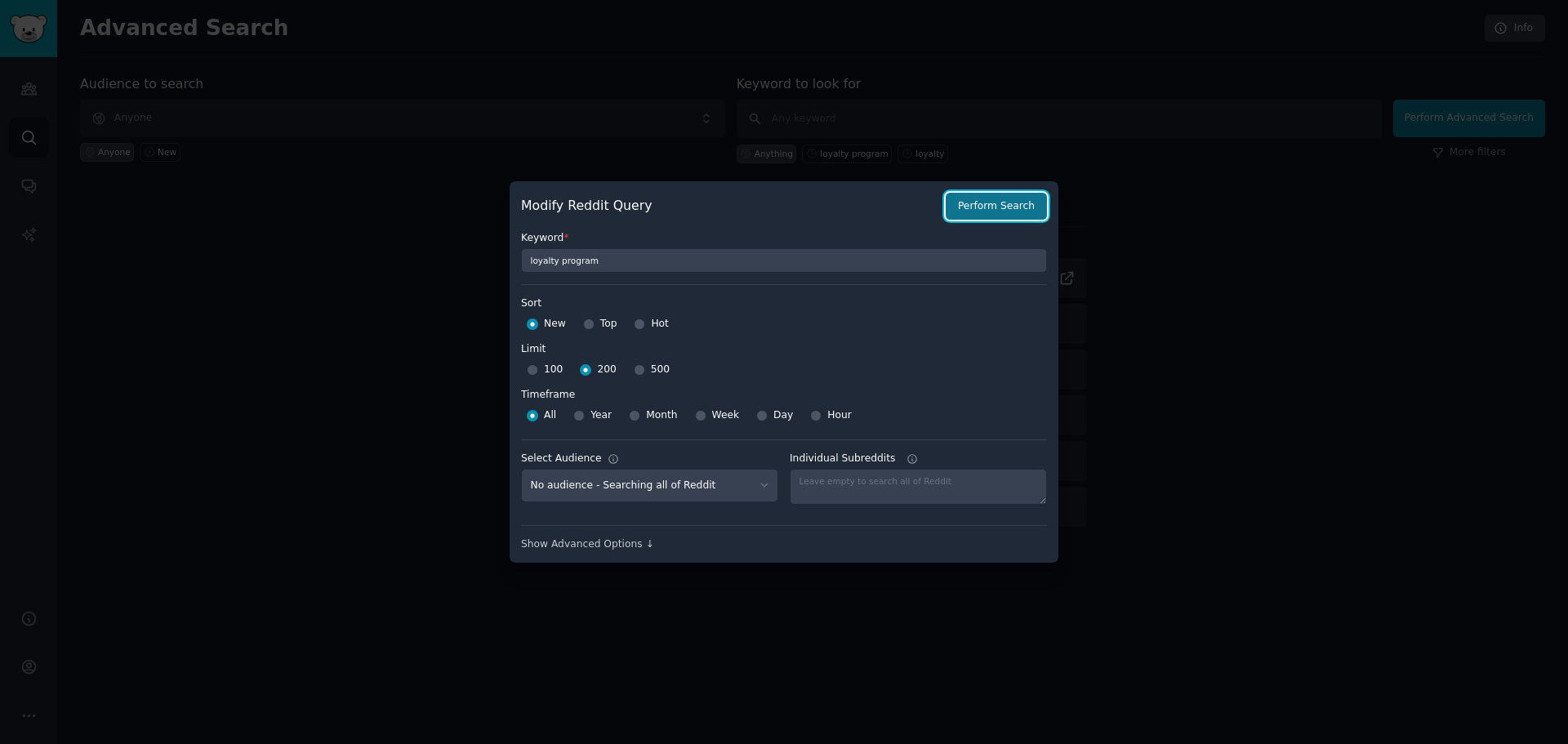
click at [1020, 206] on button "Perform Search" at bounding box center [996, 206] width 101 height 28
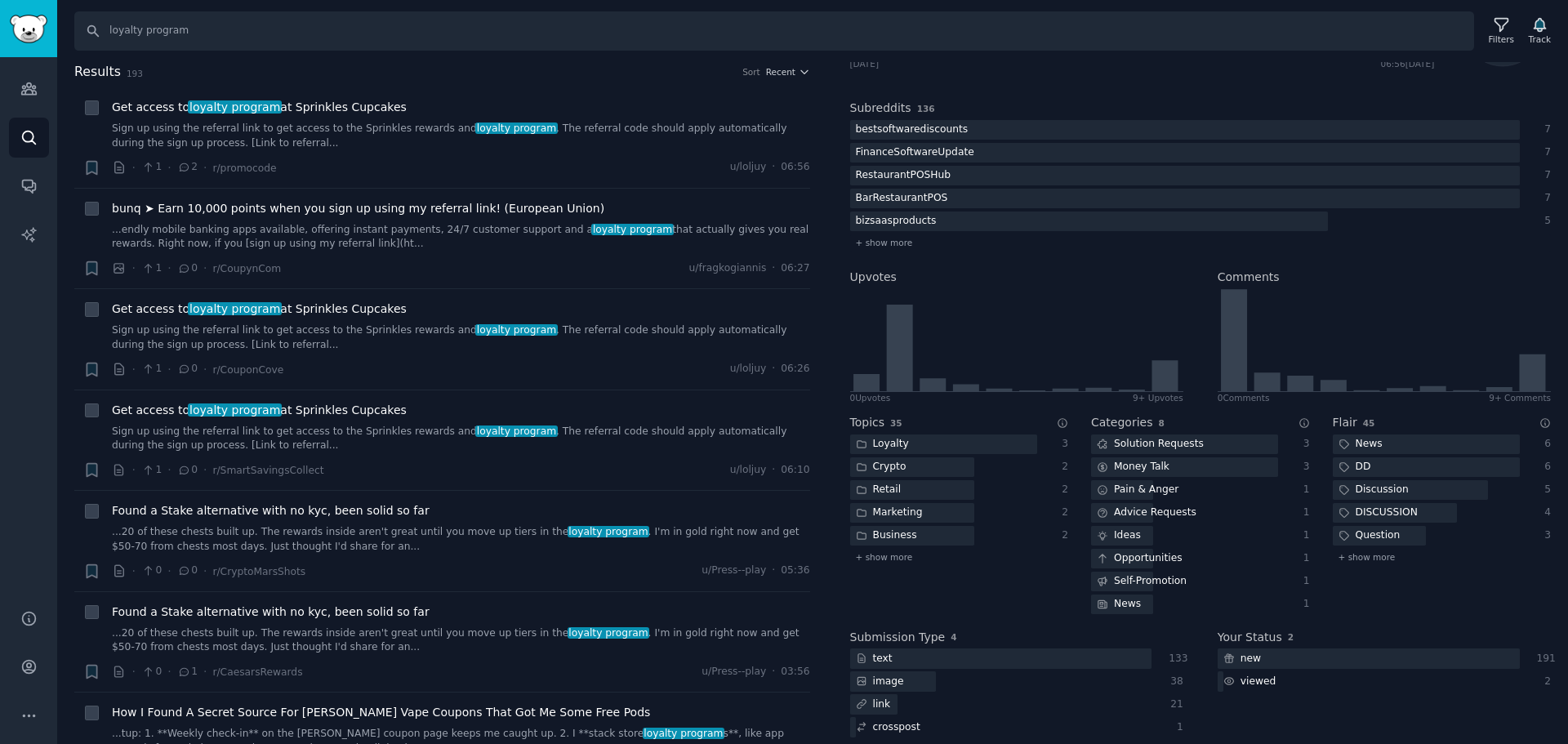
scroll to position [214, 0]
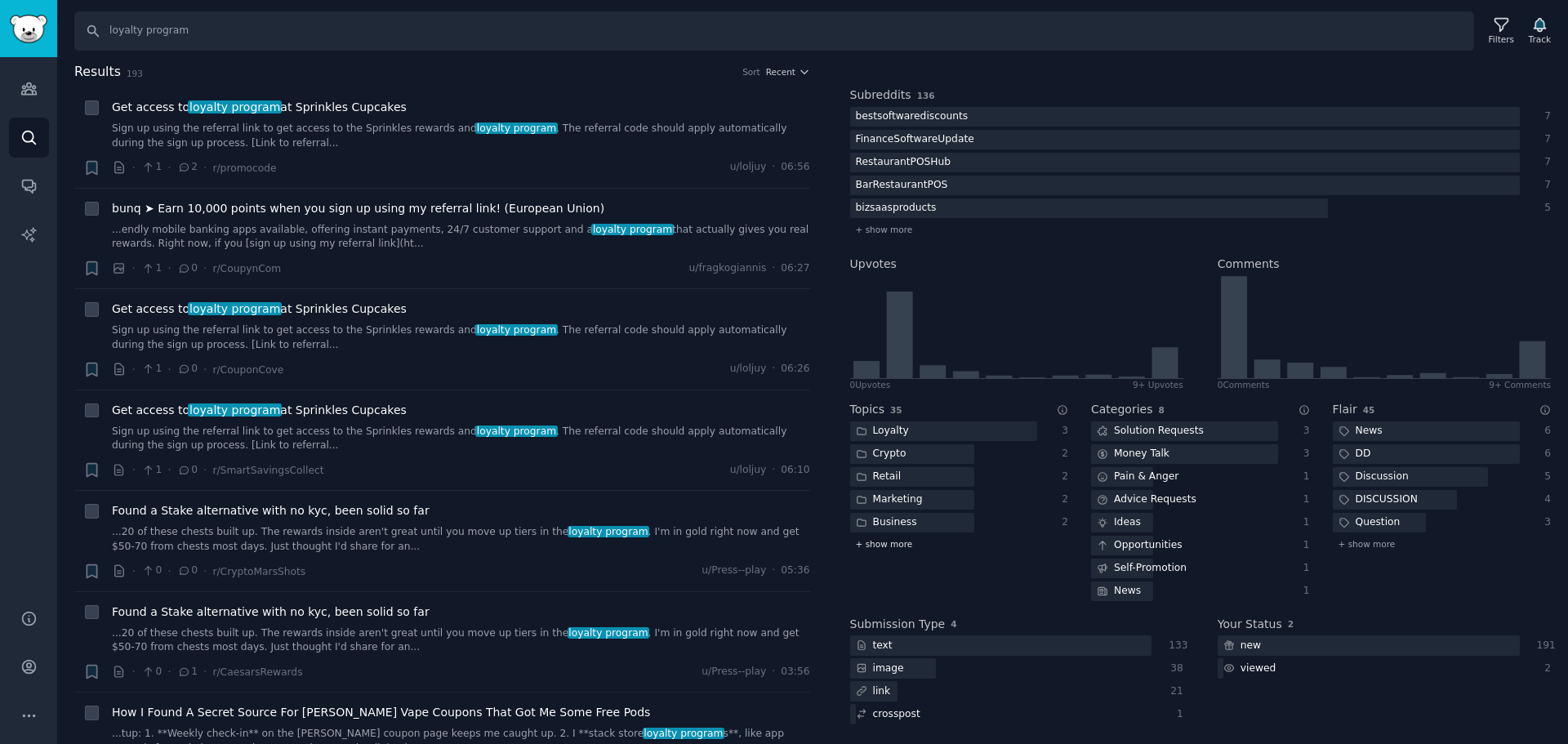
click at [889, 539] on span "+ show more" at bounding box center [884, 543] width 57 height 11
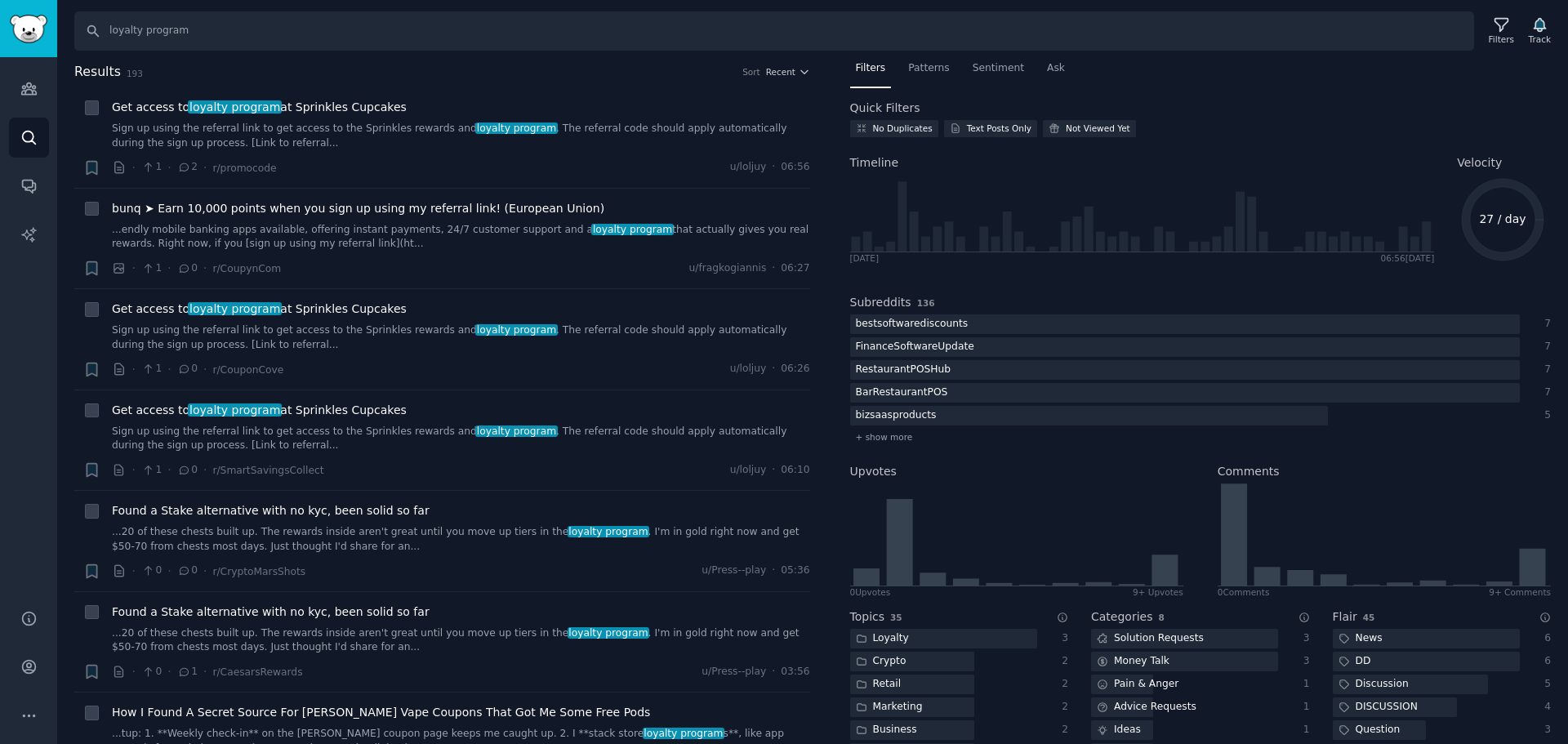
scroll to position [0, 0]
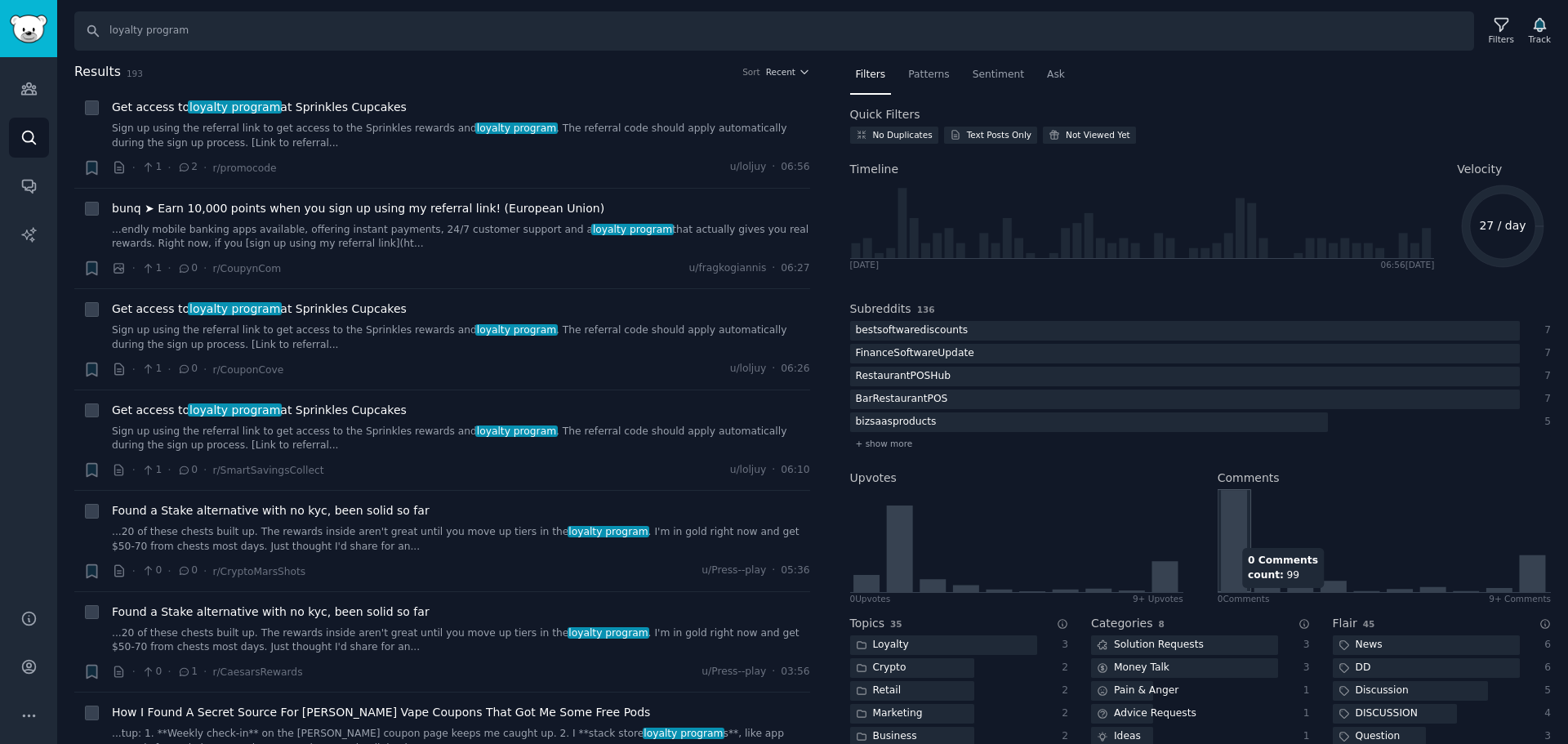
click at [1236, 539] on icon at bounding box center [1234, 540] width 26 height 102
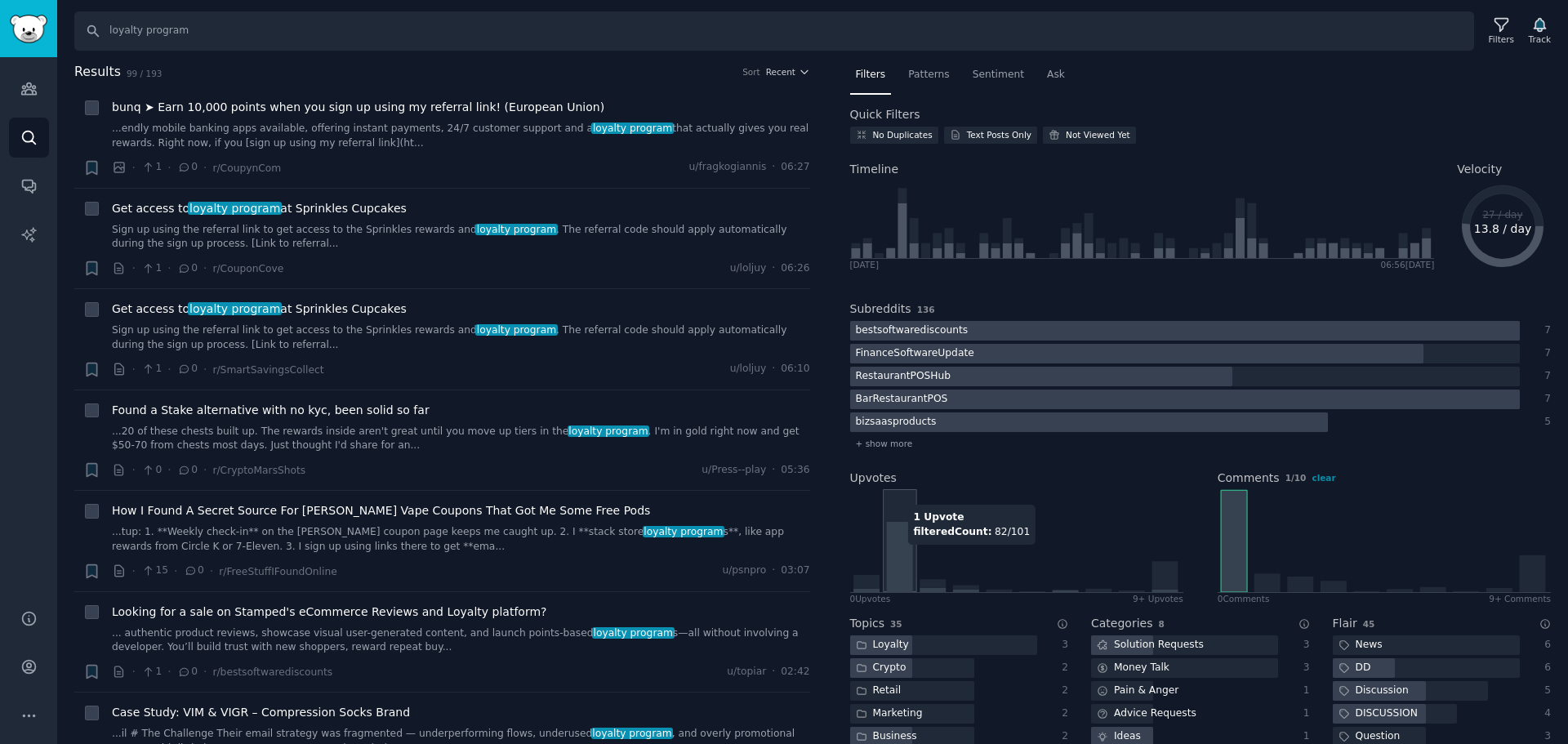
click at [909, 553] on icon at bounding box center [899, 557] width 26 height 70
